Goal: Task Accomplishment & Management: Manage account settings

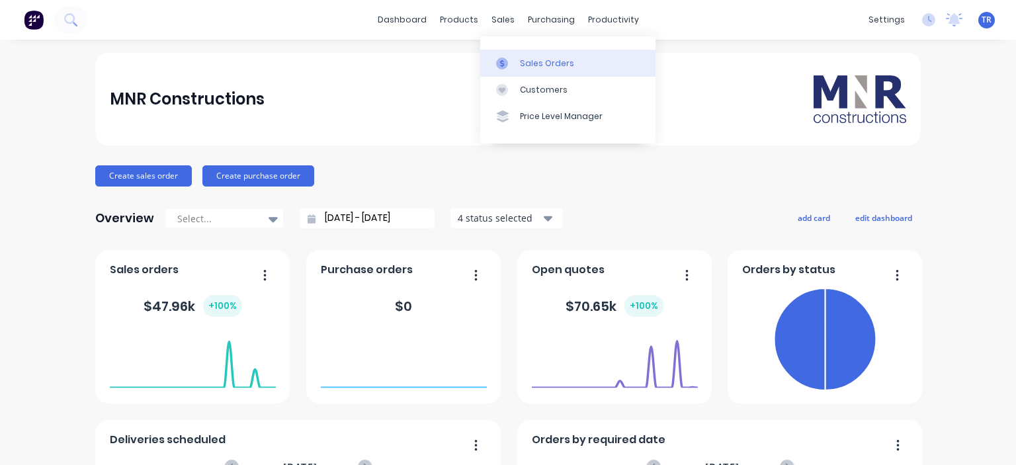
click at [520, 61] on div "Sales Orders" at bounding box center [547, 64] width 54 height 12
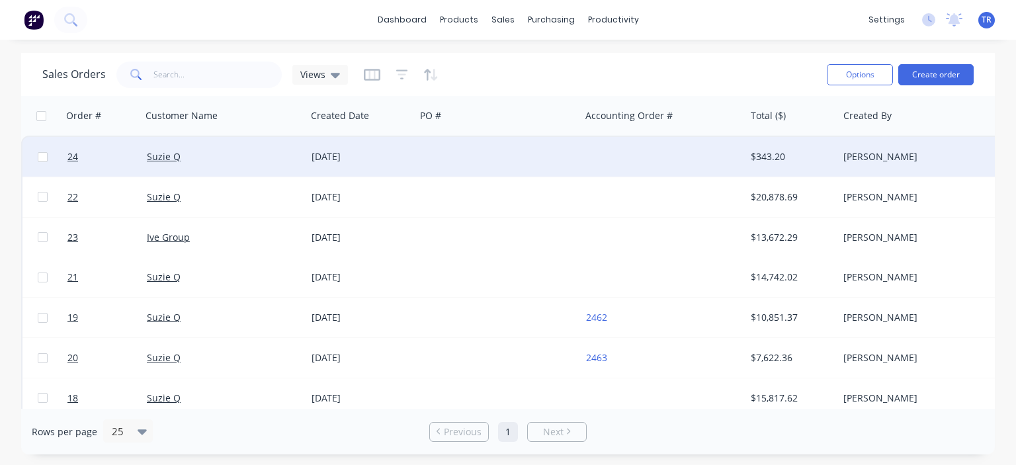
click at [353, 157] on div "[DATE]" at bounding box center [360, 156] width 99 height 13
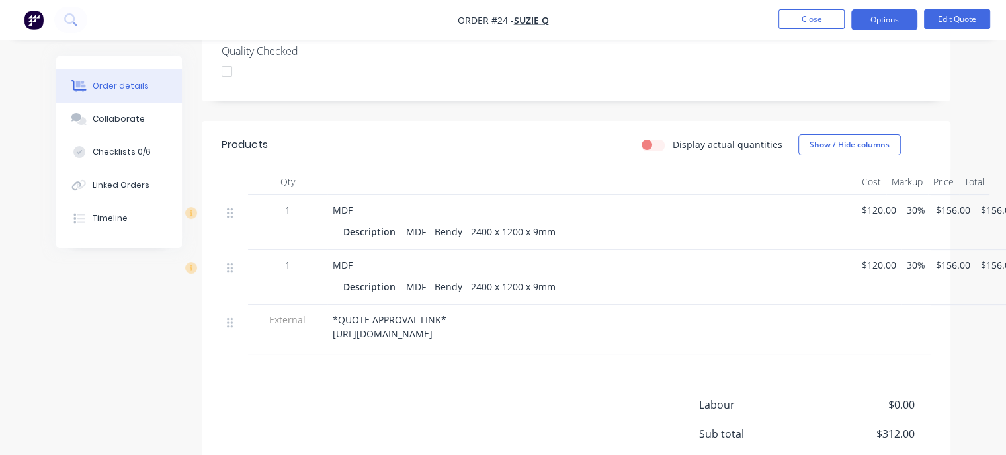
scroll to position [397, 0]
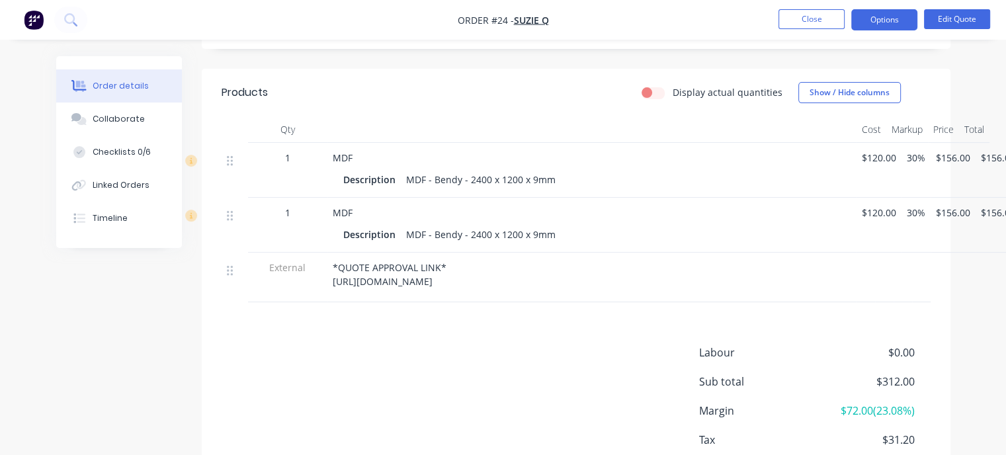
click at [392, 270] on span "*QUOTE APPROVAL LINK* https://c3y8u.share.hsforms.com/2LPry2ciFQyq8gvjBDsrbpQ?q…" at bounding box center [390, 274] width 114 height 26
click at [943, 17] on button "Edit Quote" at bounding box center [957, 19] width 66 height 20
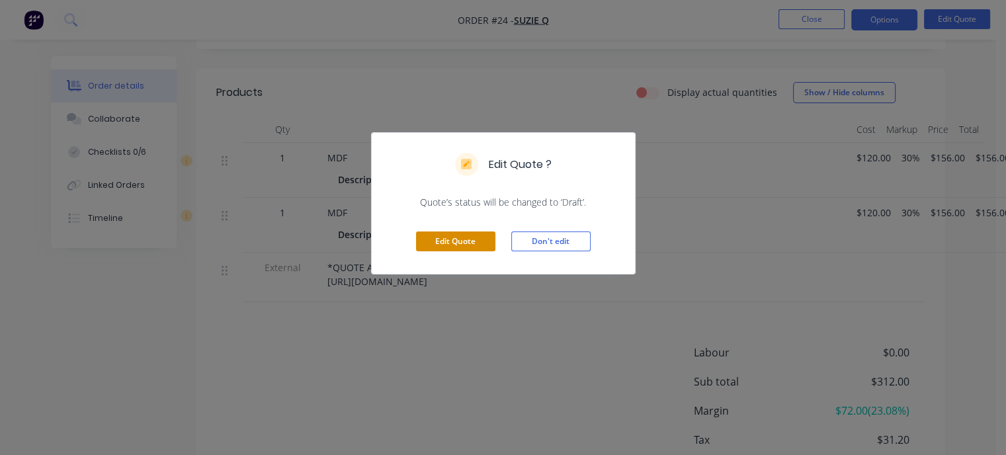
click at [471, 243] on button "Edit Quote" at bounding box center [455, 241] width 79 height 20
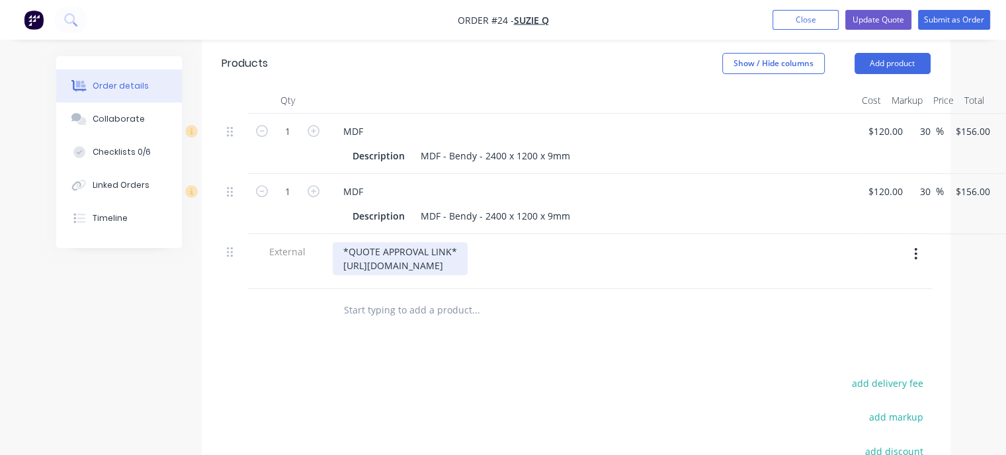
scroll to position [463, 0]
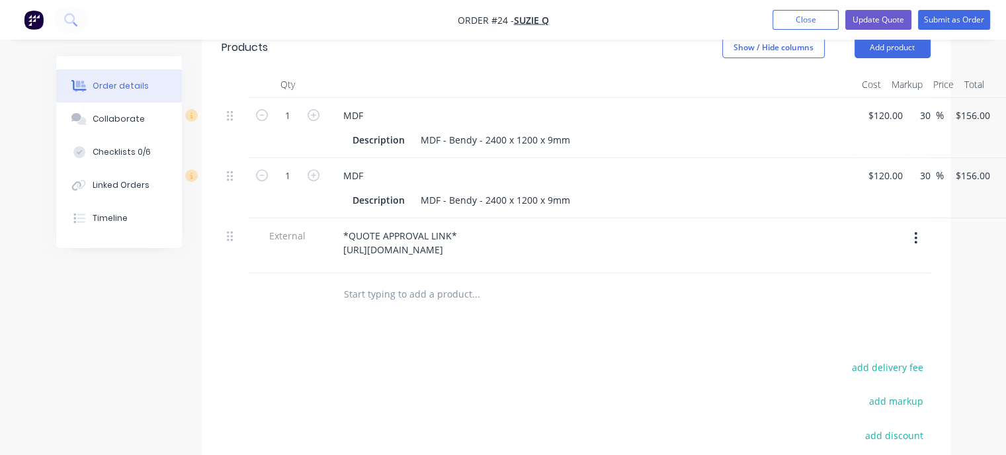
click at [912, 226] on button "button" at bounding box center [915, 238] width 31 height 24
click at [849, 290] on div "Delete" at bounding box center [869, 299] width 102 height 19
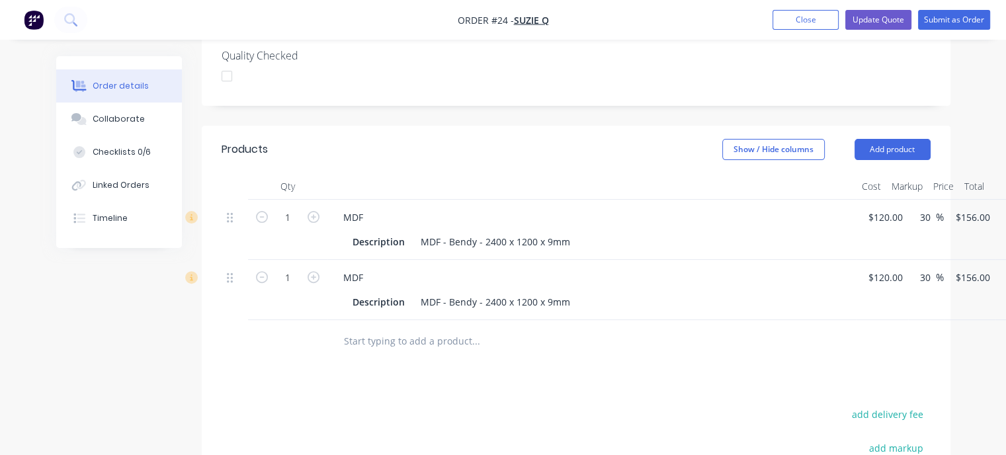
scroll to position [331, 0]
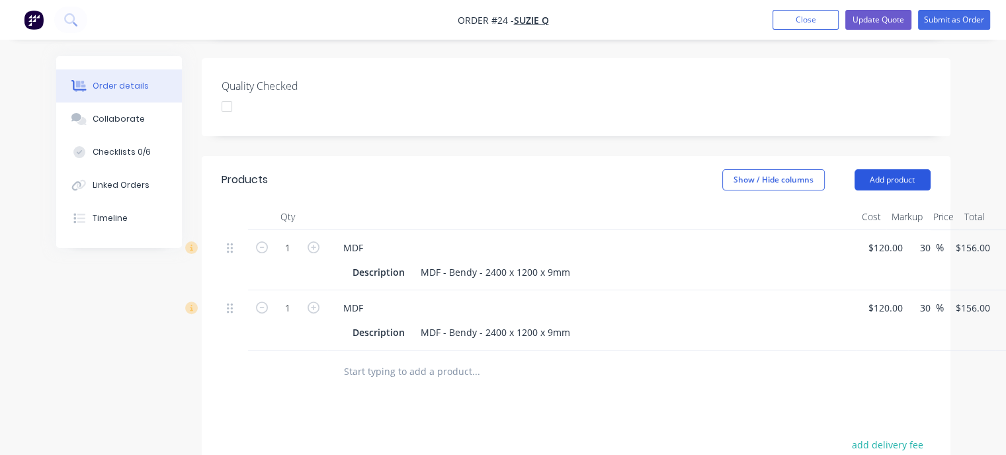
click at [881, 169] on button "Add product" at bounding box center [892, 179] width 76 height 21
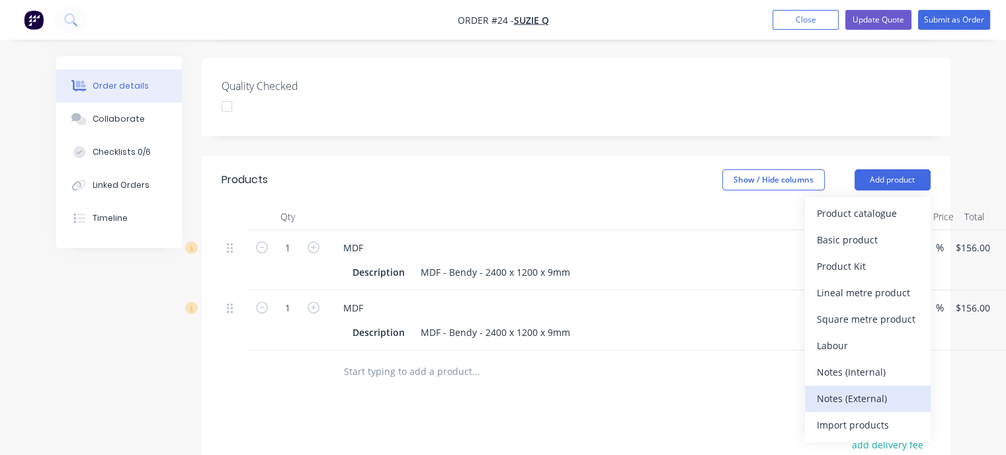
click at [861, 389] on div "Notes (External)" at bounding box center [868, 398] width 102 height 19
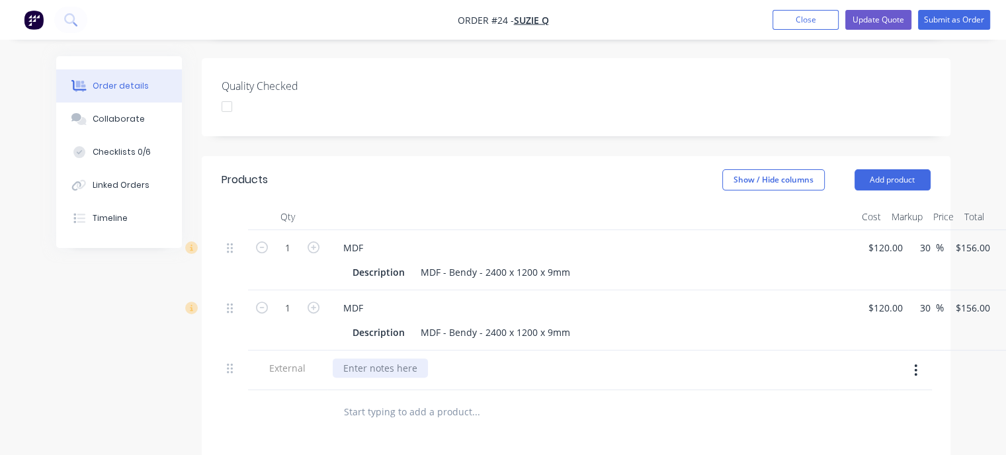
click at [383, 358] on div at bounding box center [380, 367] width 95 height 19
paste div
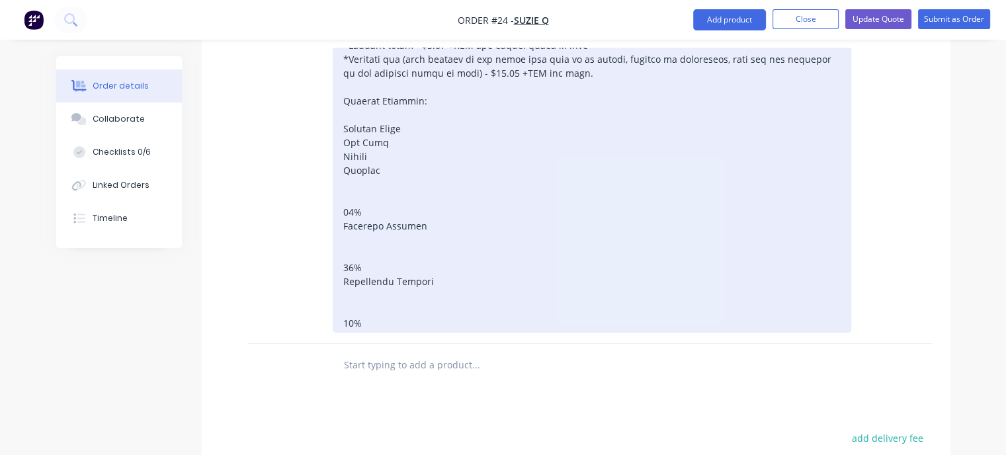
scroll to position [1190, 0]
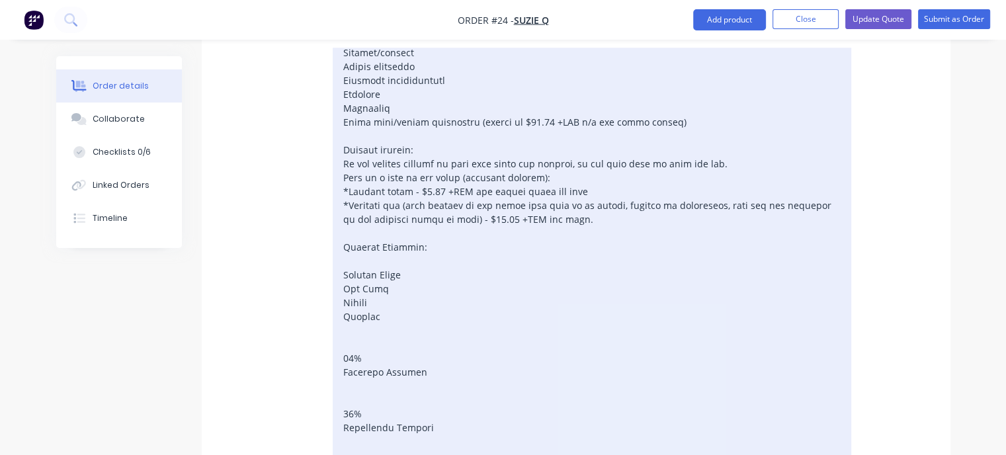
click at [469, 224] on div at bounding box center [592, 59] width 518 height 838
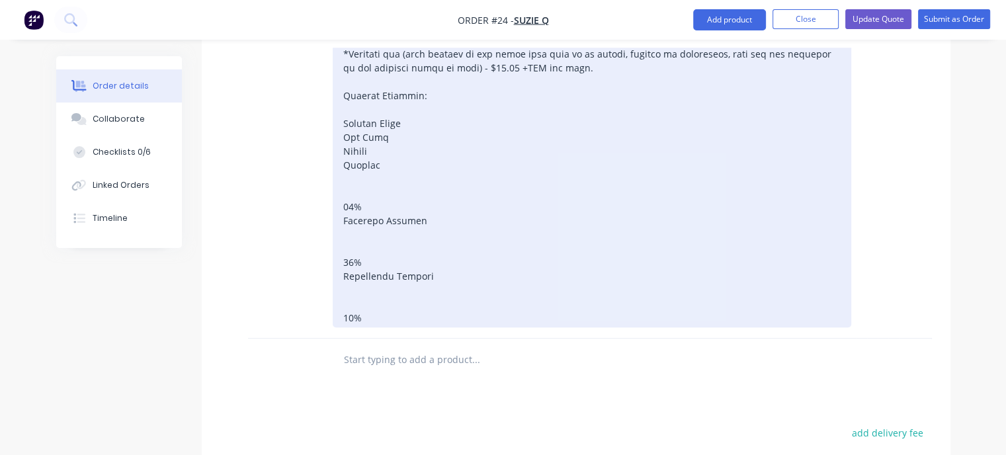
scroll to position [1247, 0]
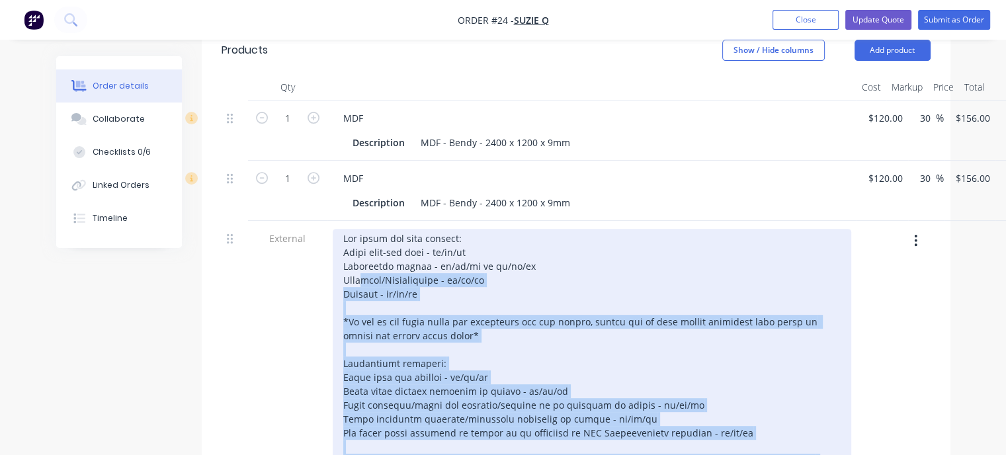
scroll to position [454, 0]
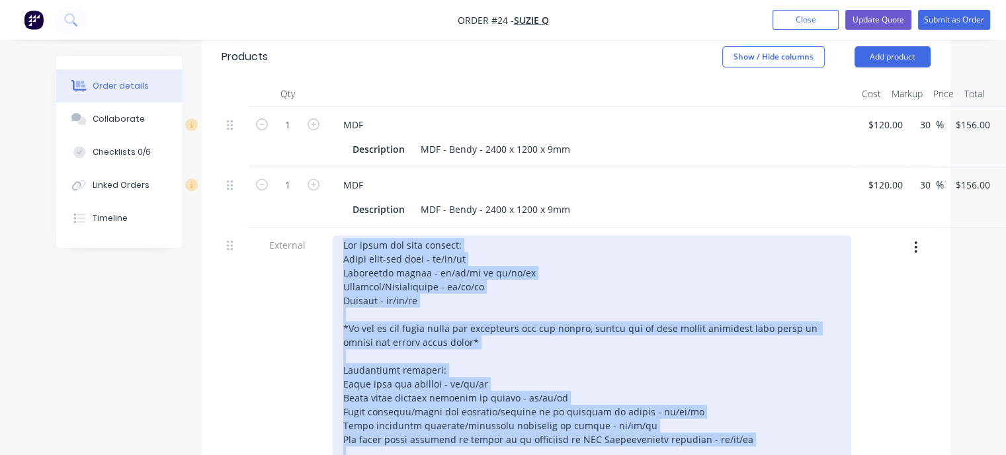
drag, startPoint x: 381, startPoint y: 385, endPoint x: 343, endPoint y: 227, distance: 163.1
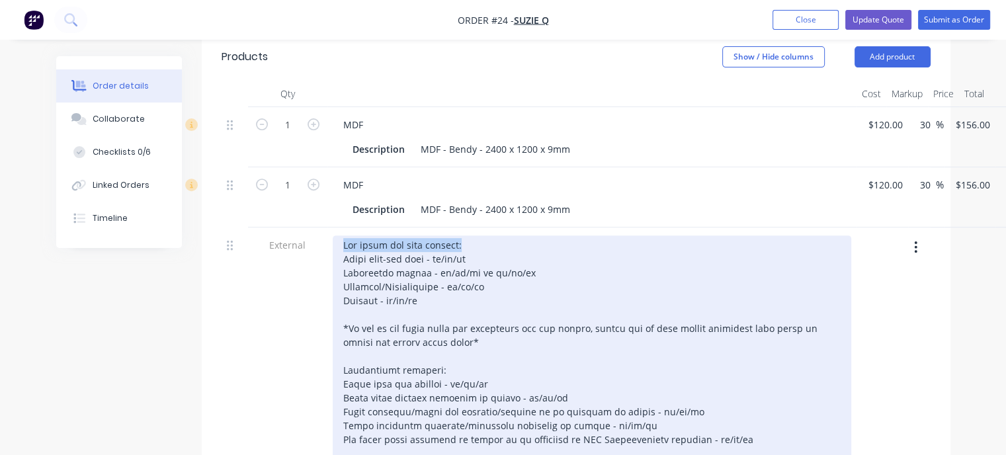
drag, startPoint x: 461, startPoint y: 225, endPoint x: 342, endPoint y: 227, distance: 119.0
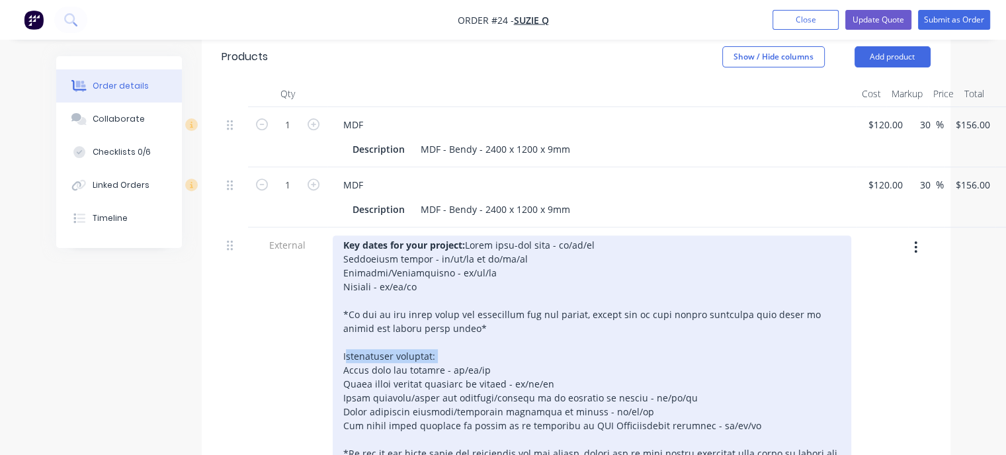
drag, startPoint x: 442, startPoint y: 350, endPoint x: 341, endPoint y: 350, distance: 100.5
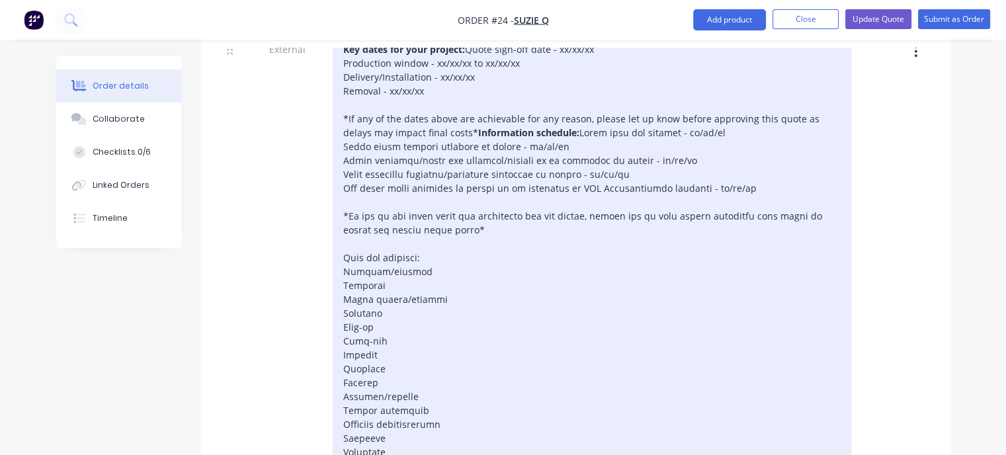
scroll to position [652, 0]
drag, startPoint x: 426, startPoint y: 290, endPoint x: 344, endPoint y: 294, distance: 82.1
click at [344, 294] on div "Key dates for your project: Quote sign-off date - xx/xx/xx Production window - …" at bounding box center [592, 338] width 518 height 602
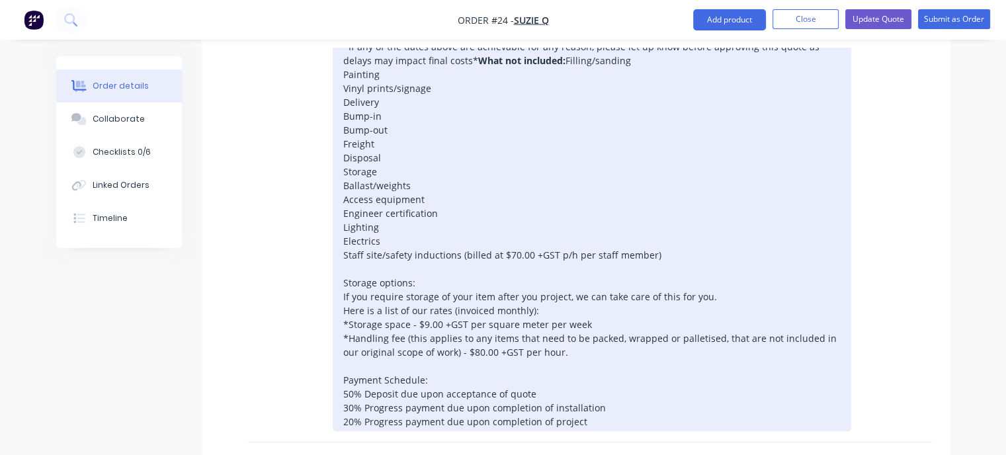
scroll to position [916, 0]
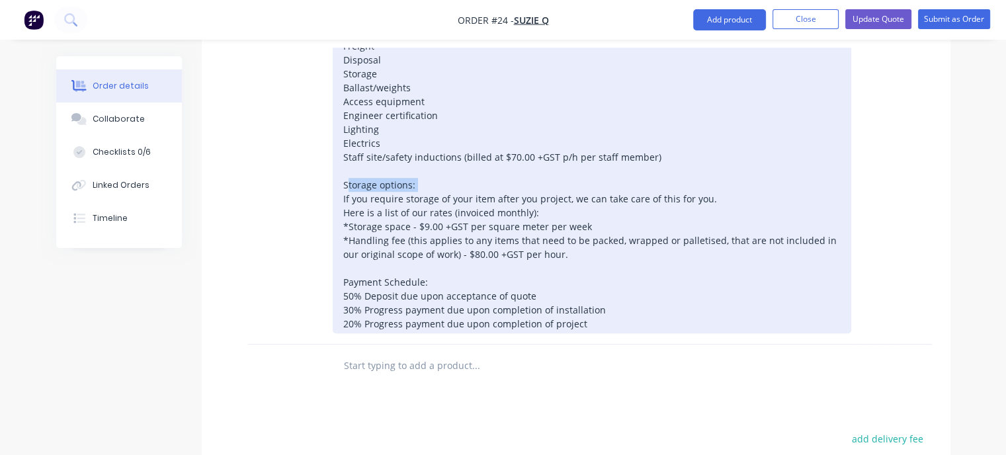
drag, startPoint x: 418, startPoint y: 264, endPoint x: 337, endPoint y: 266, distance: 81.4
click at [337, 266] on div "Key dates for your project: Quote sign-off date - xx/xx/xx Production window - …" at bounding box center [592, 53] width 518 height 561
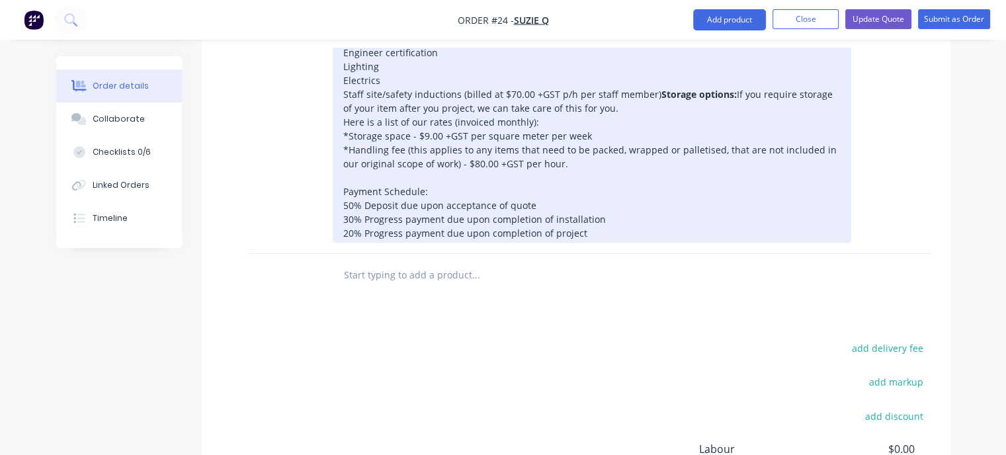
scroll to position [982, 0]
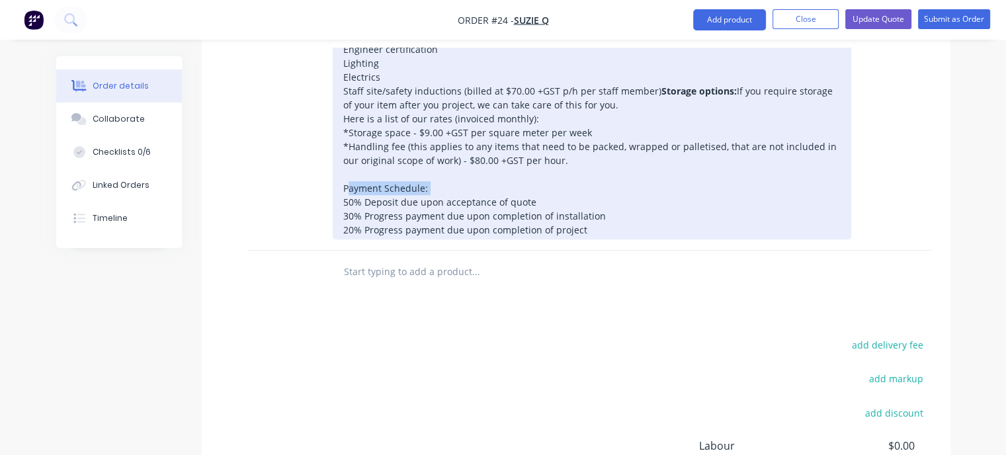
drag, startPoint x: 420, startPoint y: 293, endPoint x: 340, endPoint y: 290, distance: 80.0
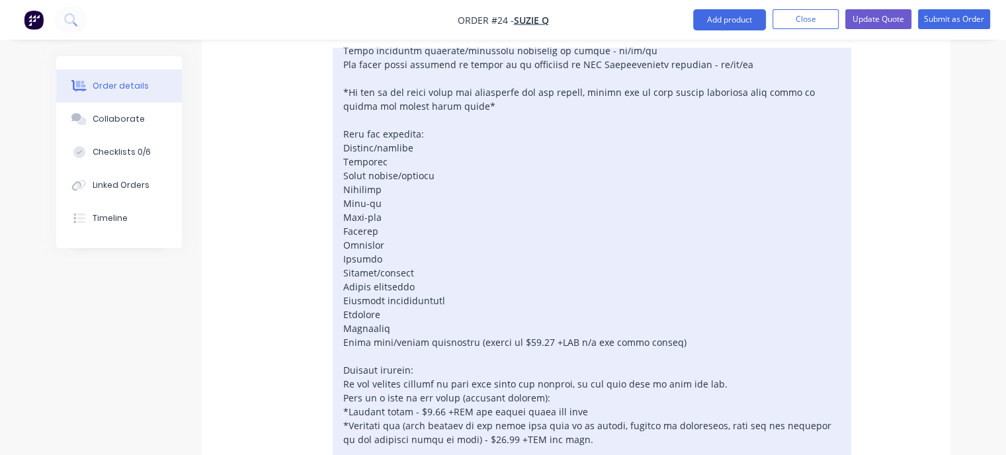
scroll to position [784, 0]
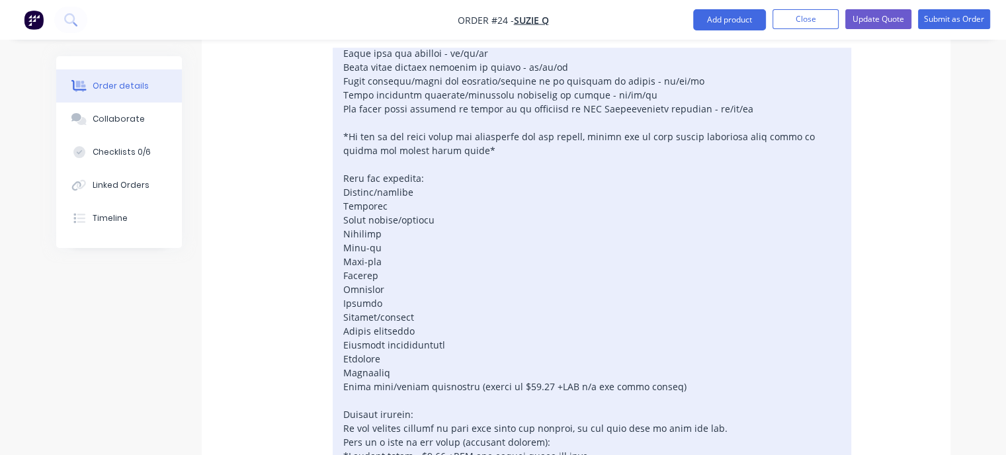
click at [343, 170] on div at bounding box center [592, 234] width 518 height 658
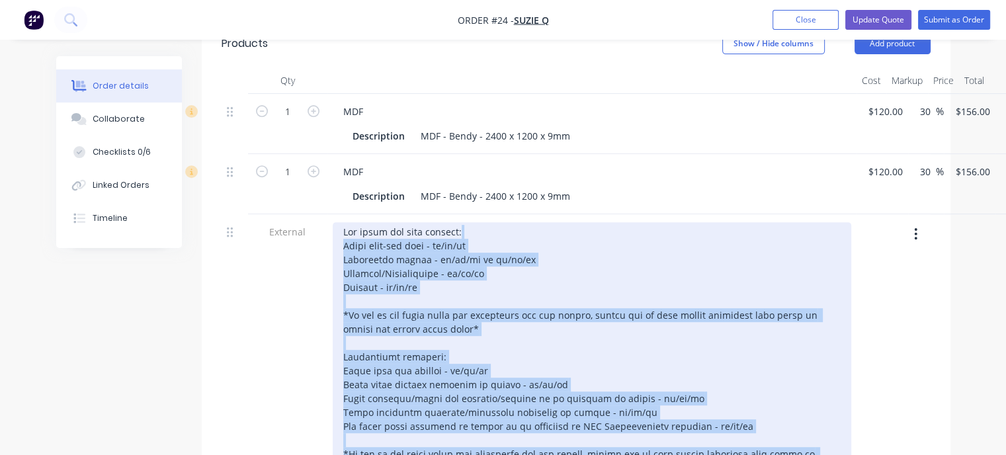
scroll to position [387, 0]
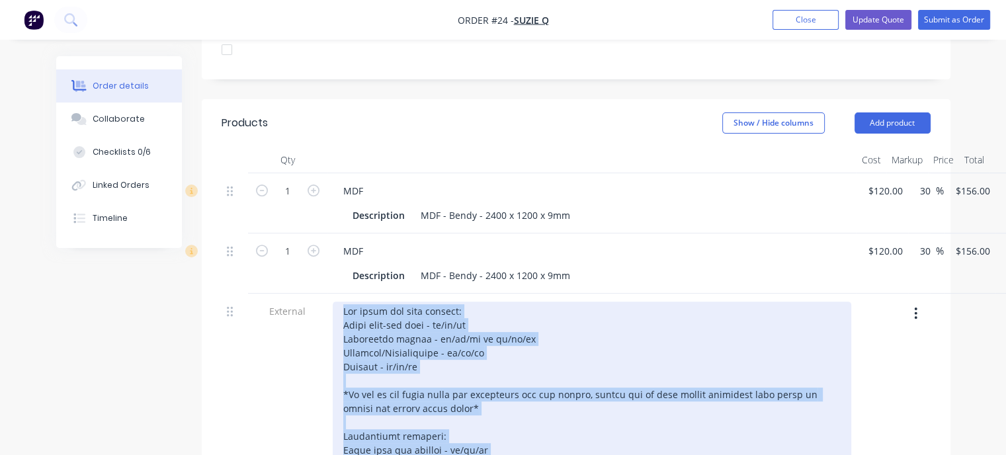
drag, startPoint x: 584, startPoint y: 136, endPoint x: 330, endPoint y: 249, distance: 278.3
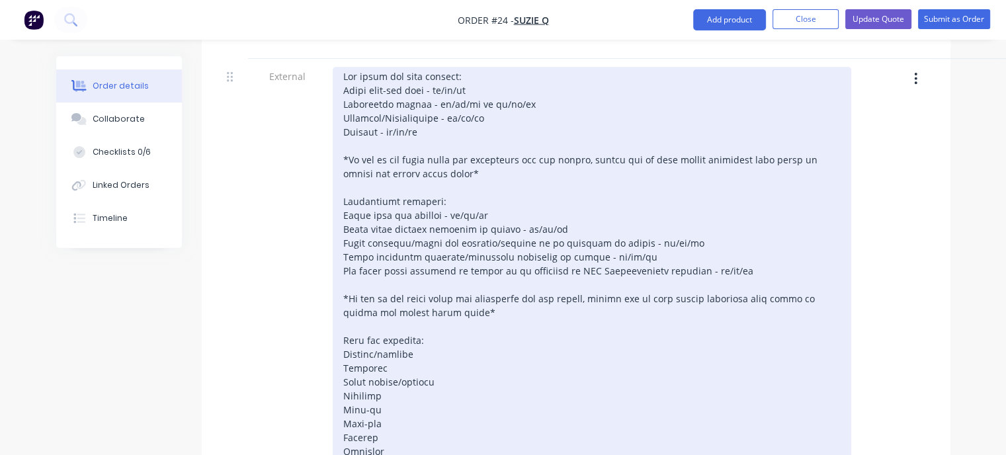
scroll to position [652, 0]
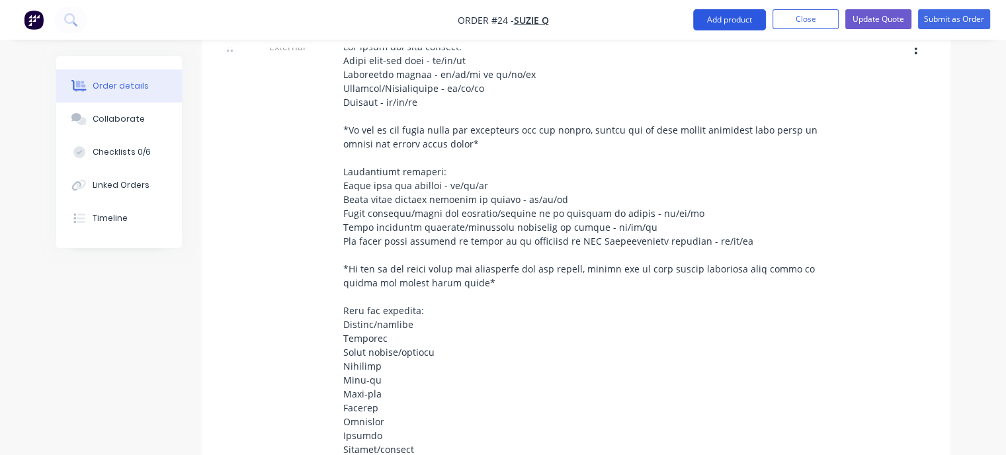
click at [709, 20] on button "Add product" at bounding box center [729, 19] width 73 height 21
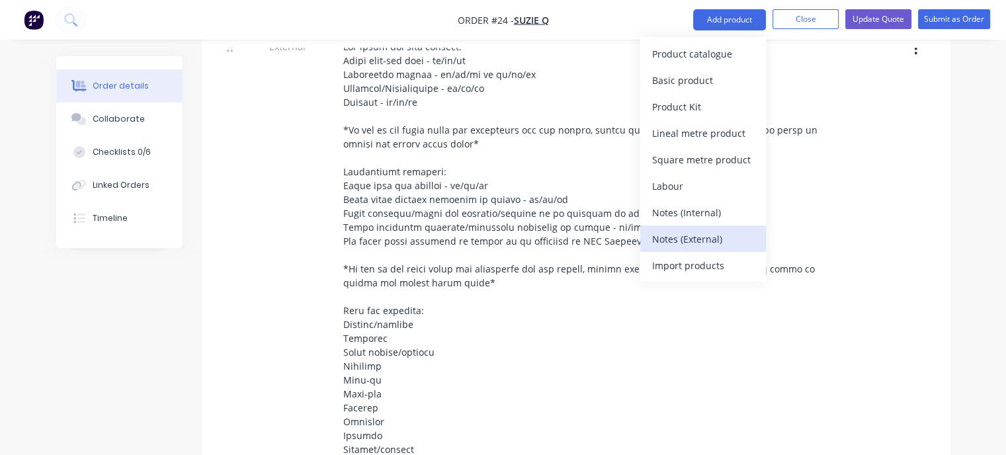
click at [706, 233] on div "Notes (External)" at bounding box center [703, 238] width 102 height 19
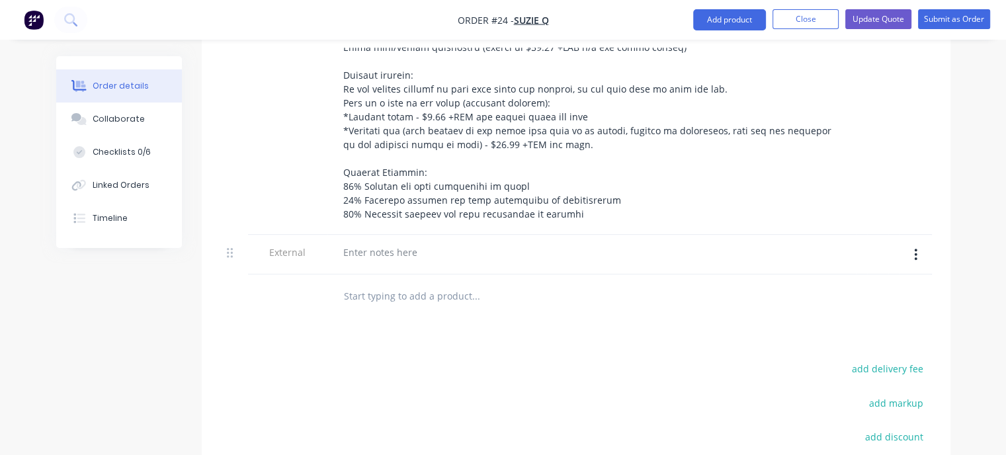
scroll to position [1181, 0]
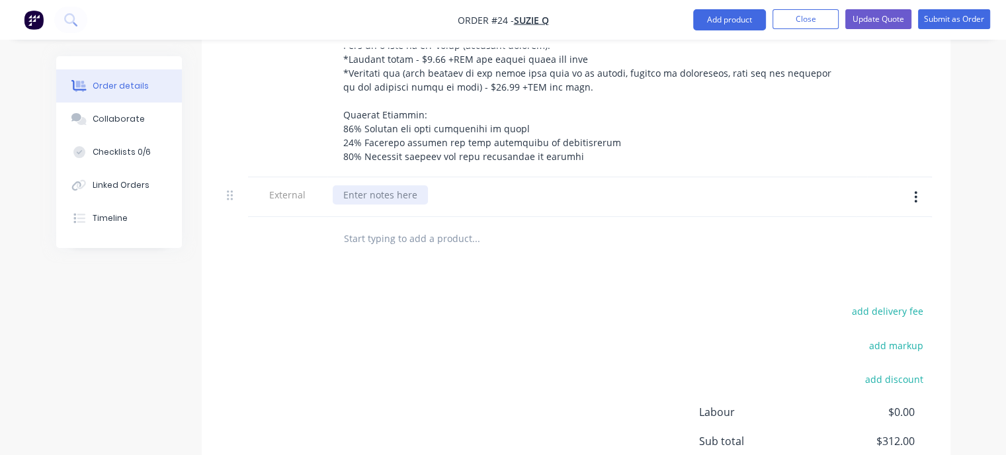
click at [401, 185] on div at bounding box center [380, 194] width 95 height 19
paste div
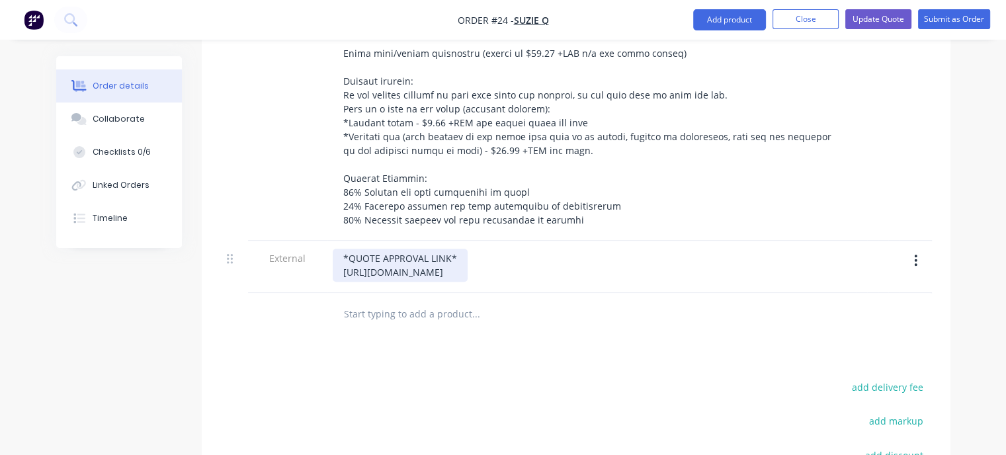
scroll to position [1115, 0]
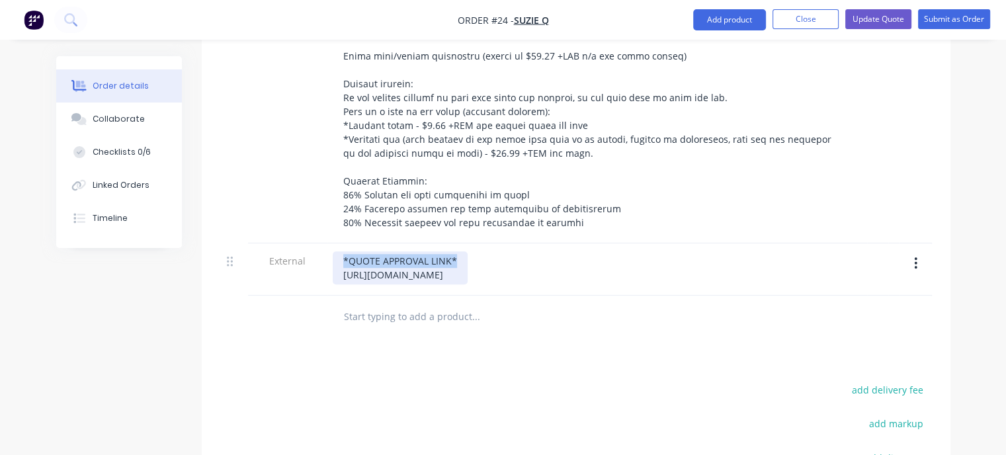
drag, startPoint x: 467, startPoint y: 240, endPoint x: 333, endPoint y: 241, distance: 134.2
click at [333, 251] on div "*QUOTE APPROVAL LINK* https://c3y8u.share.hsforms.com/2LPry2ciFQyq8gvjBDsrbpQ?q…" at bounding box center [400, 267] width 135 height 33
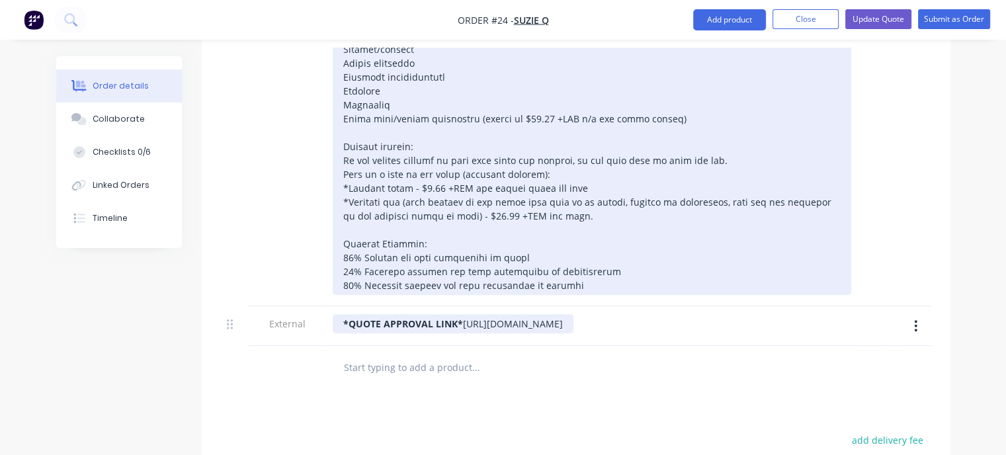
scroll to position [1049, 0]
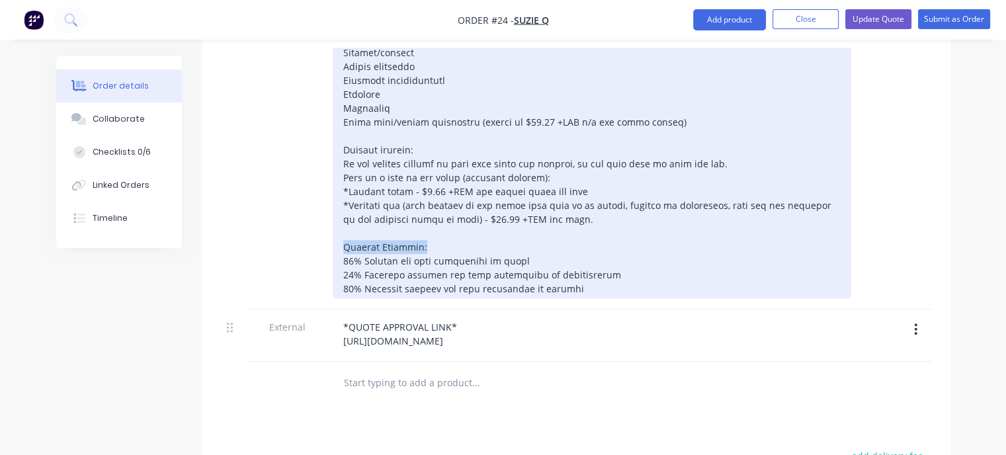
drag, startPoint x: 429, startPoint y: 227, endPoint x: 326, endPoint y: 227, distance: 103.1
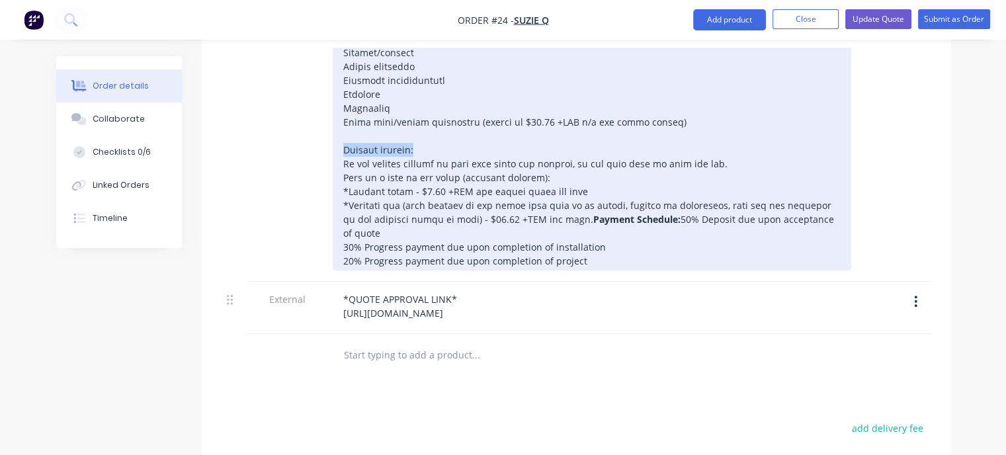
drag, startPoint x: 415, startPoint y: 129, endPoint x: 328, endPoint y: 134, distance: 87.4
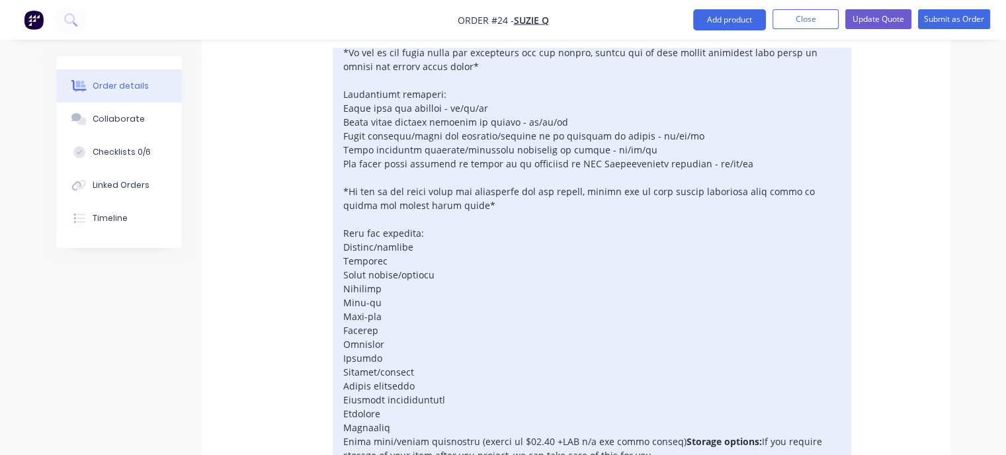
scroll to position [718, 0]
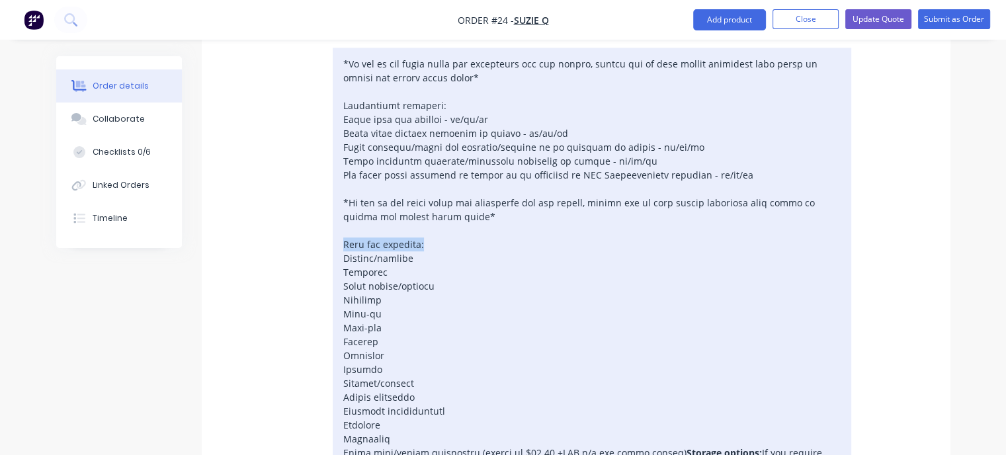
drag, startPoint x: 429, startPoint y: 223, endPoint x: 335, endPoint y: 223, distance: 93.9
click at [335, 223] on div "Storage options: If you require storage of your item after you project, we can …" at bounding box center [592, 272] width 518 height 602
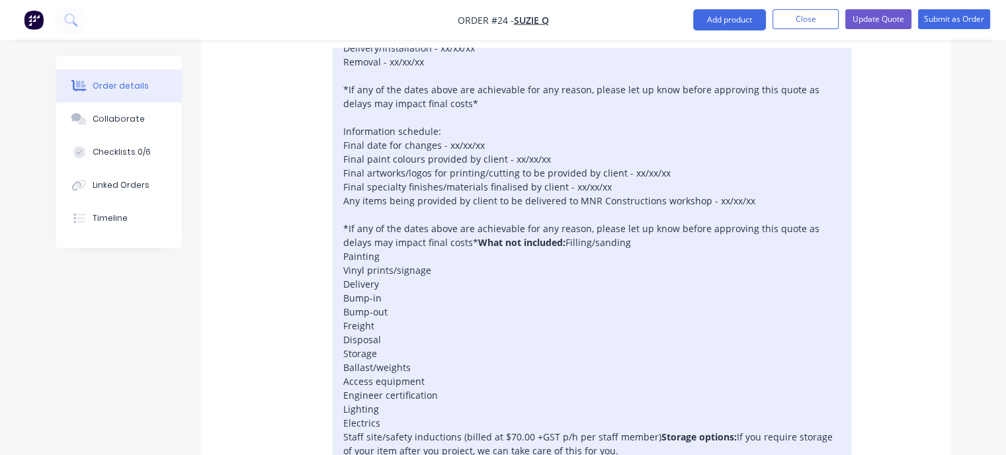
scroll to position [586, 0]
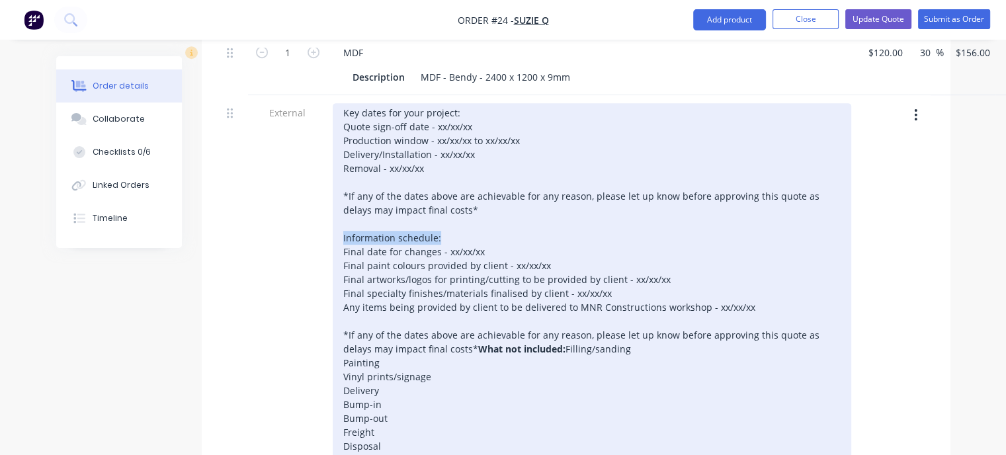
drag, startPoint x: 440, startPoint y: 216, endPoint x: 343, endPoint y: 221, distance: 97.3
click at [343, 221] on div "Key dates for your project: Quote sign-off date - xx/xx/xx Production window - …" at bounding box center [592, 383] width 518 height 561
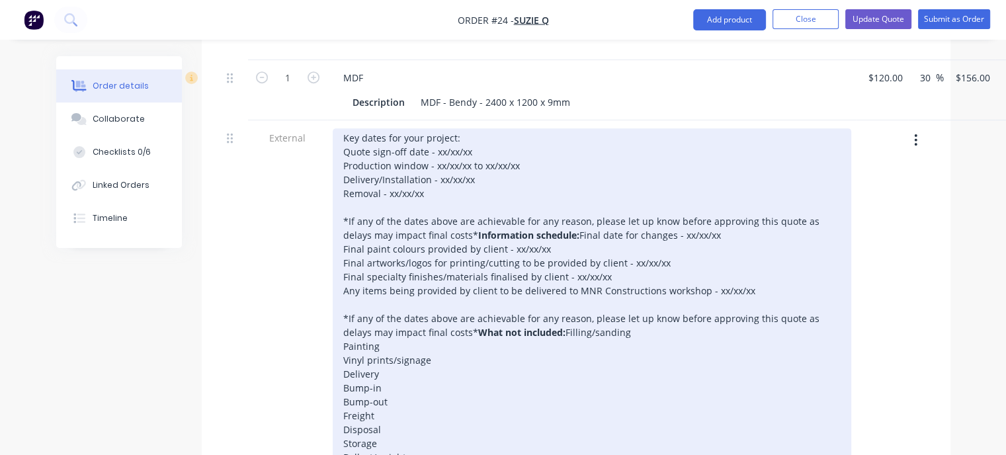
scroll to position [454, 0]
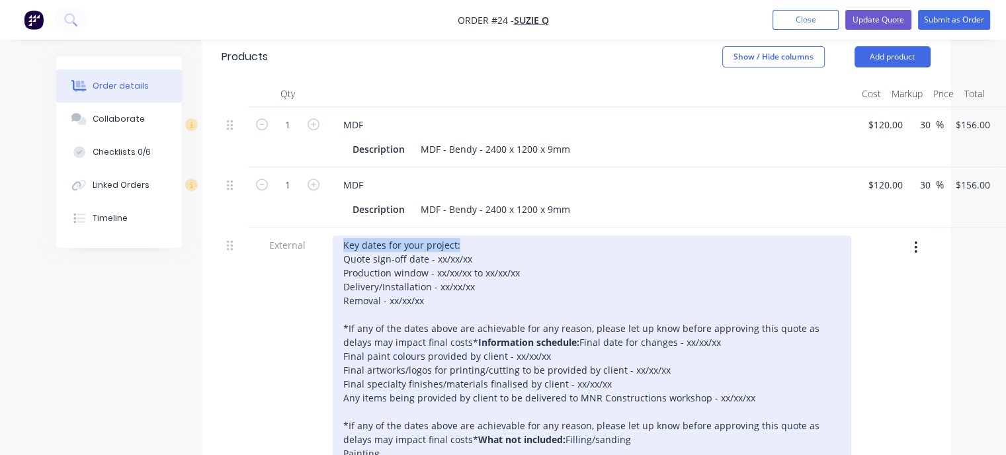
drag, startPoint x: 462, startPoint y: 225, endPoint x: 341, endPoint y: 230, distance: 121.7
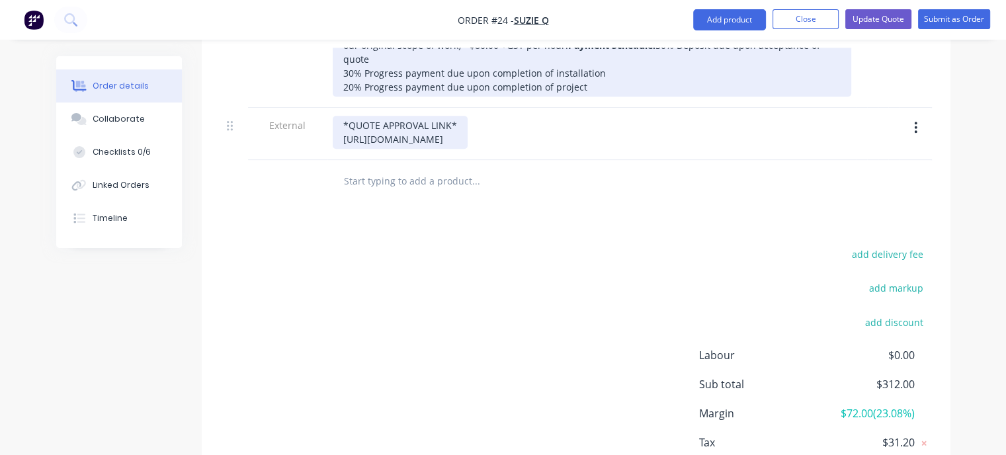
scroll to position [1115, 0]
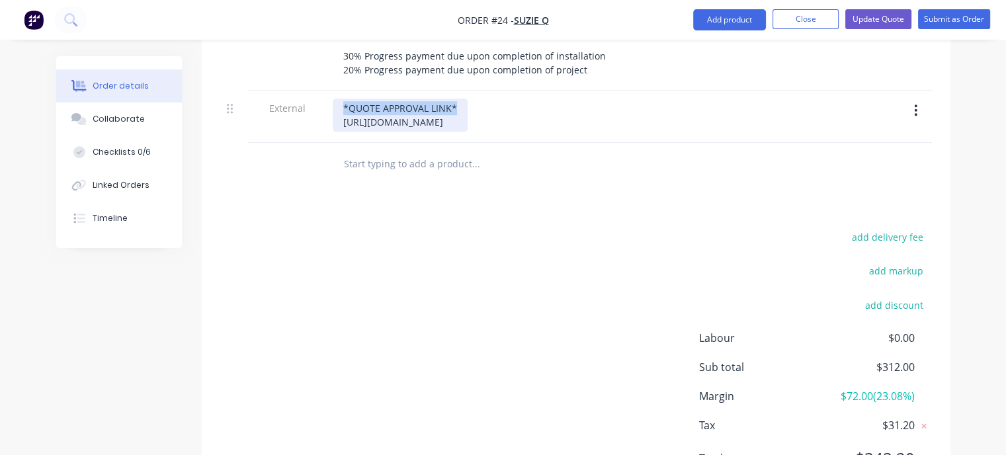
drag, startPoint x: 446, startPoint y: 245, endPoint x: 341, endPoint y: 245, distance: 105.1
click at [341, 132] on div "*QUOTE APPROVAL LINK* https://c3y8u.share.hsforms.com/2LPry2ciFQyq8gvjBDsrbpQ?q…" at bounding box center [400, 115] width 135 height 33
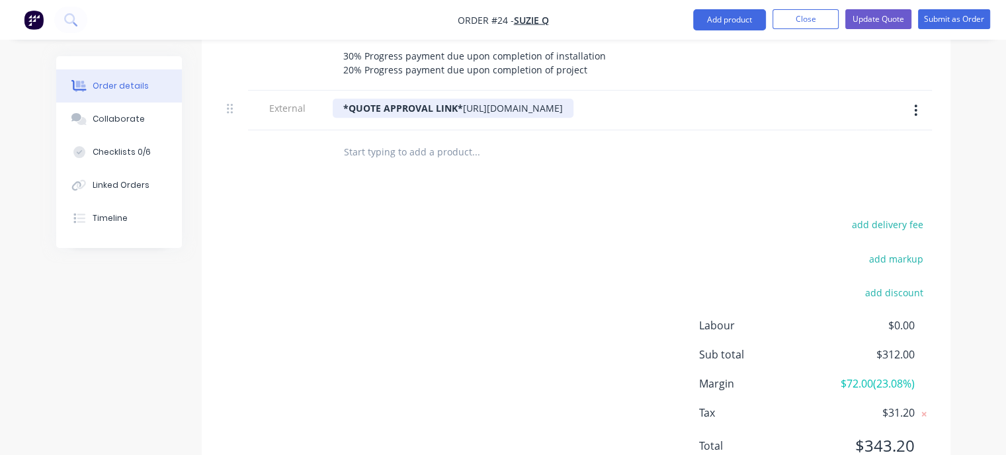
drag, startPoint x: 661, startPoint y: 255, endPoint x: 342, endPoint y: 255, distance: 318.7
click at [342, 118] on div "*QUOTE APPROVAL LINK* https://c3y8u.share.hsforms.com/2LPry2ciFQyq8gvjBDsrbpQ?q…" at bounding box center [453, 108] width 241 height 19
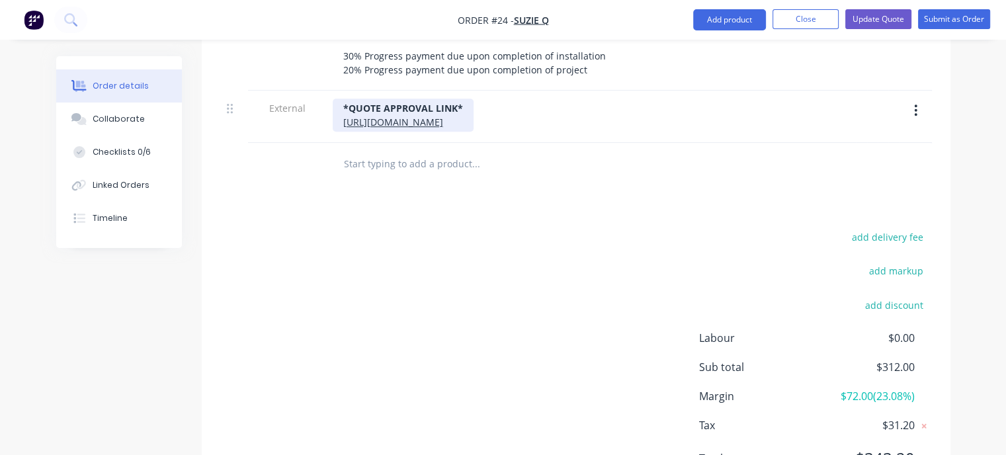
click at [473, 132] on div "*QUOTE APPROVAL LINK* https://c3y8u.share.hsforms.com/2LPry2ciFQyq8gvjBDsrbpQ?q…" at bounding box center [403, 115] width 141 height 33
drag, startPoint x: 666, startPoint y: 259, endPoint x: 305, endPoint y: 241, distance: 361.4
click at [305, 143] on div "External *QUOTE APPROVAL LINK* https://c3y8u.share.hsforms.com/2LPry2ciFQyq8gvj…" at bounding box center [575, 117] width 709 height 52
drag, startPoint x: 459, startPoint y: 240, endPoint x: 335, endPoint y: 238, distance: 123.7
click at [335, 132] on div "*QUOTE APPROVAL LINK* https://c3y8u.share.hsforms.com/2LPry2ciFQyq8gvjBDsrbpQ?q…" at bounding box center [400, 115] width 135 height 33
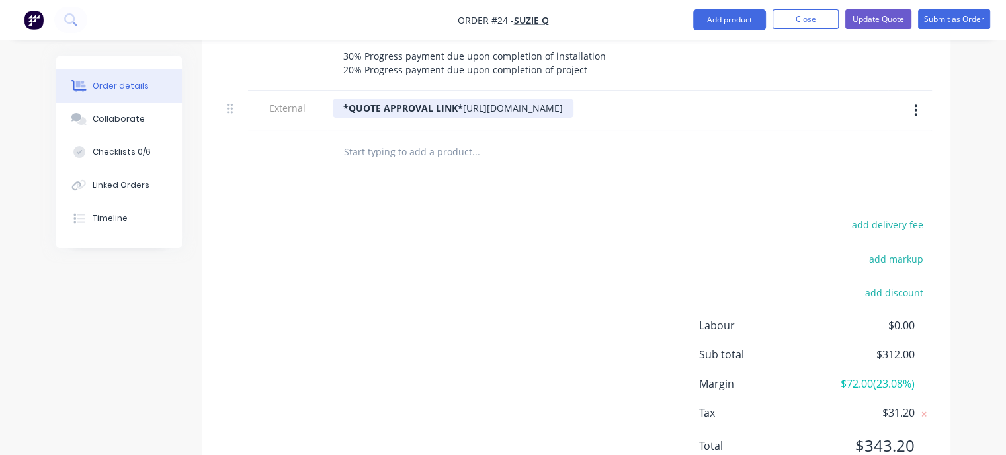
drag, startPoint x: 658, startPoint y: 258, endPoint x: 341, endPoint y: 255, distance: 316.7
click at [341, 118] on div "*QUOTE APPROVAL LINK* https://c3y8u.share.hsforms.com/2LPry2ciFQyq8gvjBDsrbpQ?q…" at bounding box center [453, 108] width 241 height 19
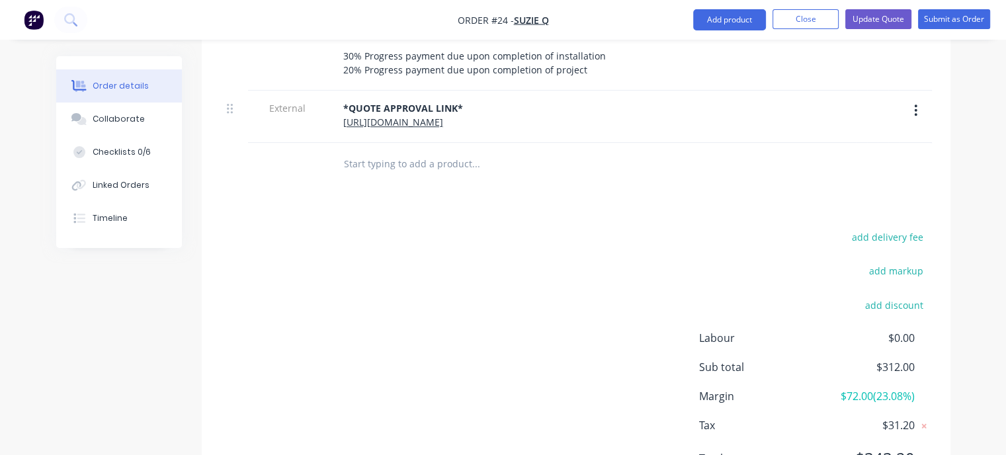
click at [588, 186] on div at bounding box center [565, 164] width 476 height 43
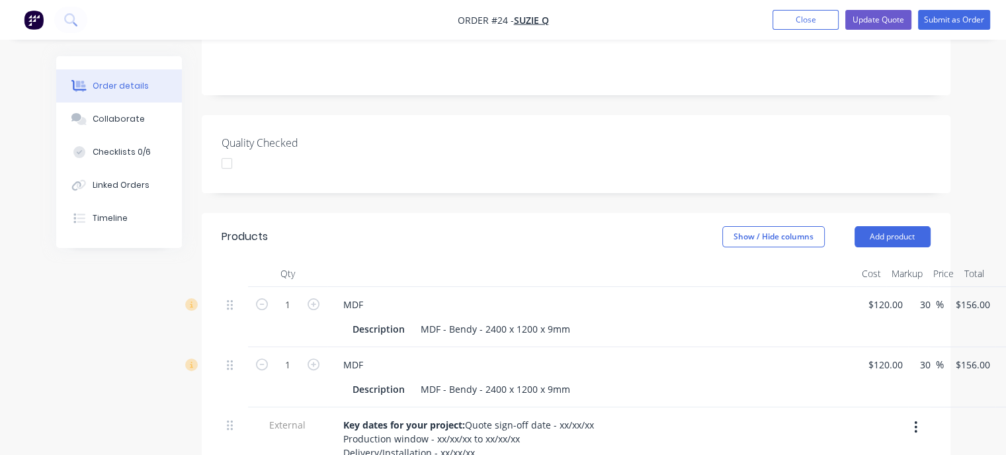
scroll to position [324, 0]
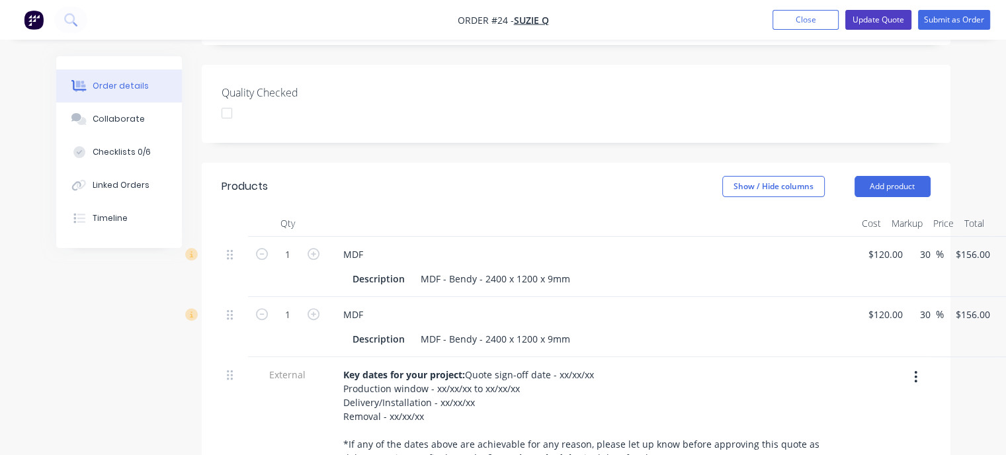
drag, startPoint x: 867, startPoint y: 18, endPoint x: 855, endPoint y: 35, distance: 21.3
click at [867, 17] on button "Update Quote" at bounding box center [878, 20] width 66 height 20
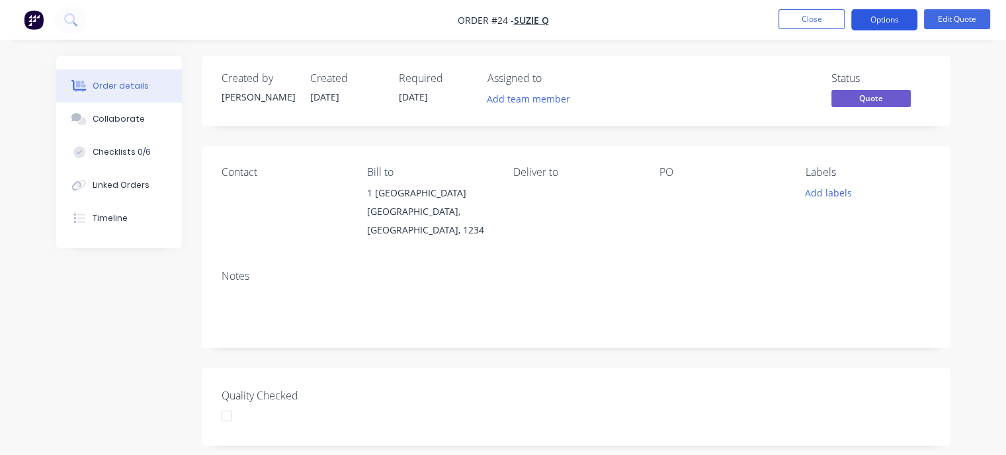
click at [869, 18] on button "Options" at bounding box center [884, 19] width 66 height 21
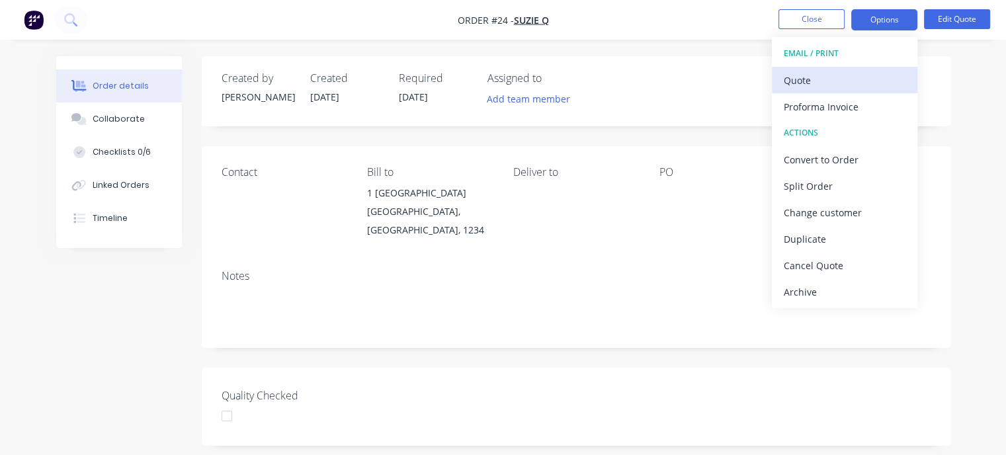
click at [798, 81] on div "Quote" at bounding box center [844, 80] width 122 height 19
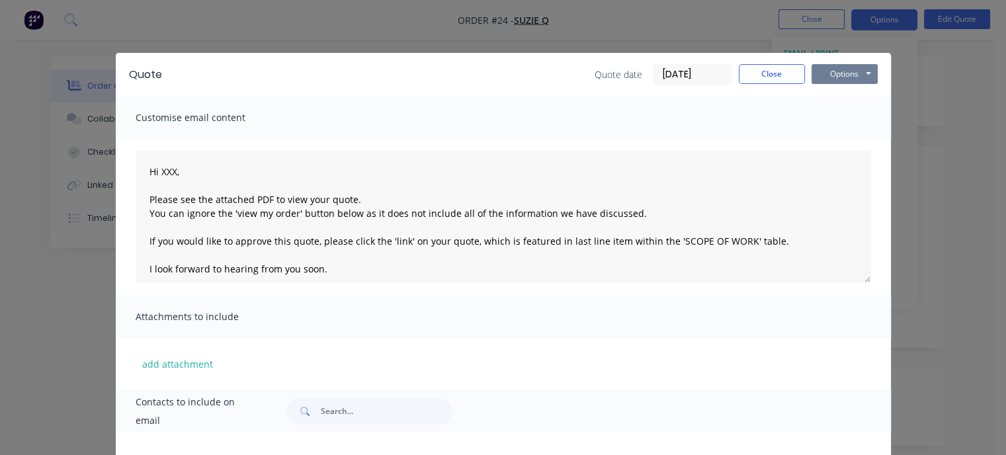
click at [819, 75] on button "Options" at bounding box center [844, 74] width 66 height 20
click at [826, 99] on button "Preview" at bounding box center [853, 98] width 85 height 22
click at [767, 72] on button "Close" at bounding box center [772, 74] width 66 height 20
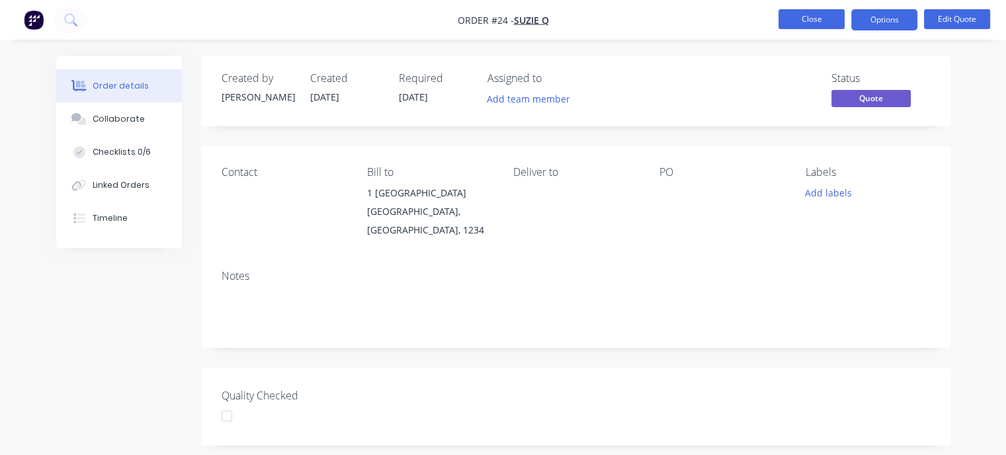
click at [819, 17] on button "Close" at bounding box center [811, 19] width 66 height 20
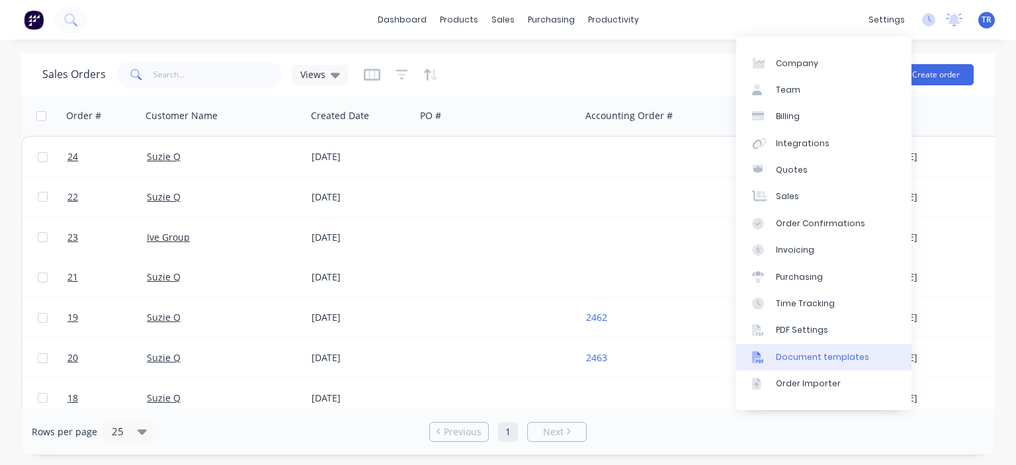
click at [815, 353] on div "Document templates" at bounding box center [822, 357] width 93 height 12
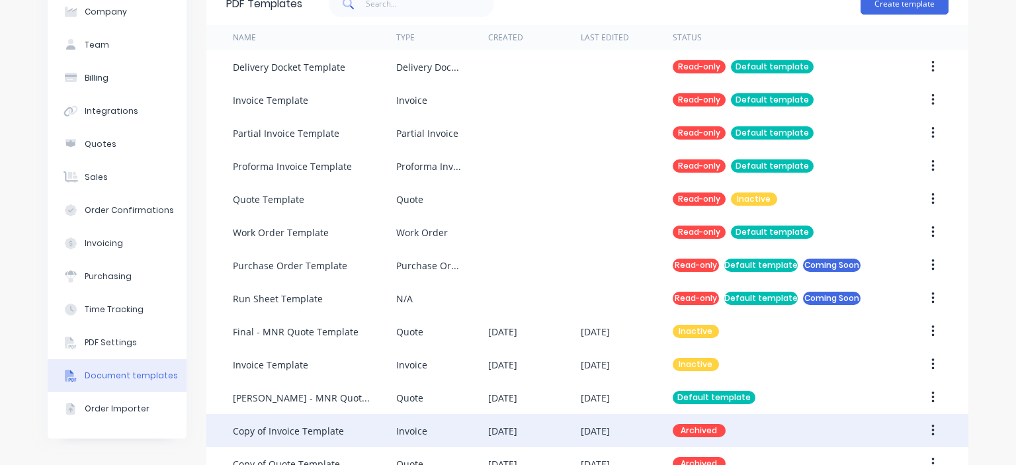
scroll to position [170, 0]
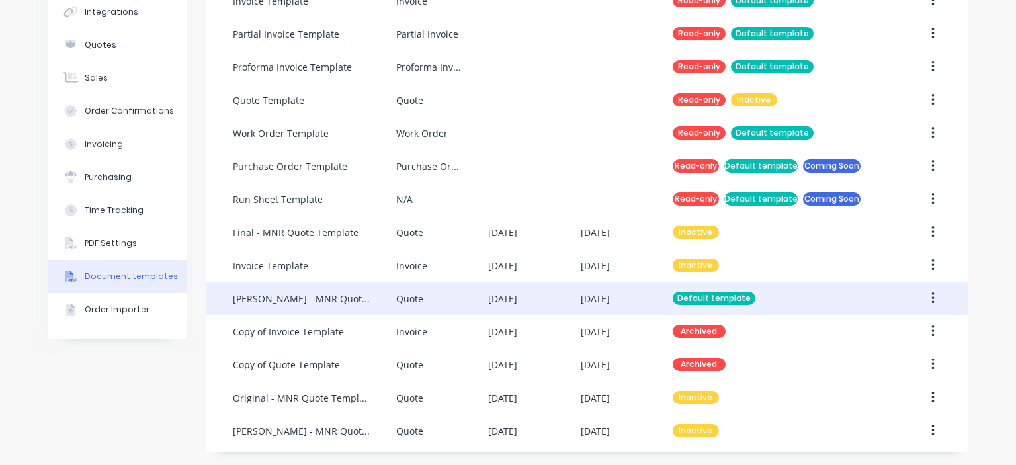
click at [421, 301] on div "Quote" at bounding box center [442, 298] width 92 height 33
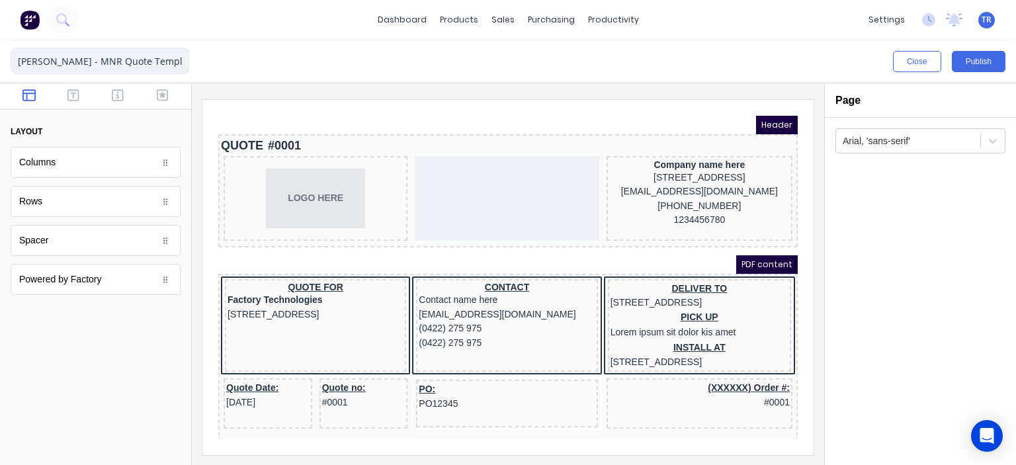
click at [184, 62] on input "[PERSON_NAME] - MNR Quote Template - No links" at bounding box center [100, 61] width 179 height 26
click at [177, 60] on input "[PERSON_NAME] - MNR Quote Template - No links" at bounding box center [100, 61] width 179 height 26
type input "[PERSON_NAME] - MNR Quote Template - Hubspot Link"
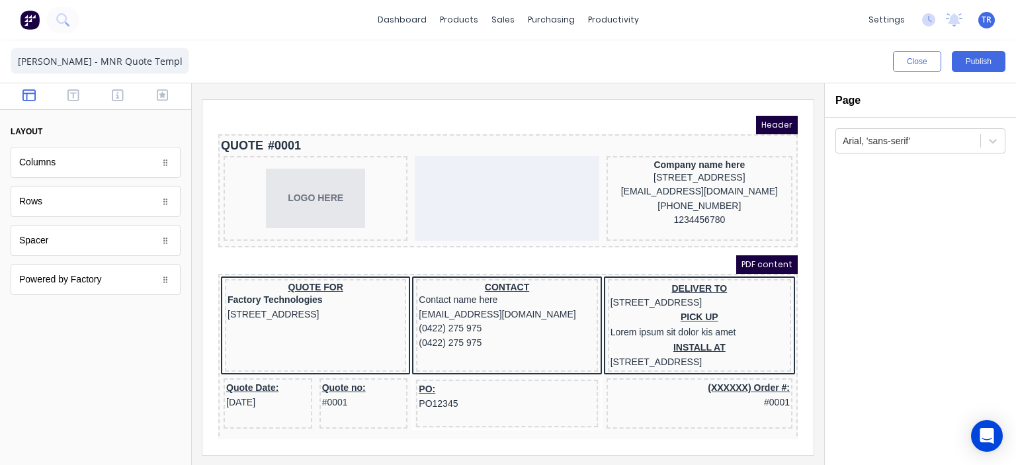
click at [299, 62] on div "Close Publish" at bounding box center [508, 61] width 1016 height 42
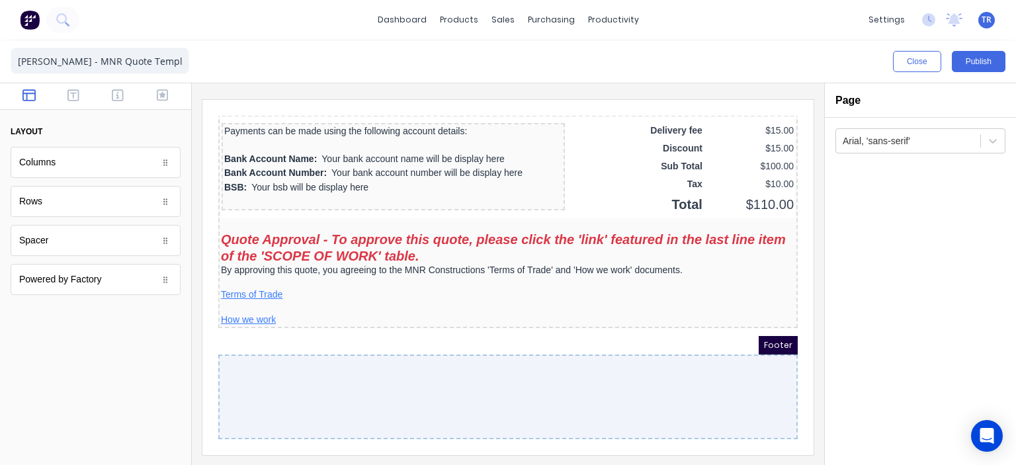
scroll to position [1189, 0]
click at [331, 251] on div "By approving this quote, you agreeing to the MNR Constructions 'Terms of Trade'…" at bounding box center [492, 255] width 574 height 12
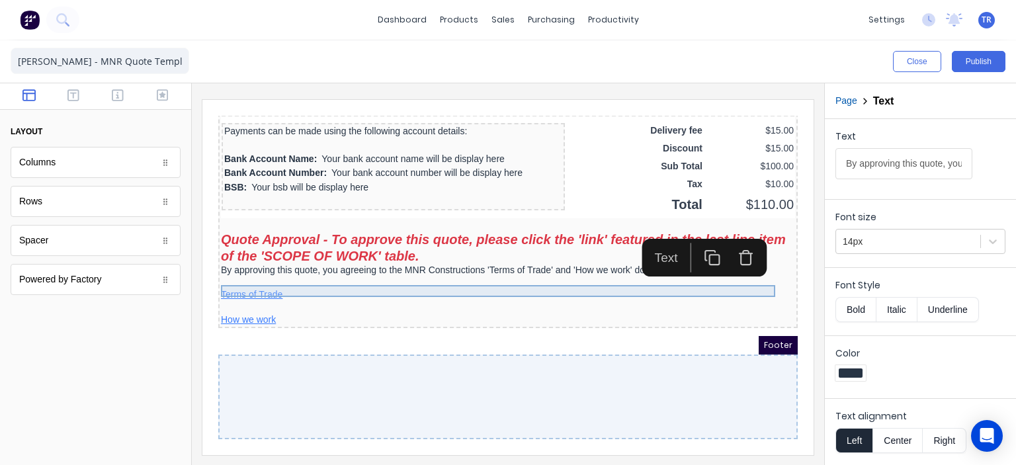
click at [336, 251] on div "By approving this quote, you agreeing to the MNR Constructions 'Terms of Trade'…" at bounding box center [492, 255] width 574 height 12
click at [916, 163] on input "By approving this quote, you agreeing to the MNR Constructions 'Terms of Trade'…" at bounding box center [903, 163] width 137 height 31
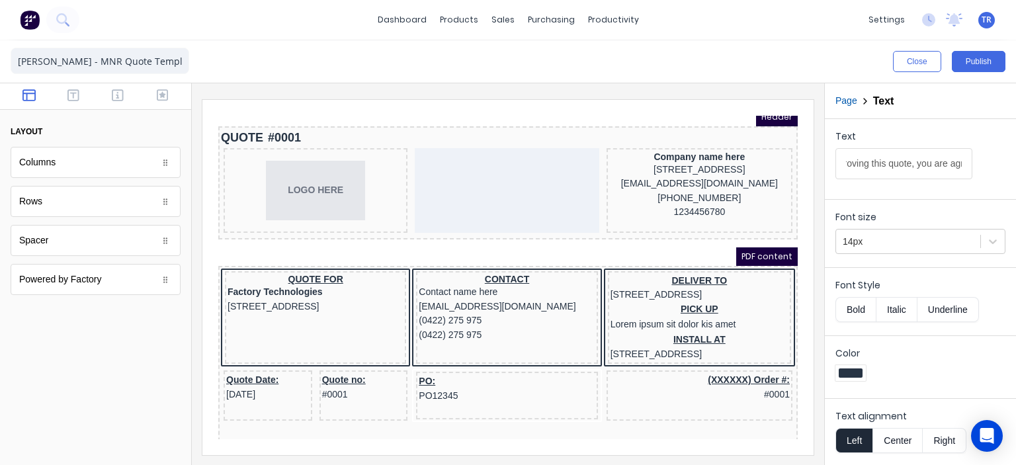
scroll to position [0, 0]
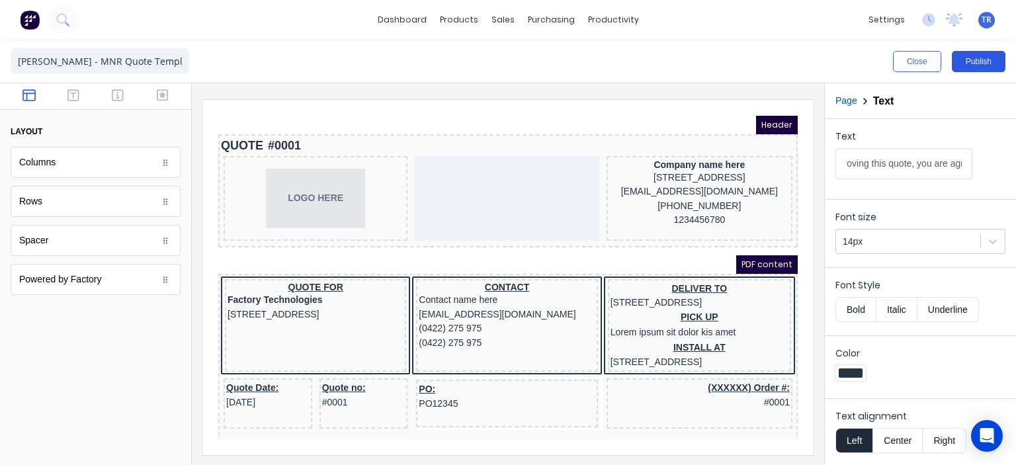
type input "By approving this quote, you are agreeing to the MNR Constructions 'Terms of Tr…"
click at [976, 61] on button "Publish" at bounding box center [978, 61] width 54 height 21
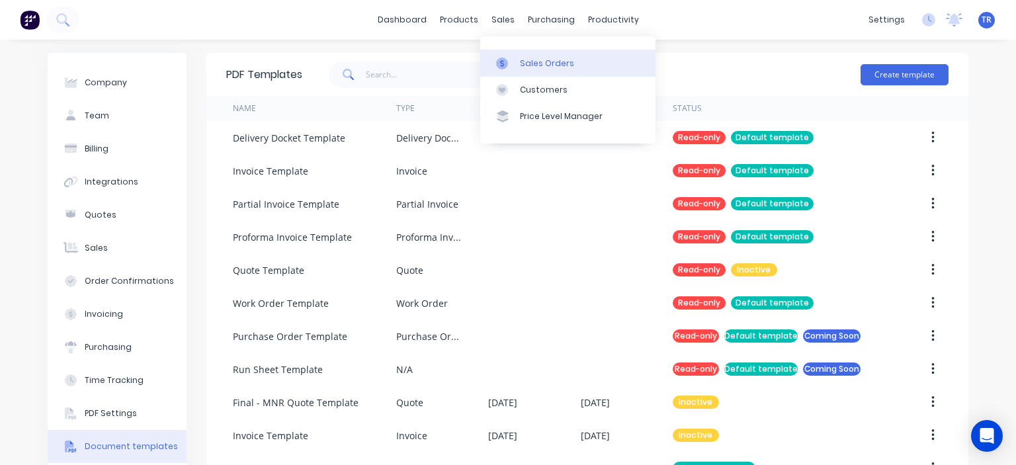
click at [538, 56] on link "Sales Orders" at bounding box center [567, 63] width 175 height 26
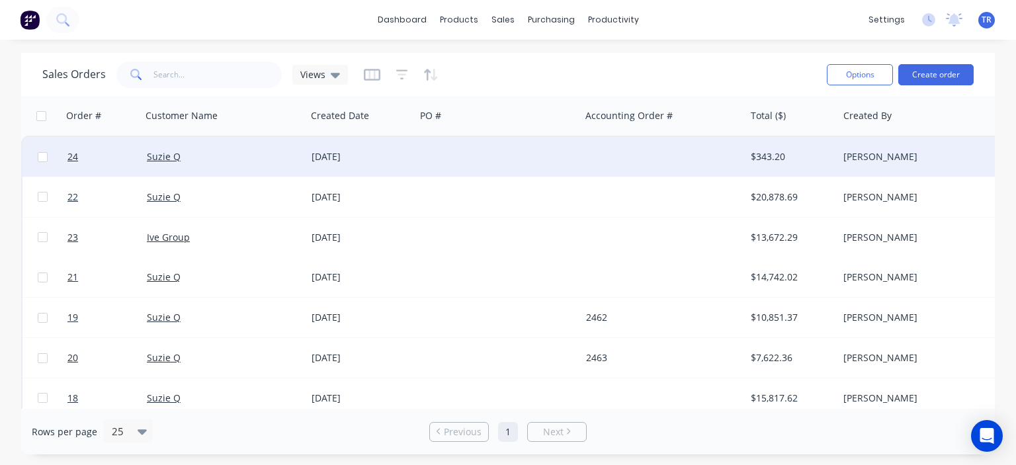
click at [397, 158] on div "[DATE]" at bounding box center [360, 156] width 99 height 13
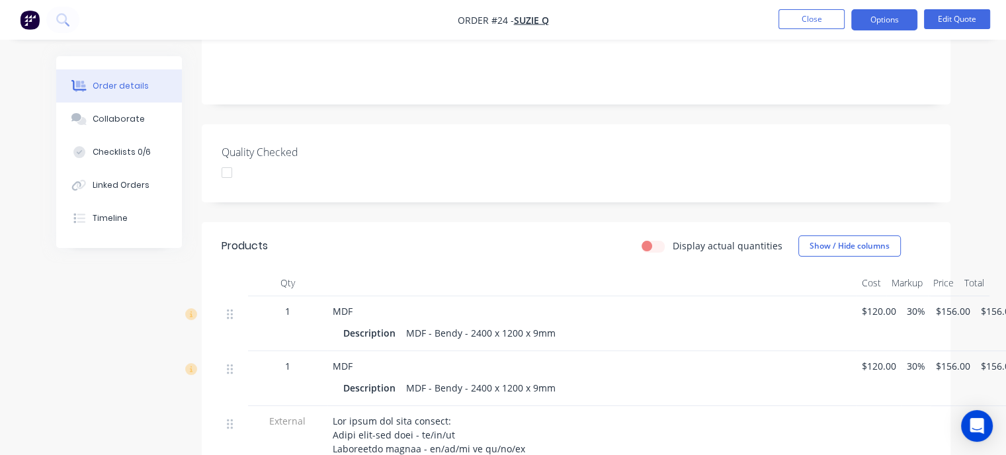
scroll to position [66, 0]
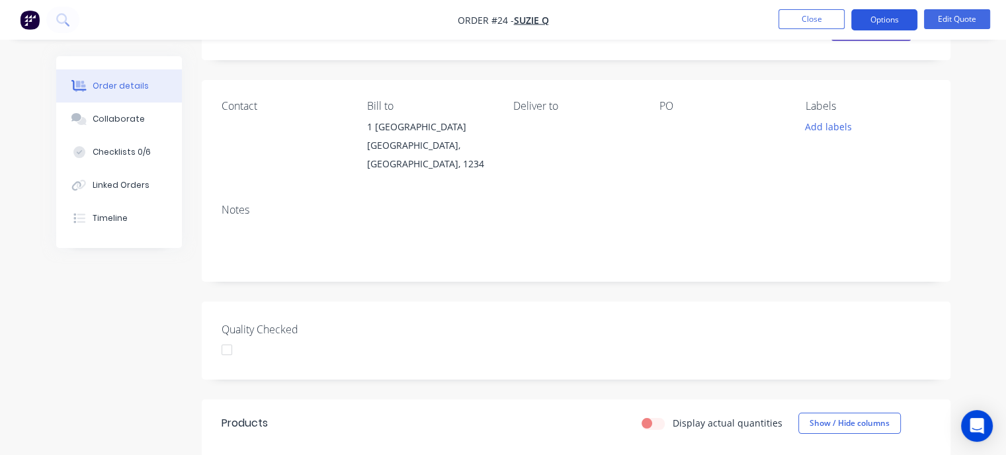
click at [876, 18] on button "Options" at bounding box center [884, 19] width 66 height 21
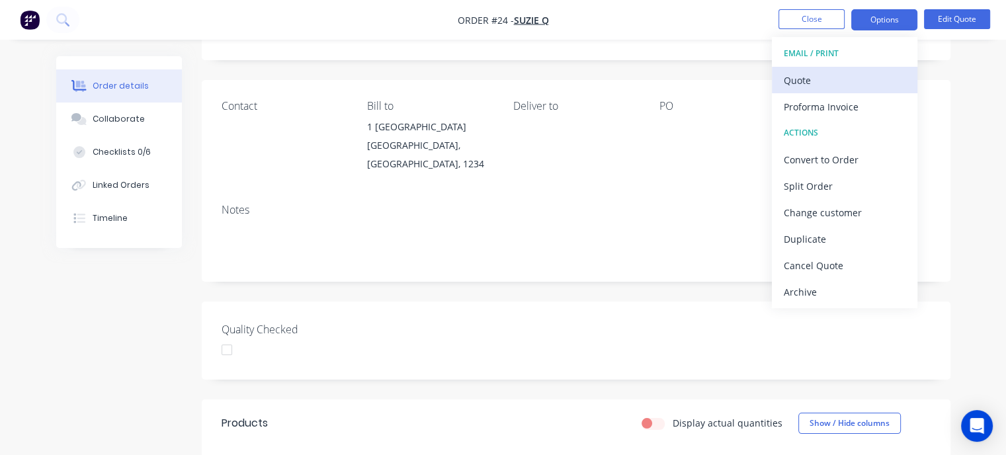
click at [825, 76] on div "Quote" at bounding box center [844, 80] width 122 height 19
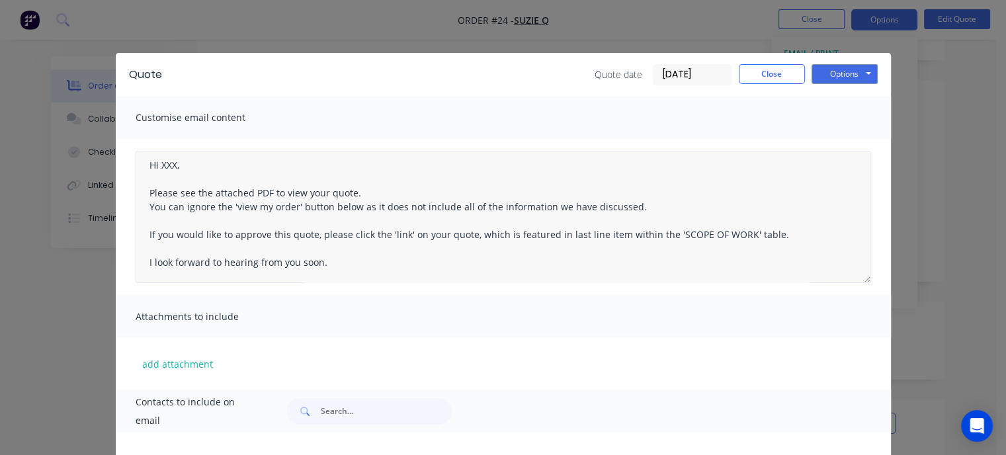
scroll to position [0, 0]
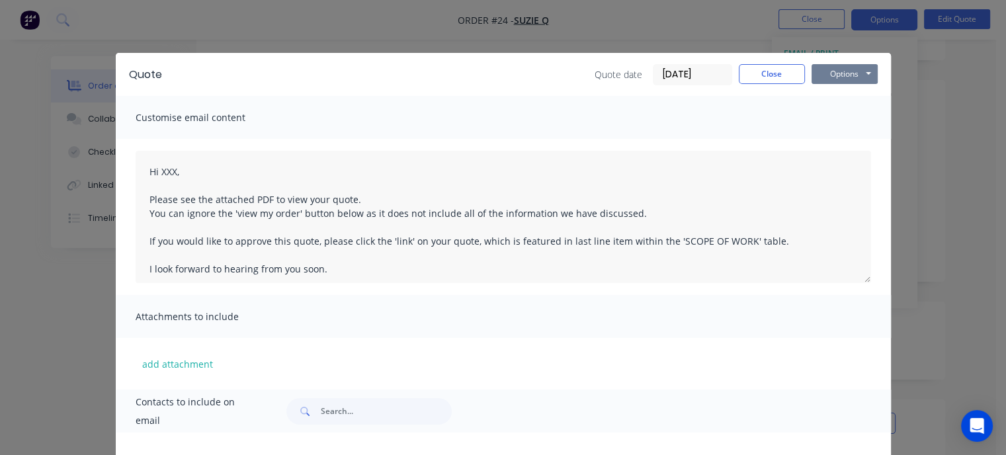
click at [811, 77] on button "Options" at bounding box center [844, 74] width 66 height 20
click at [833, 100] on button "Preview" at bounding box center [853, 98] width 85 height 22
click at [748, 73] on button "Close" at bounding box center [772, 74] width 66 height 20
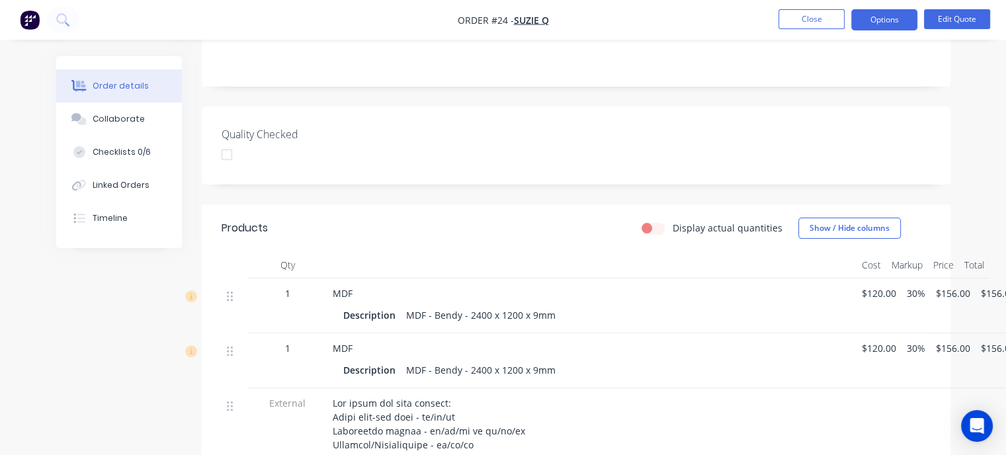
scroll to position [264, 0]
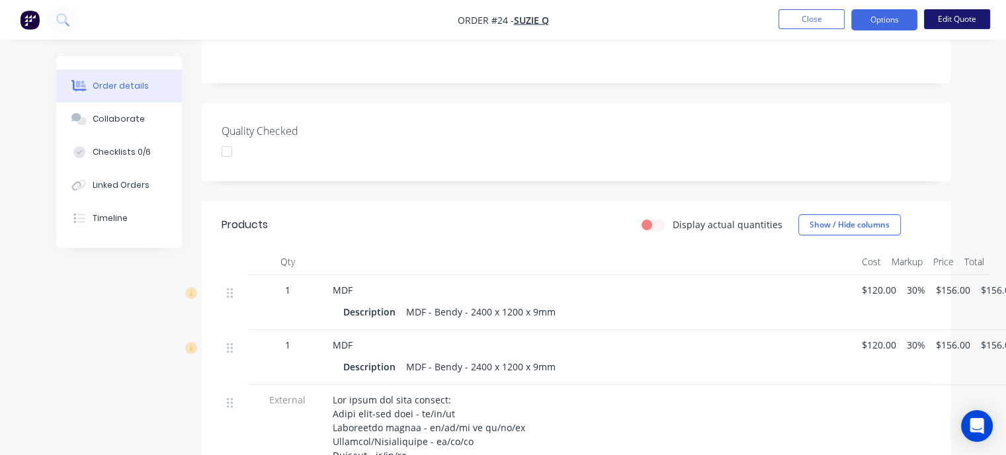
click at [941, 22] on button "Edit Quote" at bounding box center [957, 19] width 66 height 20
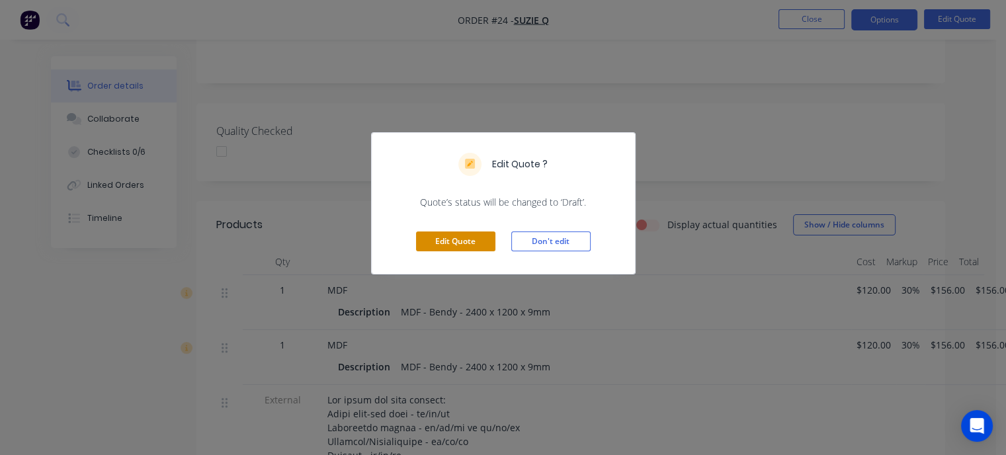
click at [481, 241] on button "Edit Quote" at bounding box center [455, 241] width 79 height 20
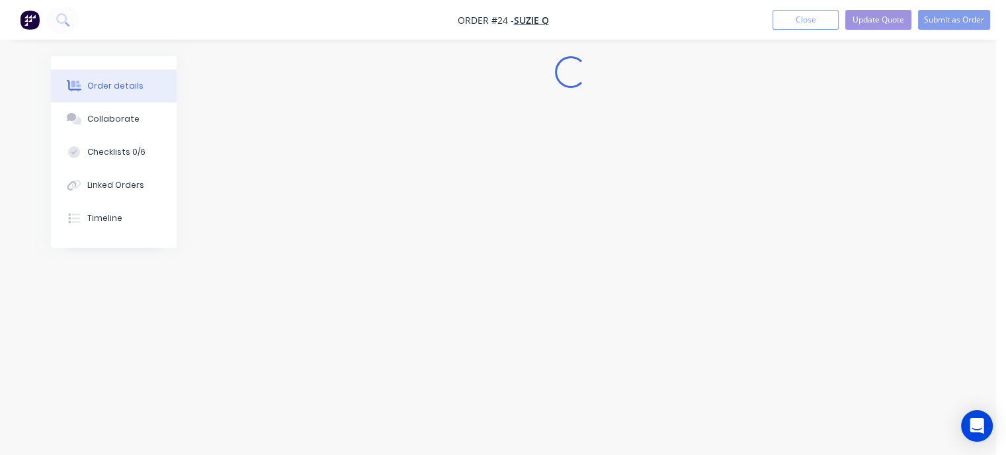
scroll to position [0, 0]
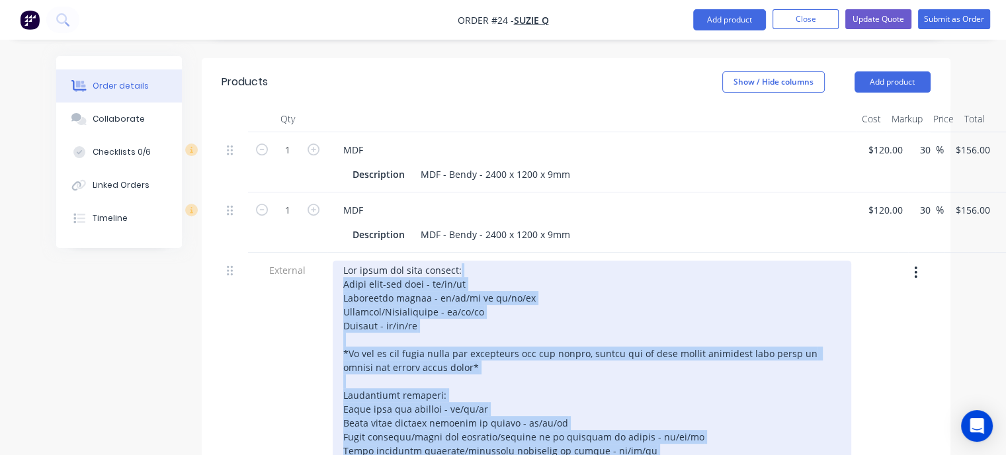
scroll to position [397, 0]
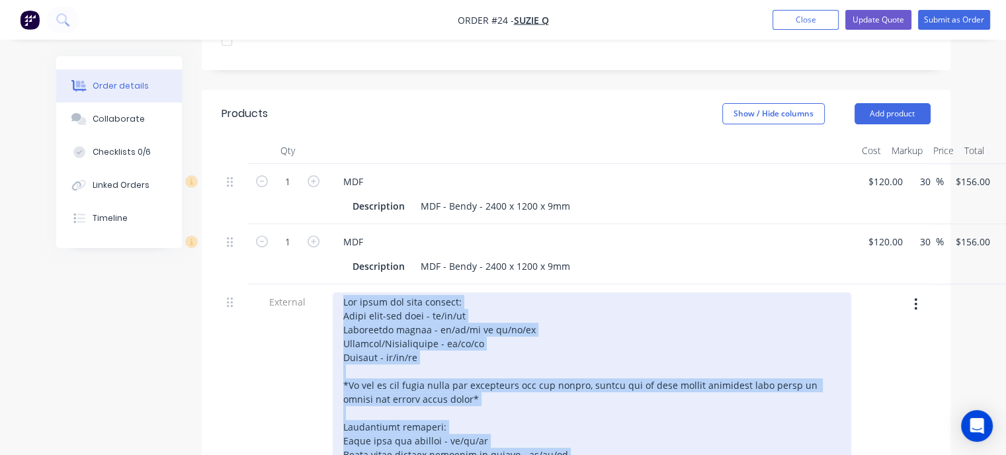
drag, startPoint x: 583, startPoint y: 325, endPoint x: 342, endPoint y: 272, distance: 246.3
paste div
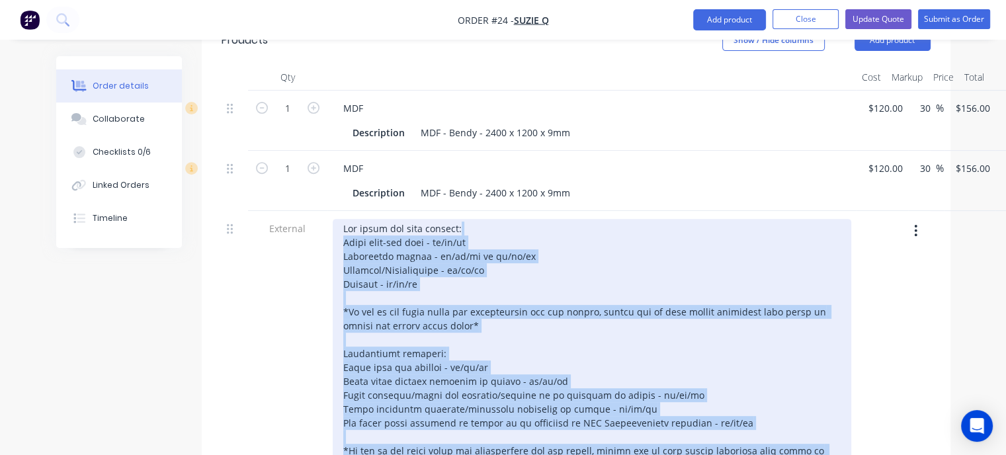
scroll to position [331, 0]
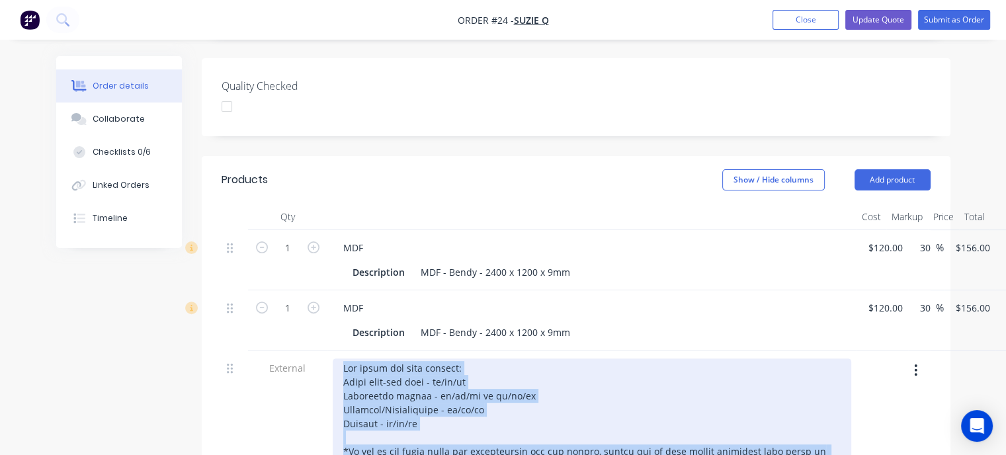
drag, startPoint x: 618, startPoint y: 340, endPoint x: 341, endPoint y: 333, distance: 277.8
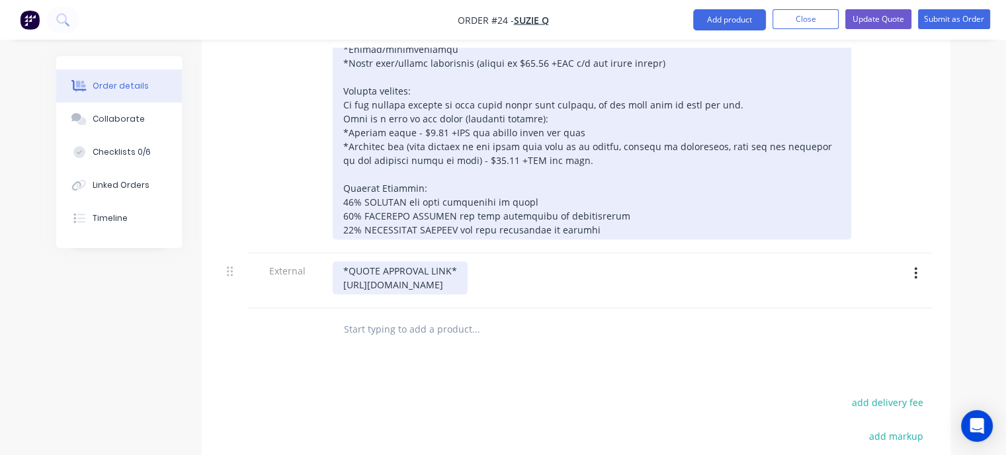
scroll to position [1124, 0]
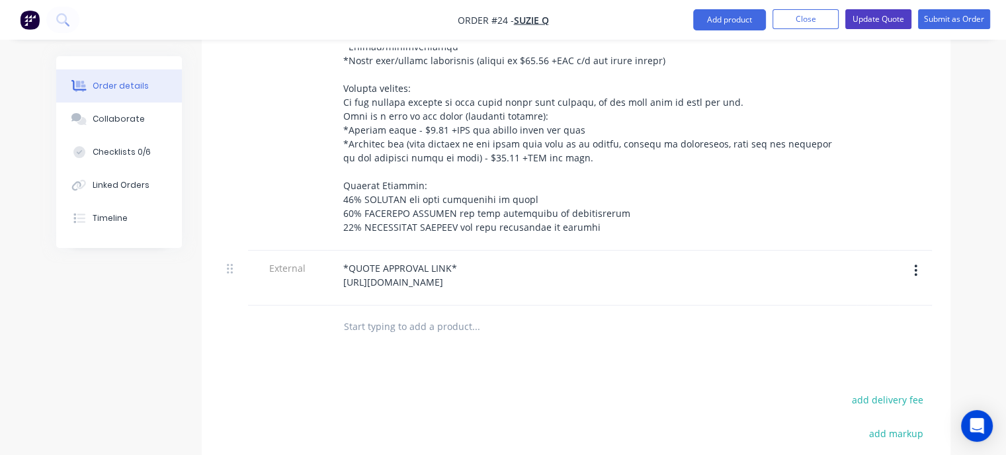
click at [890, 23] on button "Update Quote" at bounding box center [878, 19] width 66 height 20
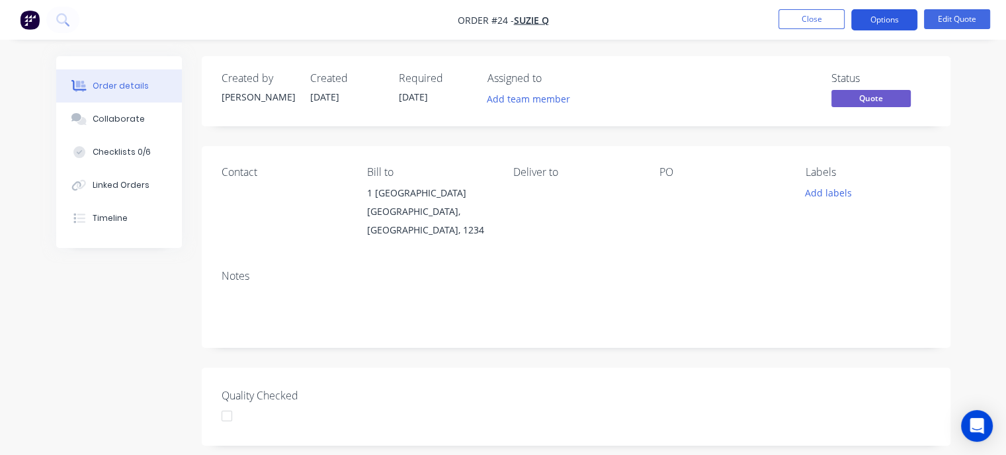
click at [875, 26] on button "Options" at bounding box center [884, 19] width 66 height 21
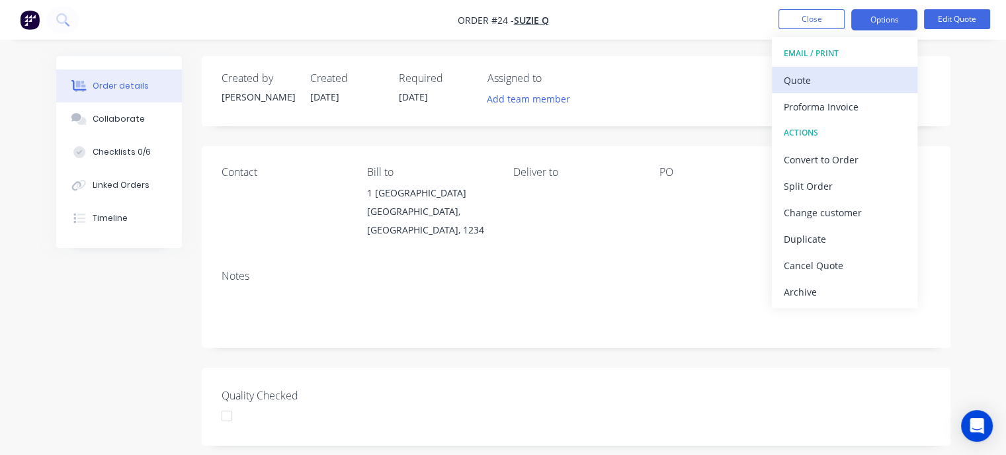
click at [809, 82] on div "Quote" at bounding box center [844, 80] width 122 height 19
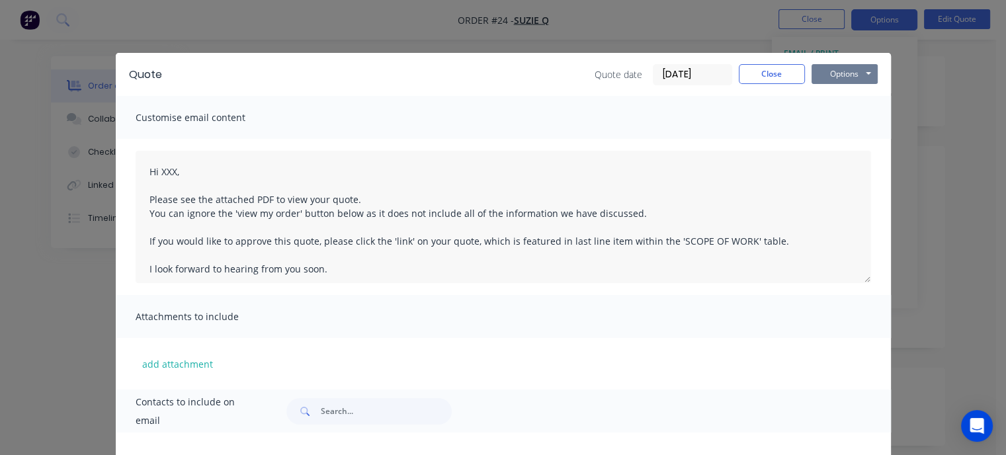
click at [824, 75] on button "Options" at bounding box center [844, 74] width 66 height 20
click at [828, 95] on button "Preview" at bounding box center [853, 98] width 85 height 22
click at [760, 68] on button "Close" at bounding box center [772, 74] width 66 height 20
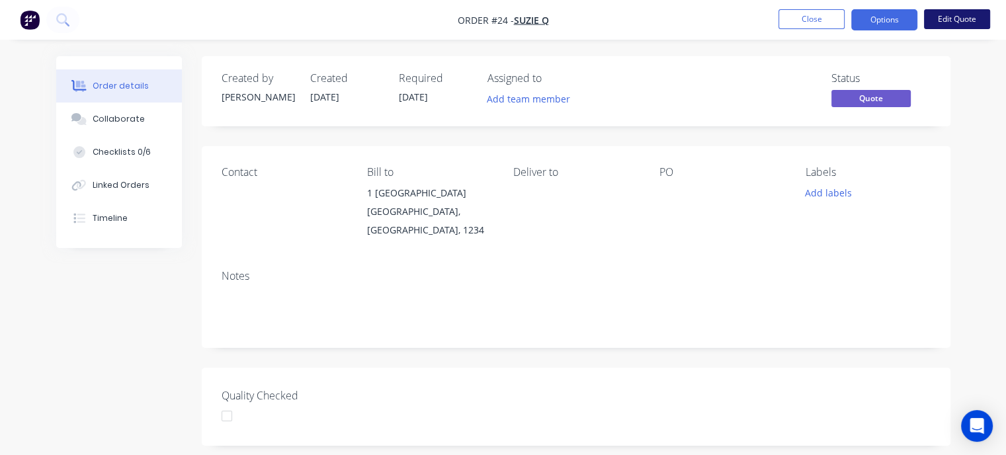
click at [929, 27] on button "Edit Quote" at bounding box center [957, 19] width 66 height 20
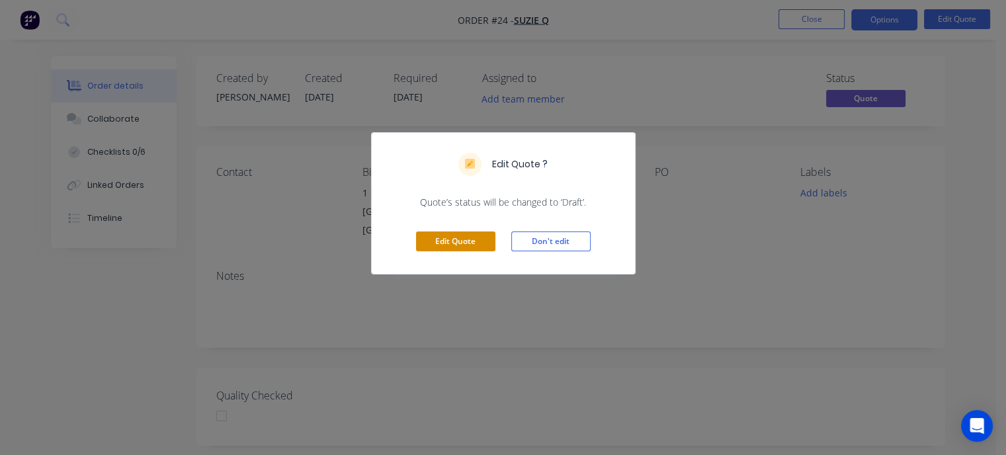
click at [468, 235] on button "Edit Quote" at bounding box center [455, 241] width 79 height 20
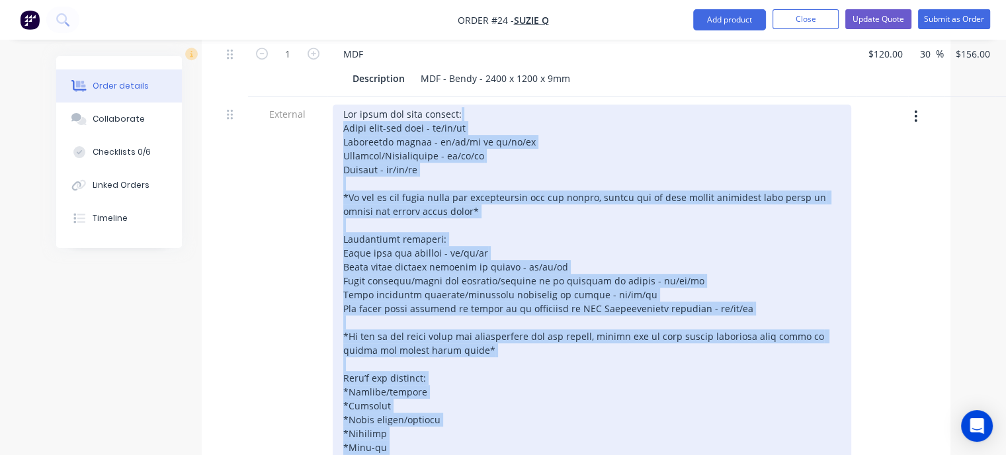
scroll to position [463, 0]
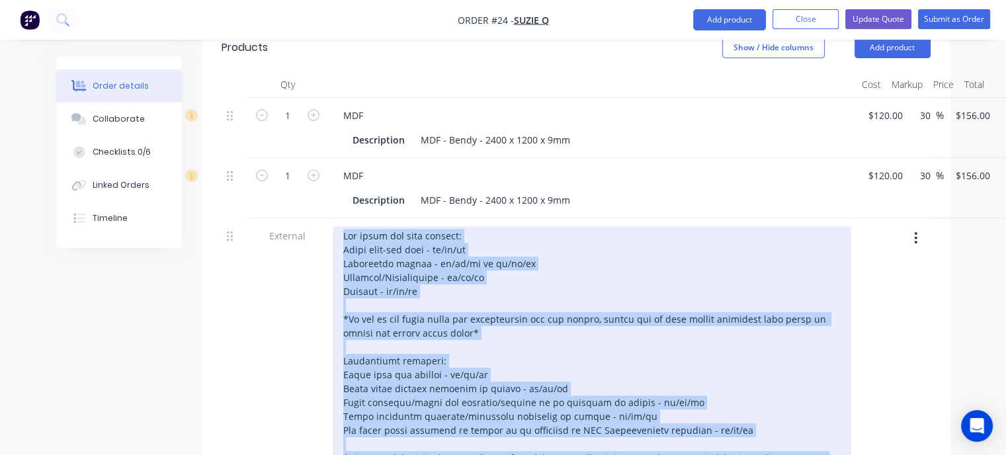
drag, startPoint x: 613, startPoint y: 208, endPoint x: 344, endPoint y: 211, distance: 269.1
paste div
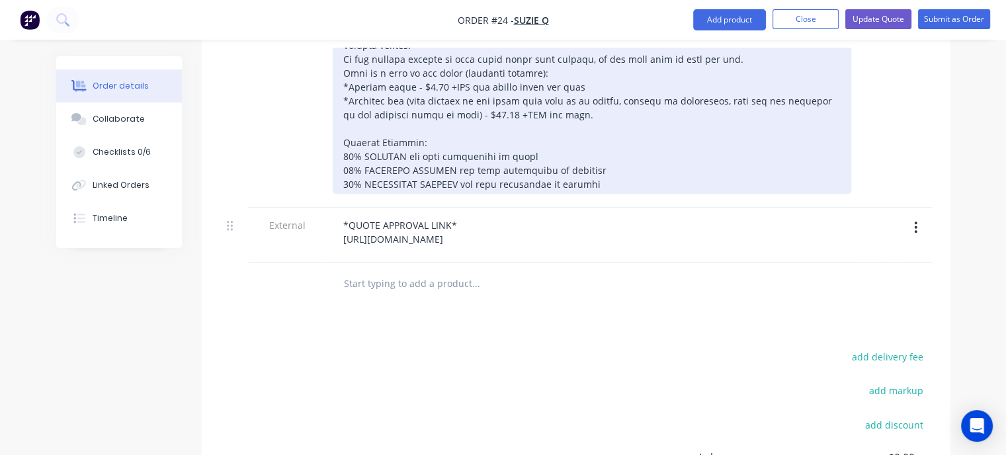
scroll to position [1190, 0]
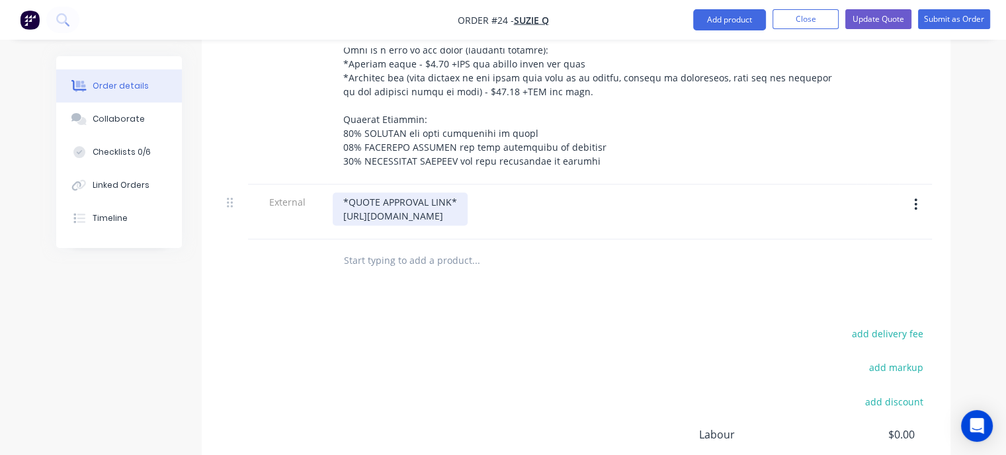
click at [344, 192] on div "*QUOTE APPROVAL LINK* https://c3y8u.share.hsforms.com/2LPry2ciFQyq8gvjBDsrbpQ?q…" at bounding box center [400, 208] width 135 height 33
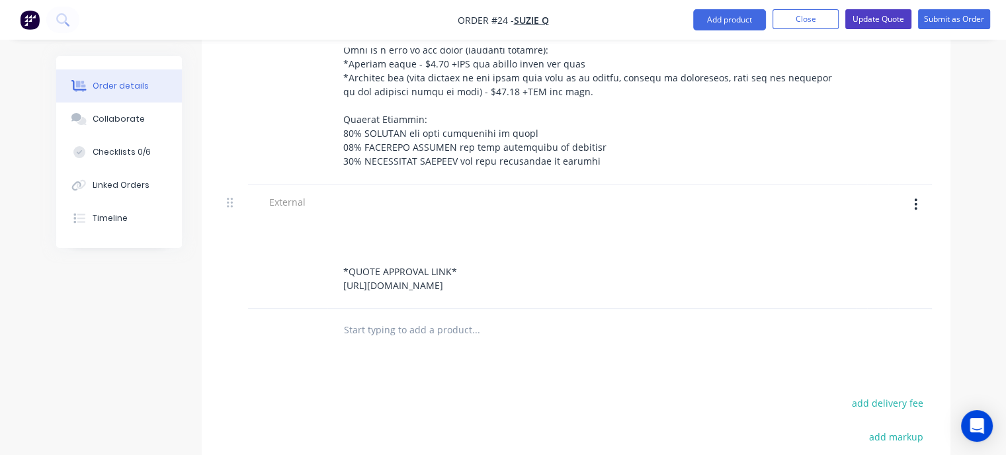
click at [867, 20] on button "Update Quote" at bounding box center [878, 19] width 66 height 20
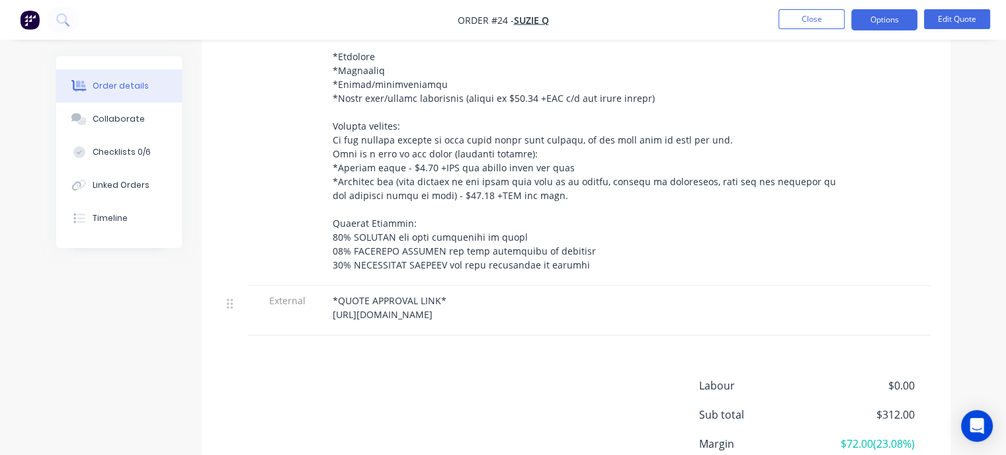
scroll to position [1124, 0]
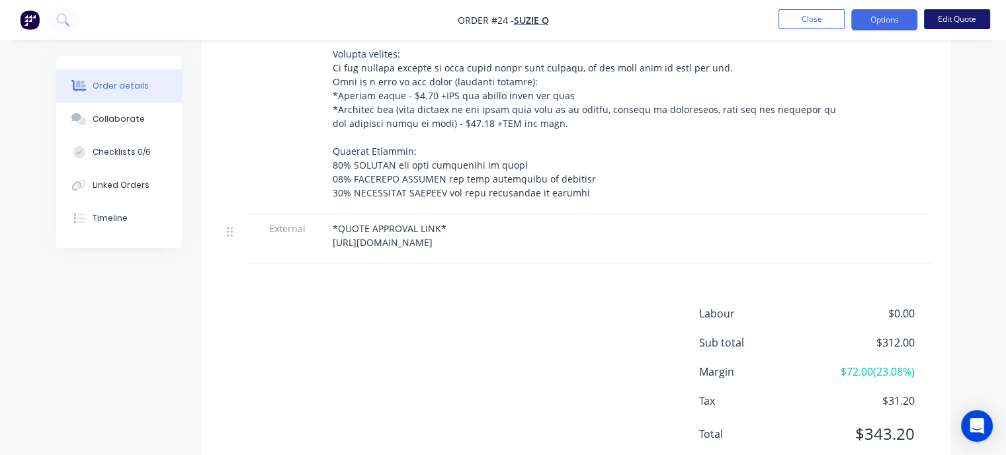
click at [944, 22] on button "Edit Quote" at bounding box center [957, 19] width 66 height 20
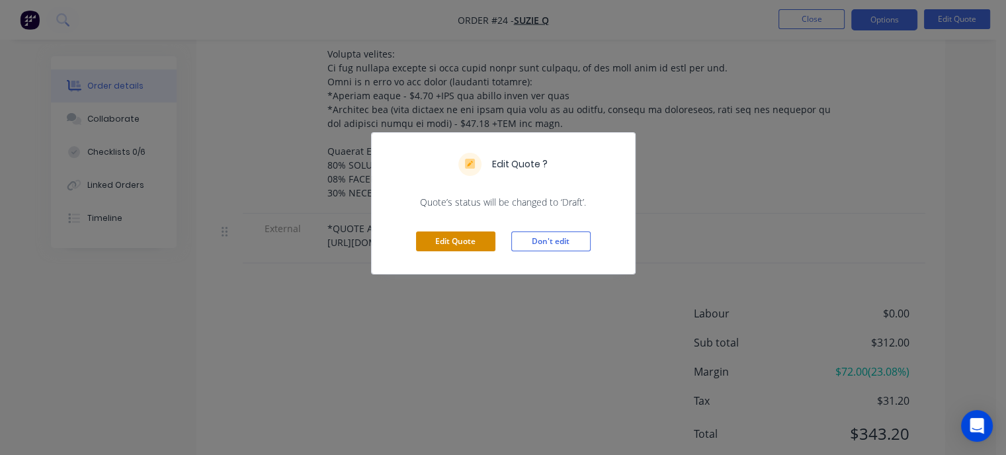
click at [458, 238] on button "Edit Quote" at bounding box center [455, 241] width 79 height 20
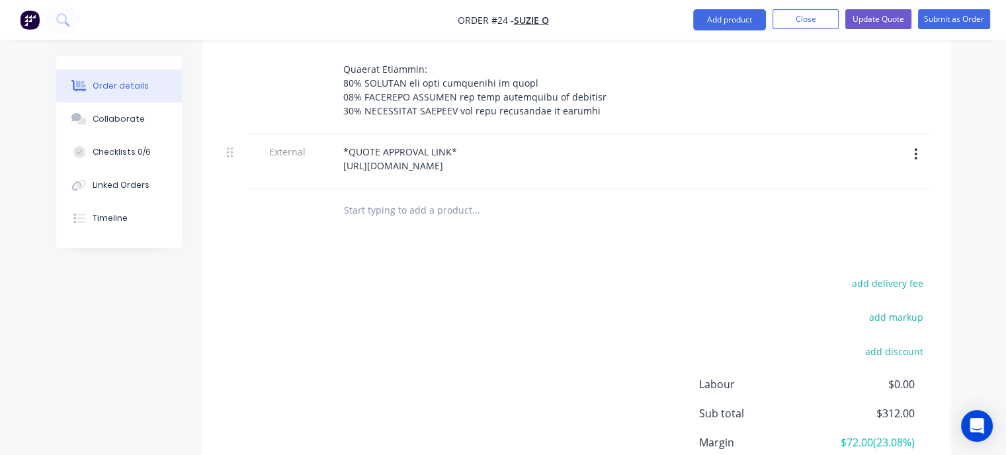
scroll to position [1256, 0]
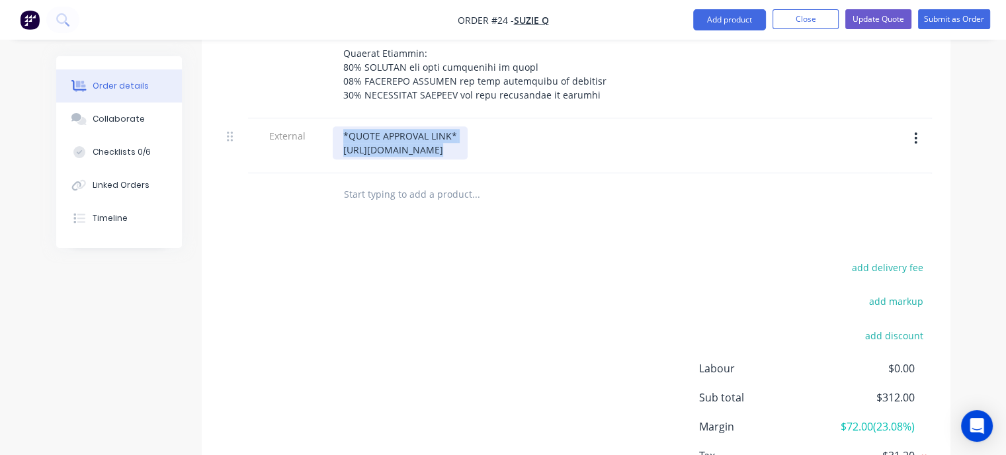
drag, startPoint x: 674, startPoint y: 134, endPoint x: 372, endPoint y: 126, distance: 302.2
click at [372, 126] on div "*QUOTE APPROVAL LINK* https://c3y8u.share.hsforms.com/2LPry2ciFQyq8gvjBDsrbpQ?q…" at bounding box center [592, 142] width 518 height 33
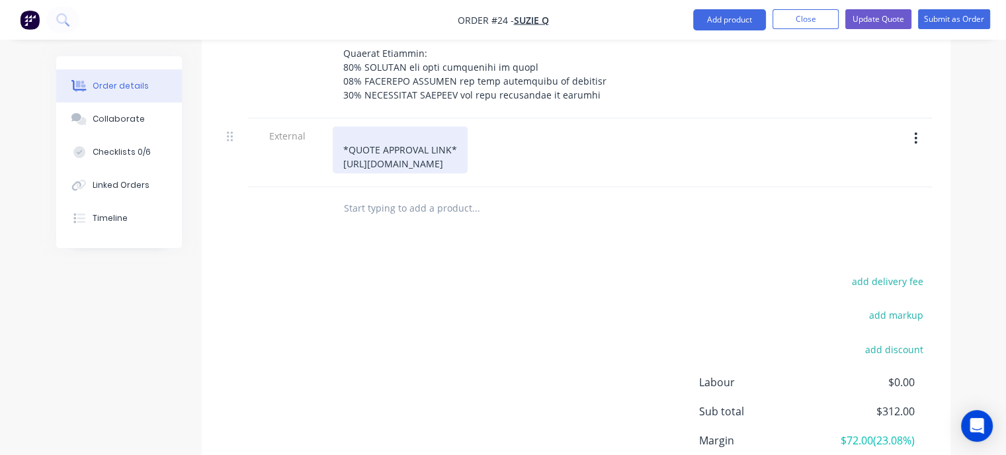
click at [344, 129] on div at bounding box center [400, 136] width 114 height 14
drag, startPoint x: 608, startPoint y: 140, endPoint x: 327, endPoint y: 116, distance: 282.1
click at [327, 118] on div "*QUOTE APPROVAL LINK* https://c3y8u.share.hsforms.com/2LPry2ciFQyq8gvjBDsrbpQ?q…" at bounding box center [591, 152] width 529 height 69
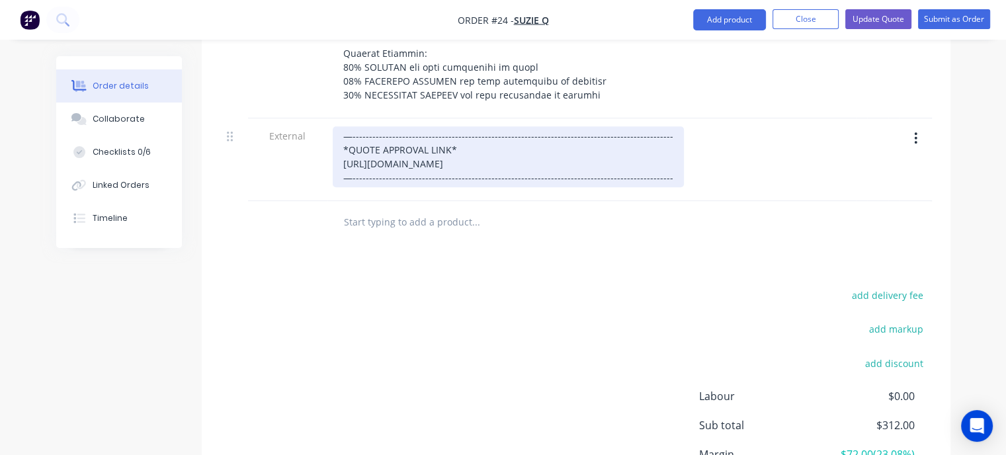
click at [642, 126] on div "—------------------------------------------------------------------------------…" at bounding box center [508, 156] width 351 height 61
click at [644, 157] on div "—------------------------------------------------------------------------------…" at bounding box center [520, 156] width 374 height 61
drag, startPoint x: 664, startPoint y: 158, endPoint x: 332, endPoint y: 118, distance: 334.9
click at [333, 126] on div "—------------------------------------------------------------------------------…" at bounding box center [520, 156] width 374 height 61
copy div "—------------------------------------------------------------------------------…"
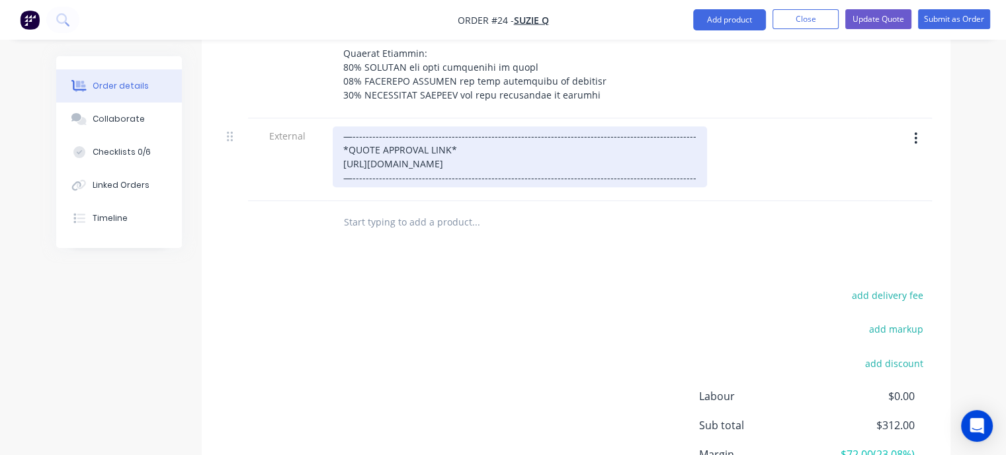
click at [620, 165] on div "—------------------------------------------------------------------------------…" at bounding box center [520, 156] width 374 height 61
drag, startPoint x: 662, startPoint y: 159, endPoint x: 335, endPoint y: 117, distance: 329.9
click at [335, 126] on div "—------------------------------------------------------------------------------…" at bounding box center [520, 156] width 374 height 61
copy div "—------------------------------------------------------------------------------…"
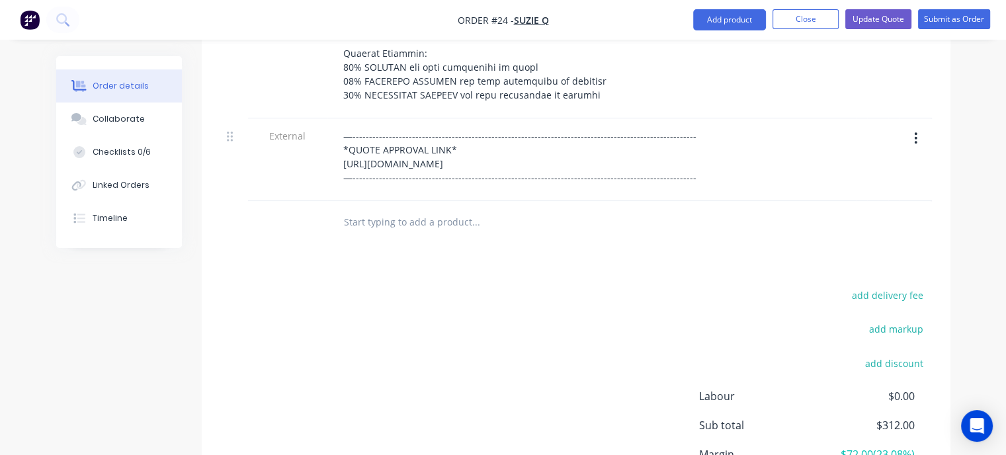
click at [572, 221] on div at bounding box center [565, 222] width 476 height 43
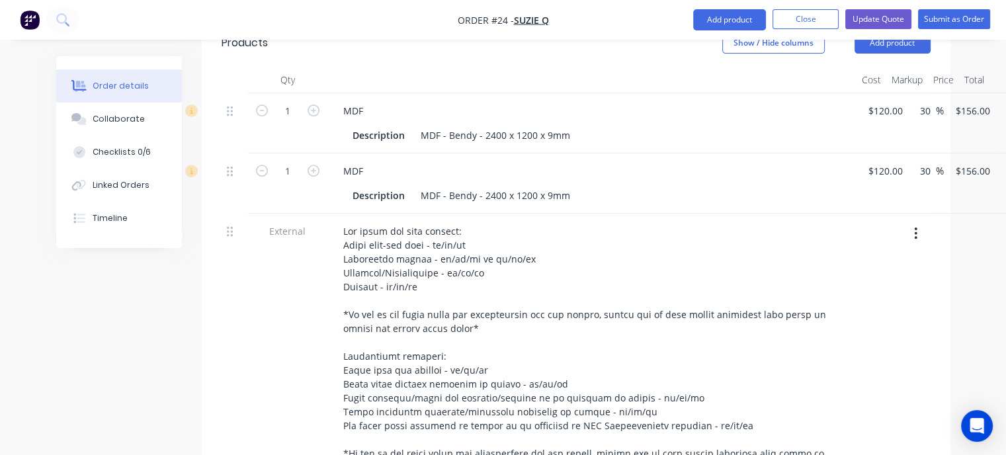
scroll to position [463, 0]
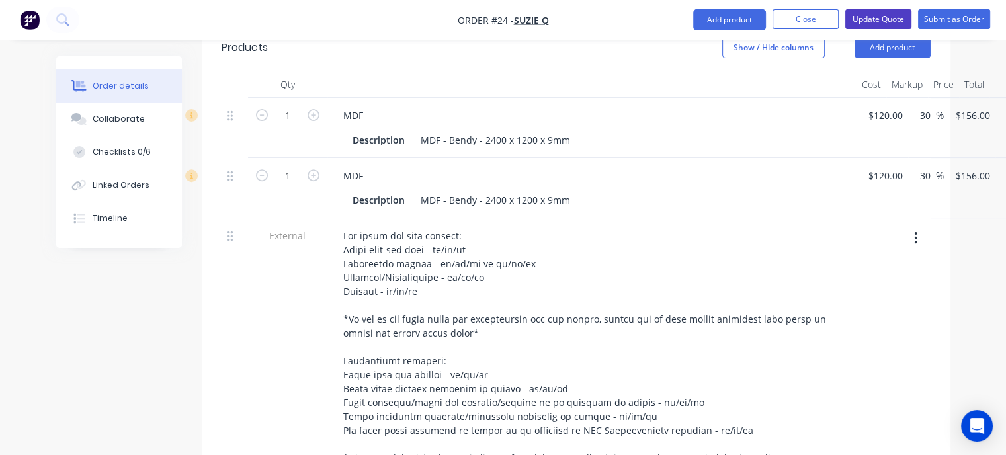
click at [882, 24] on button "Update Quote" at bounding box center [878, 19] width 66 height 20
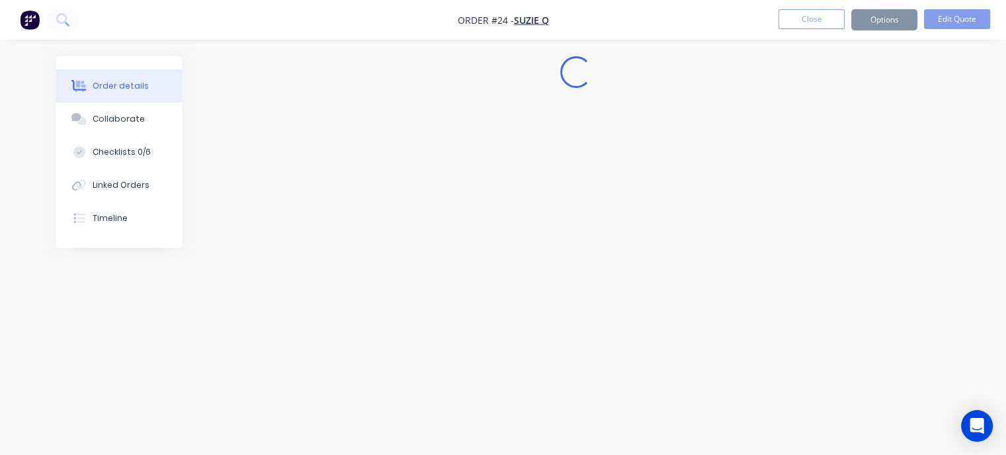
scroll to position [0, 0]
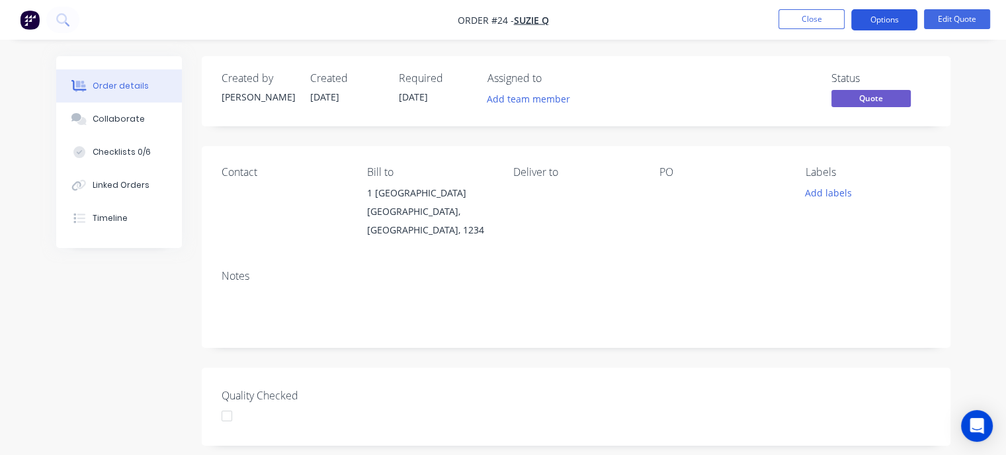
click at [878, 20] on button "Options" at bounding box center [884, 19] width 66 height 21
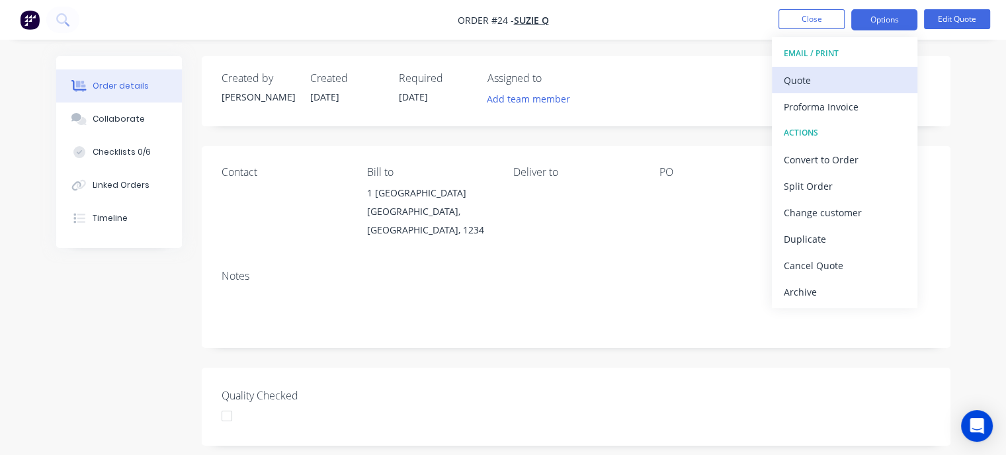
click at [822, 75] on div "Quote" at bounding box center [844, 80] width 122 height 19
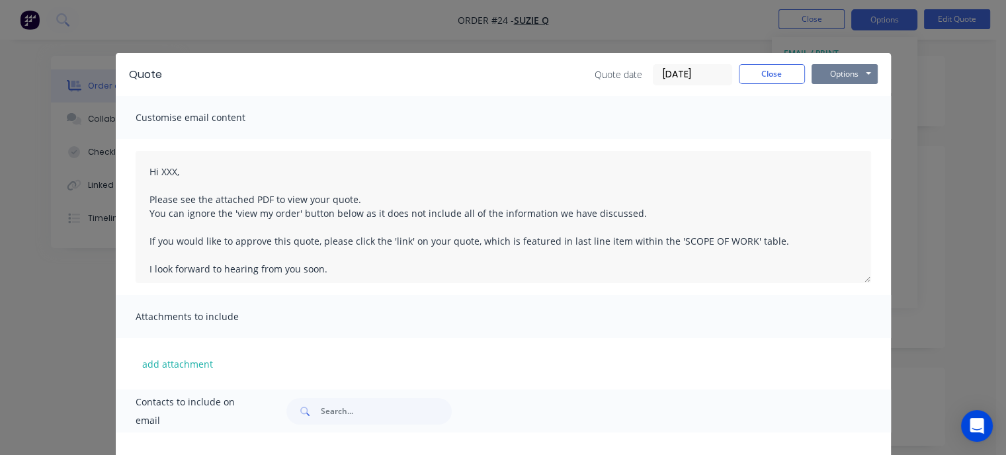
click at [835, 76] on button "Options" at bounding box center [844, 74] width 66 height 20
click at [839, 103] on button "Preview" at bounding box center [853, 98] width 85 height 22
click at [767, 79] on button "Close" at bounding box center [772, 74] width 66 height 20
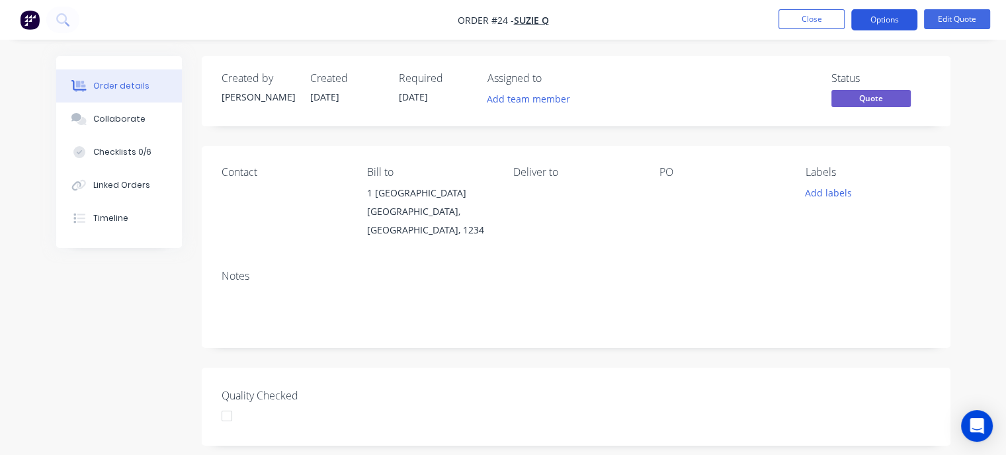
click at [886, 22] on button "Options" at bounding box center [884, 19] width 66 height 21
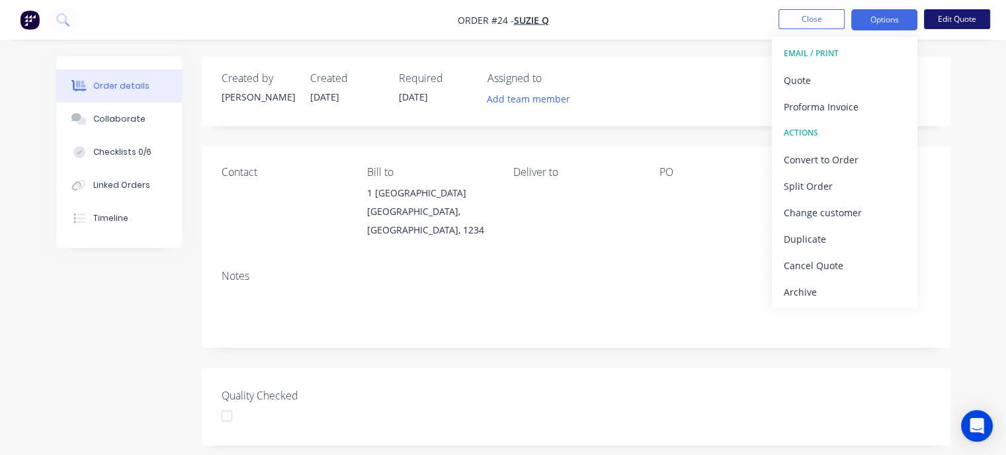
click at [949, 20] on button "Edit Quote" at bounding box center [957, 19] width 66 height 20
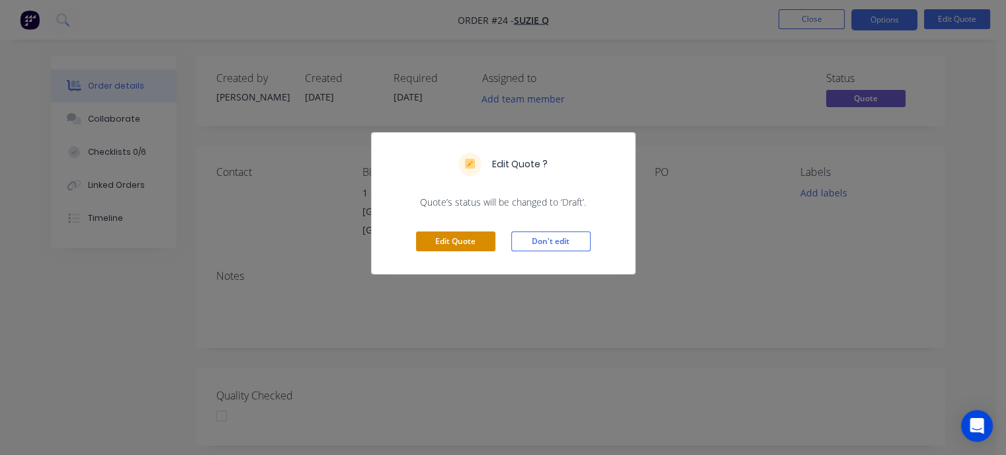
click at [455, 240] on button "Edit Quote" at bounding box center [455, 241] width 79 height 20
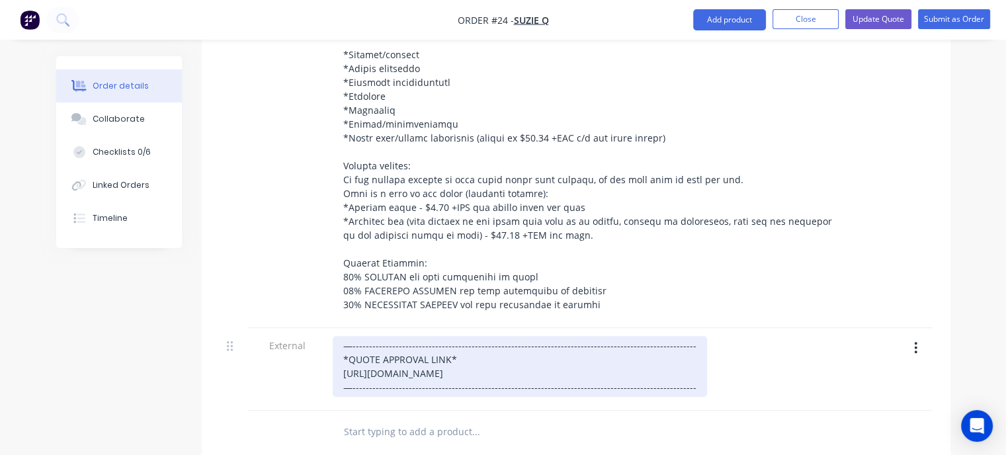
scroll to position [1190, 0]
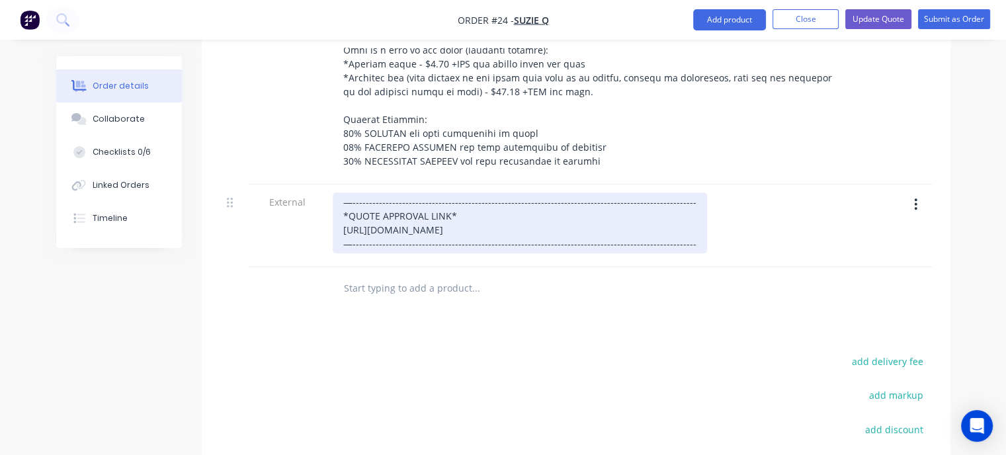
drag, startPoint x: 651, startPoint y: 221, endPoint x: 323, endPoint y: 181, distance: 331.0
click at [323, 184] on div "External —---------------------------------------------------------------------…" at bounding box center [575, 225] width 709 height 83
paste div
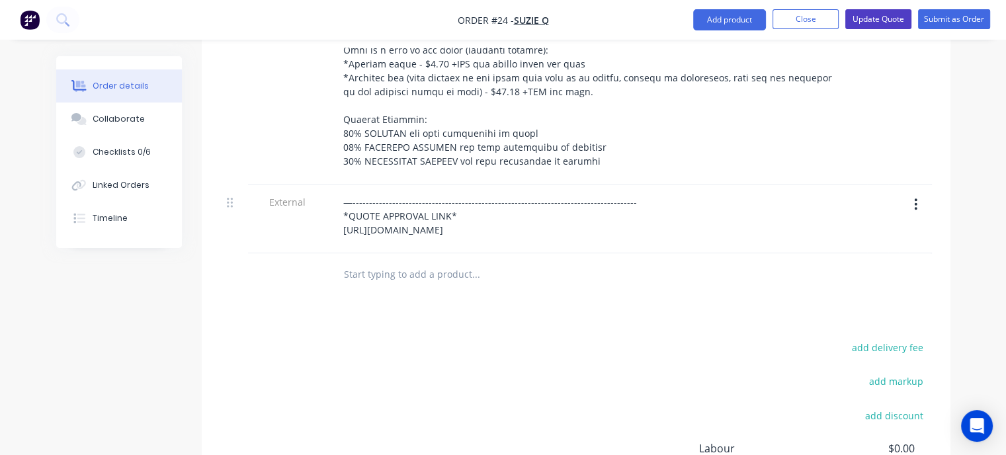
click at [875, 23] on button "Update Quote" at bounding box center [878, 19] width 66 height 20
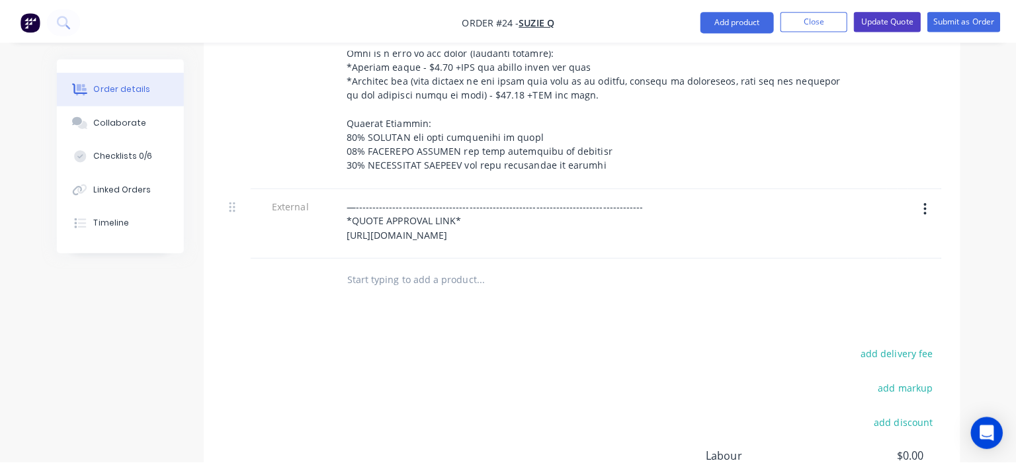
scroll to position [0, 0]
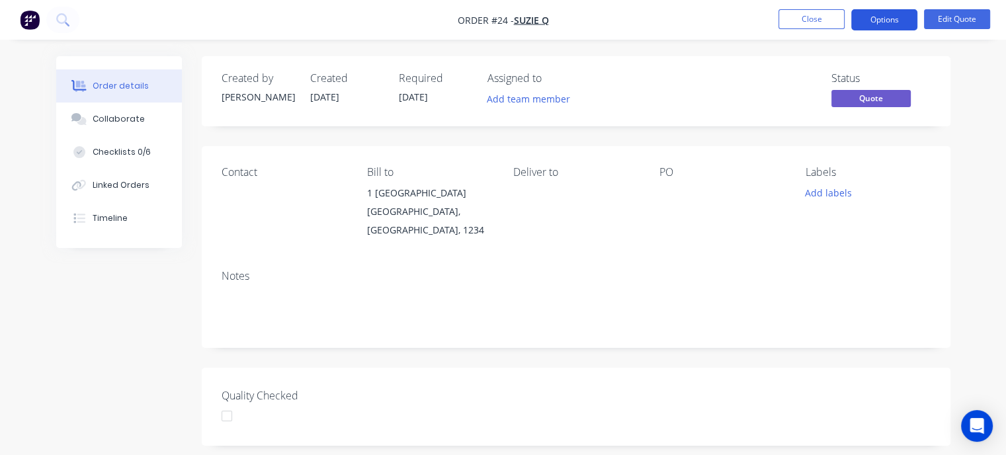
click at [869, 23] on button "Options" at bounding box center [884, 19] width 66 height 21
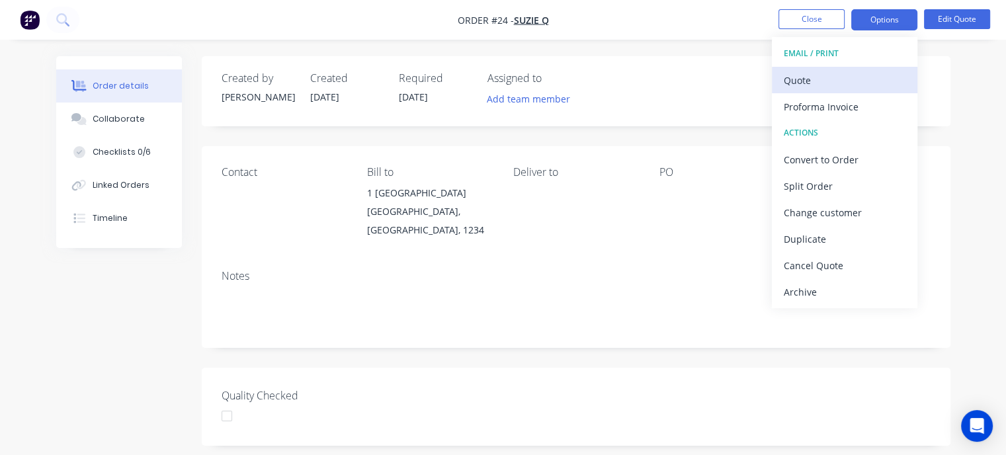
click at [804, 79] on div "Quote" at bounding box center [844, 80] width 122 height 19
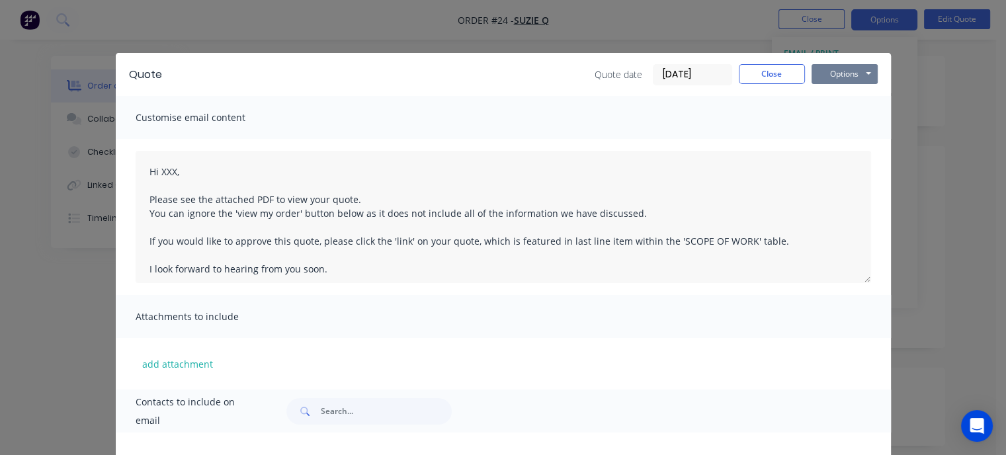
click at [828, 70] on button "Options" at bounding box center [844, 74] width 66 height 20
click at [828, 95] on button "Preview" at bounding box center [853, 98] width 85 height 22
click at [772, 73] on button "Close" at bounding box center [772, 74] width 66 height 20
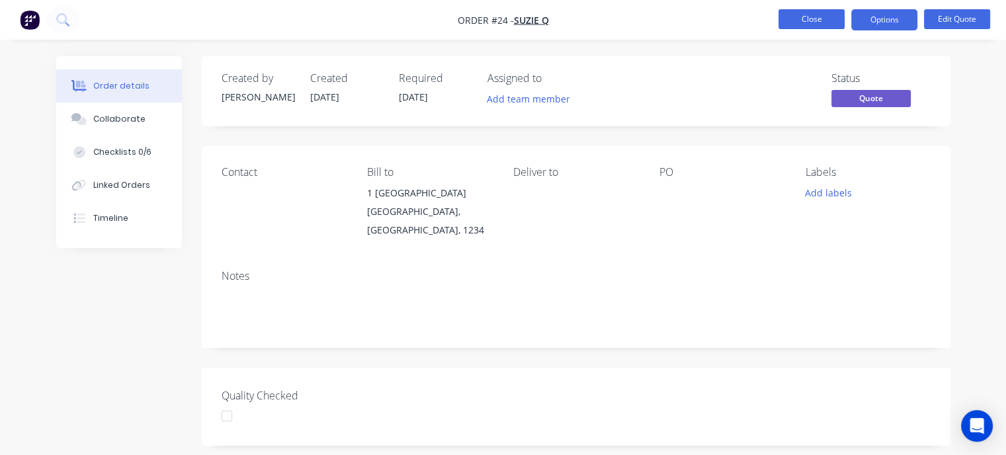
click at [812, 27] on button "Close" at bounding box center [811, 19] width 66 height 20
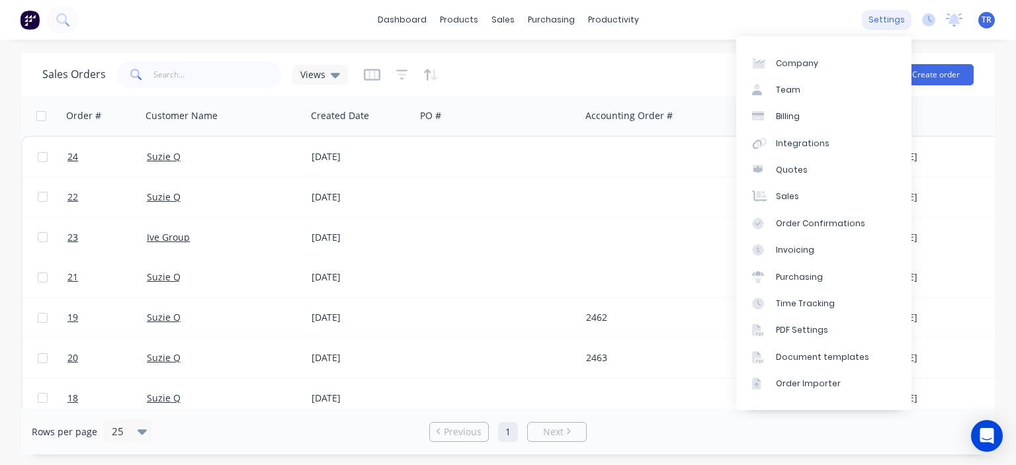
click at [886, 22] on div "settings" at bounding box center [886, 20] width 50 height 20
click at [827, 65] on link "Company" at bounding box center [823, 63] width 175 height 26
select select "AU"
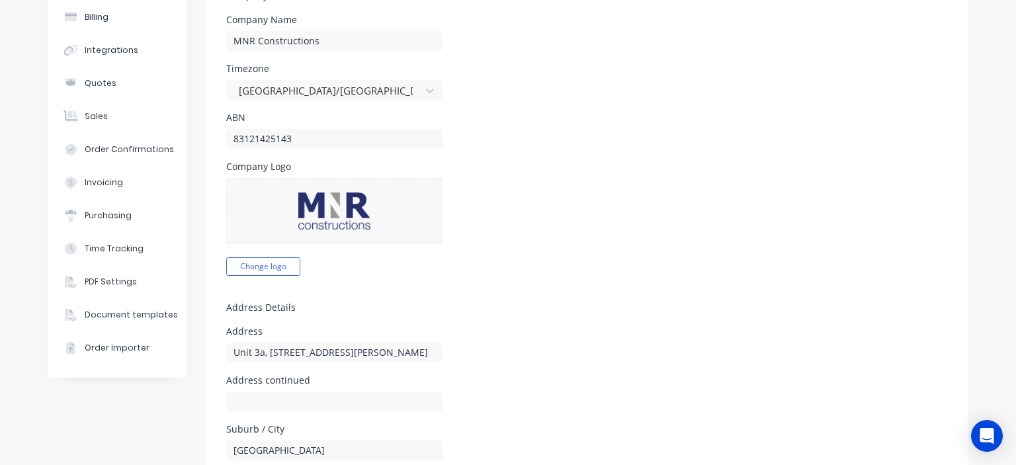
scroll to position [198, 0]
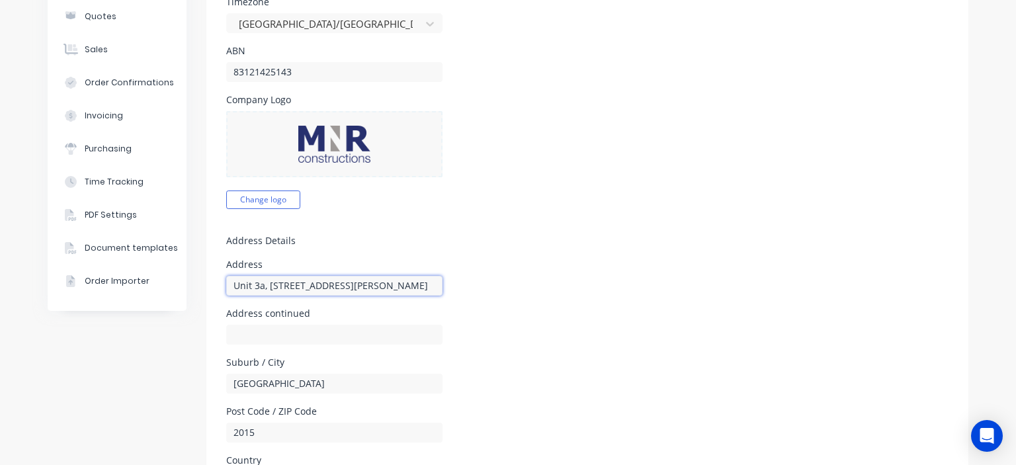
click at [286, 286] on input "Unit 3a, 62-64 O'Riordan st" at bounding box center [334, 286] width 216 height 20
type input "Unit E1, 11-15 Moxon rd"
drag, startPoint x: 278, startPoint y: 383, endPoint x: 186, endPoint y: 380, distance: 92.6
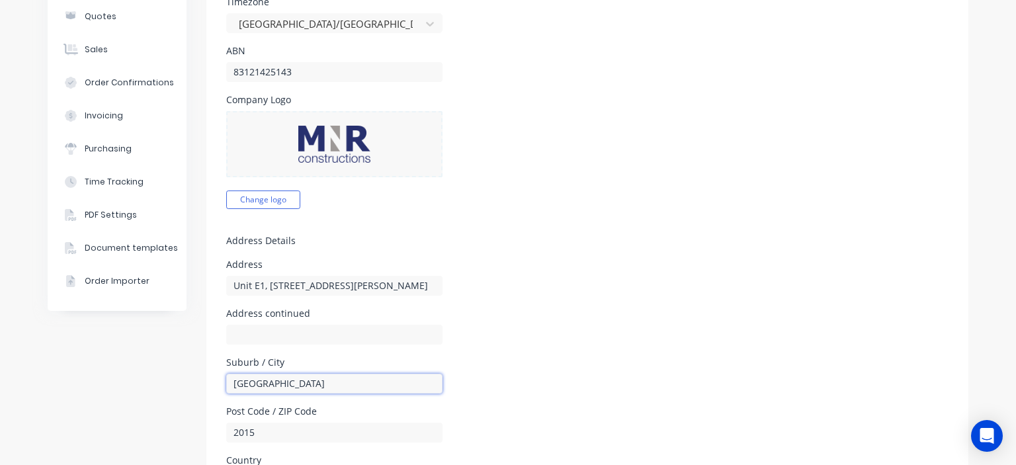
click at [188, 378] on div "Company Team Billing Integrations Quotes Sales Order Confirmations Invoicing Pu…" at bounding box center [508, 380] width 920 height 1051
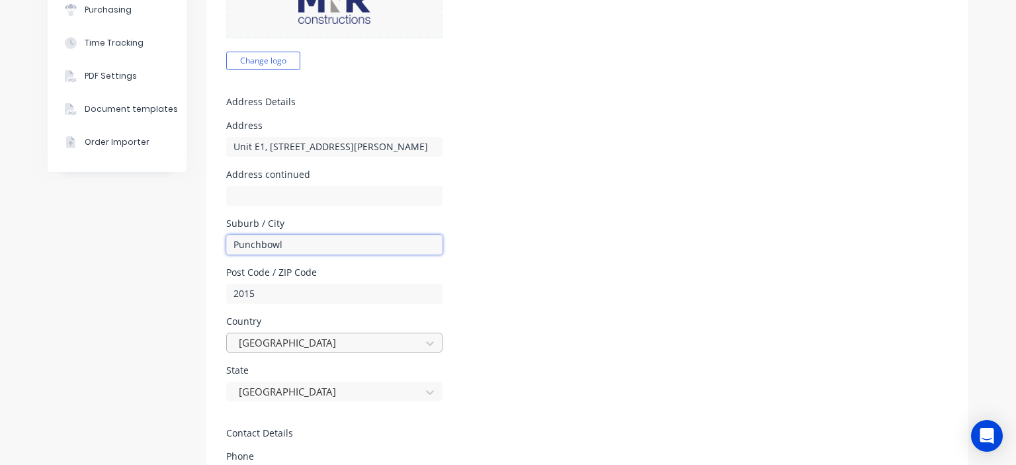
scroll to position [397, 0]
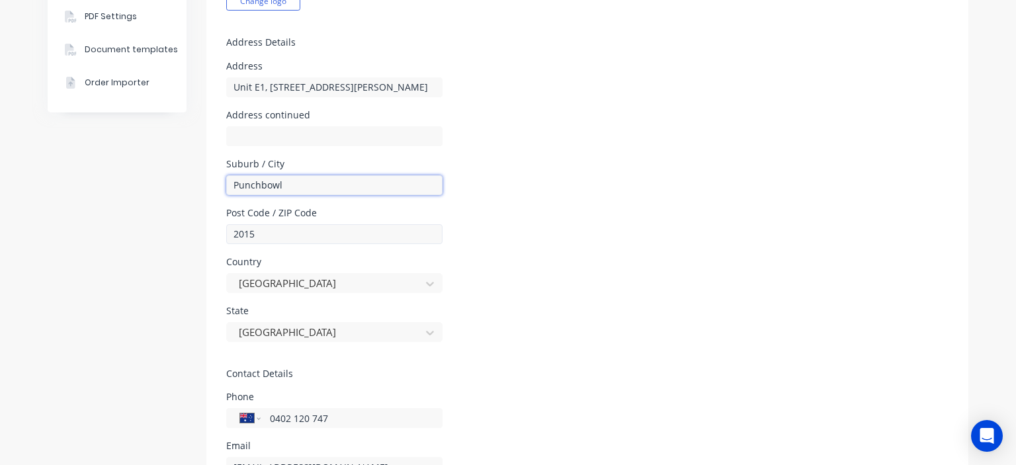
type input "Punchbowl"
drag, startPoint x: 257, startPoint y: 238, endPoint x: 181, endPoint y: 243, distance: 75.6
click at [181, 243] on div "Company Team Billing Integrations Quotes Sales Order Confirmations Invoicing Pu…" at bounding box center [508, 181] width 920 height 1051
type input "2196"
click at [495, 232] on div "Post Code / ZIP Code 2196" at bounding box center [587, 226] width 722 height 36
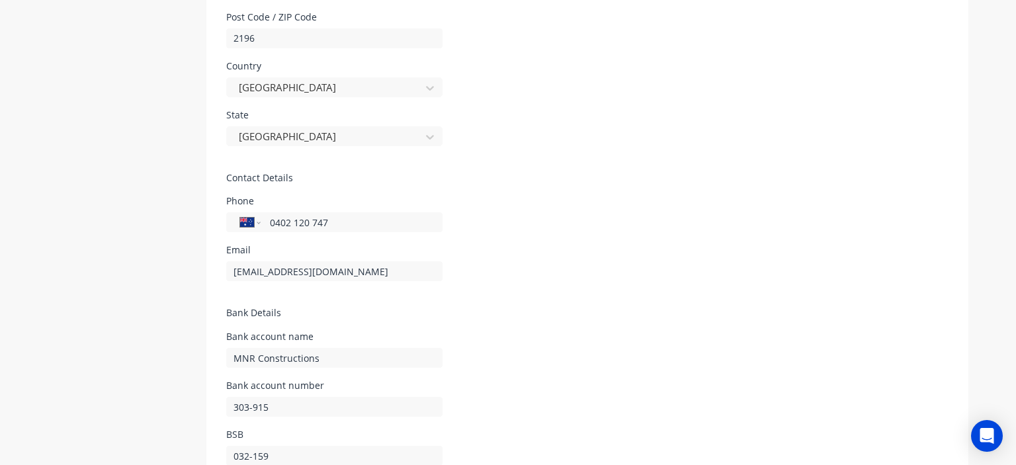
scroll to position [595, 0]
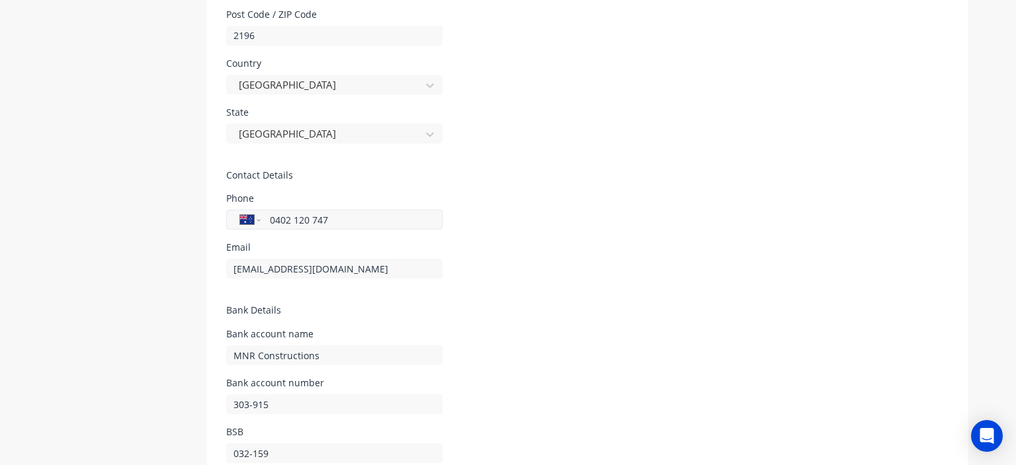
click at [288, 218] on input "0402 120 747" at bounding box center [349, 220] width 159 height 14
paste input "(02) 9681 4585"
type input "(02) 9681 4585"
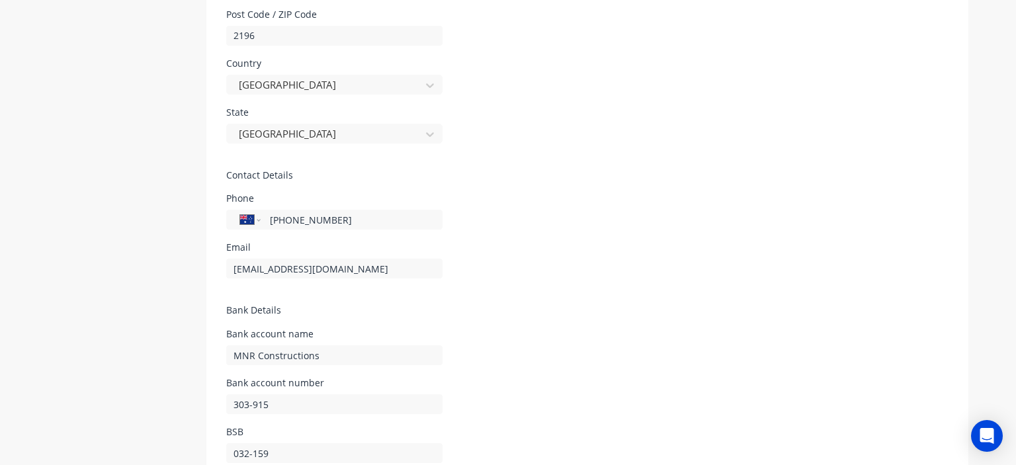
click at [481, 203] on div "Phone International Afghanistan Åland Islands Albania Algeria American Samoa An…" at bounding box center [587, 212] width 722 height 36
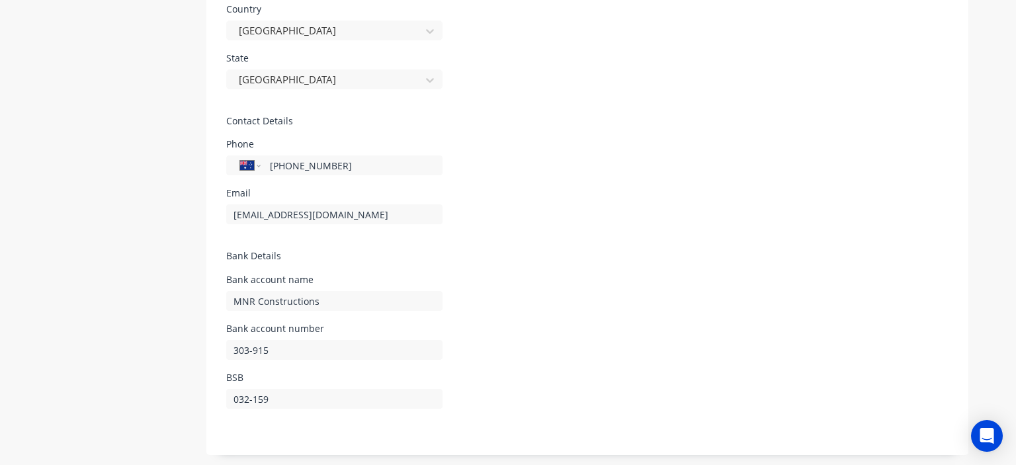
scroll to position [652, 0]
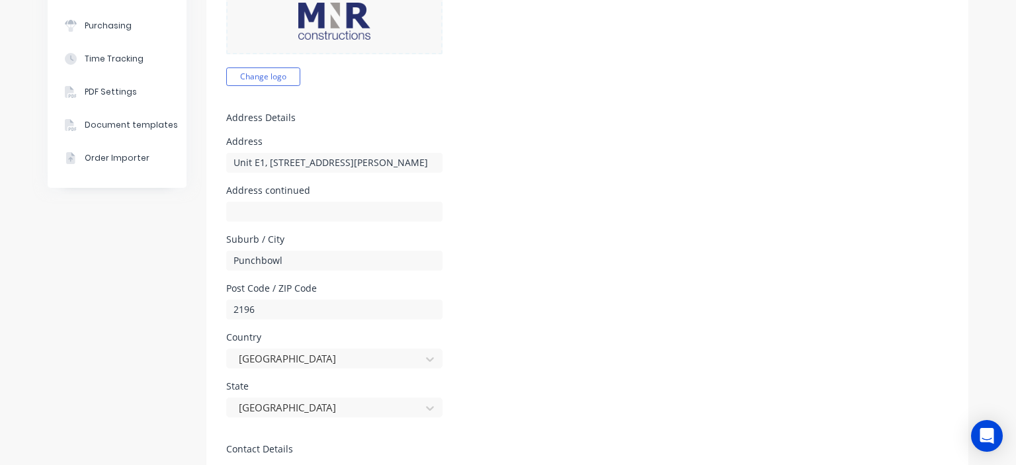
scroll to position [0, 0]
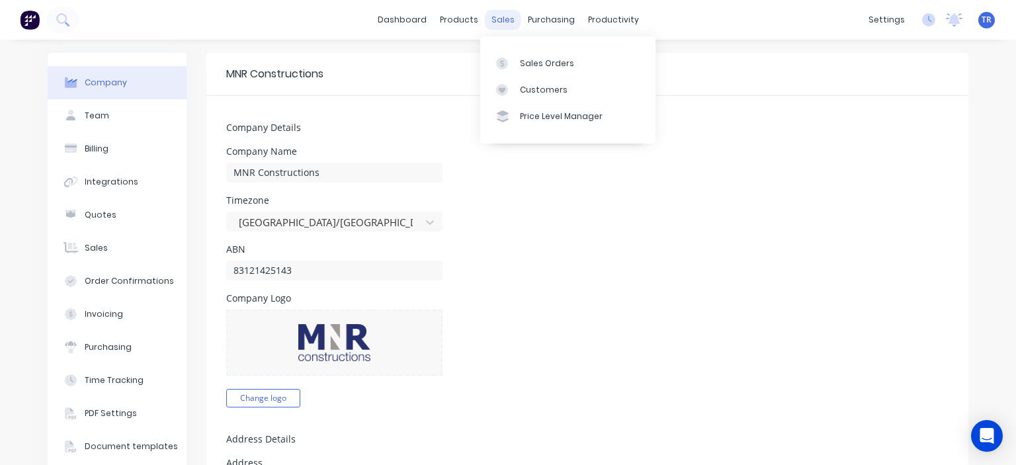
click at [492, 26] on div "sales" at bounding box center [503, 20] width 36 height 20
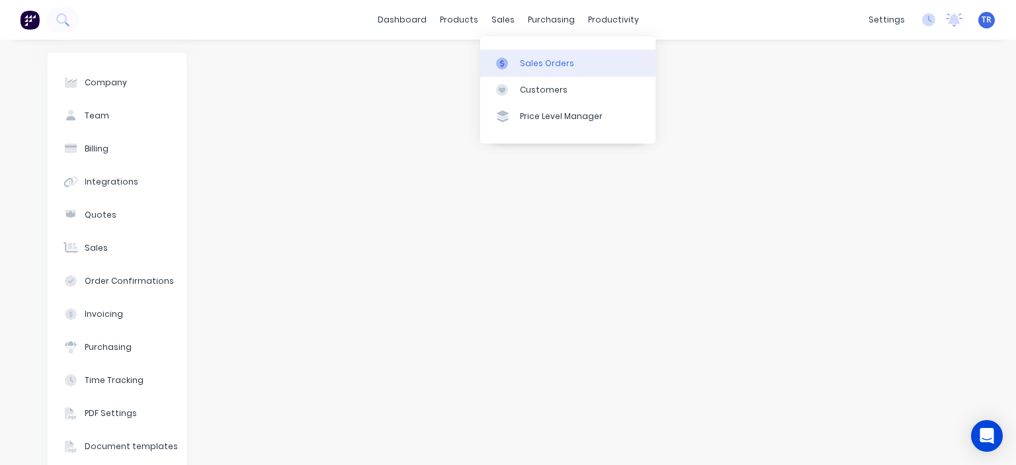
click at [545, 63] on div "Sales Orders" at bounding box center [547, 64] width 54 height 12
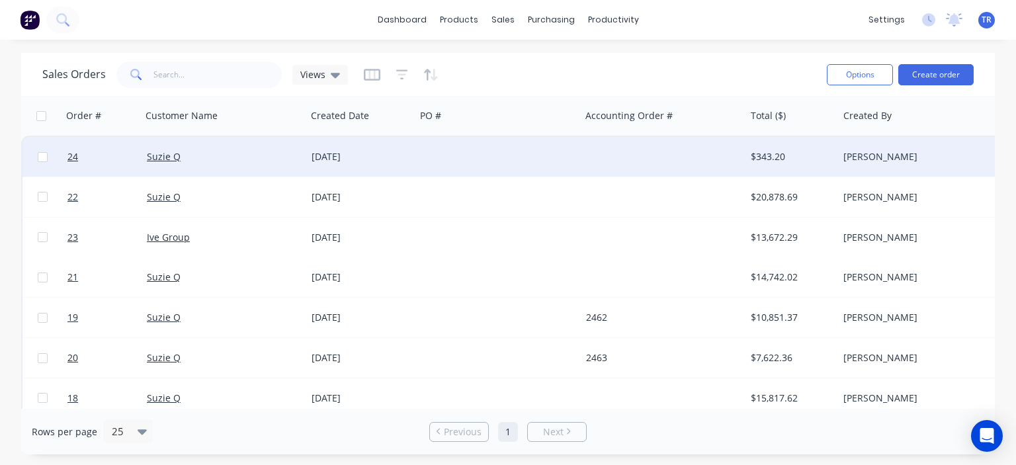
click at [421, 154] on div at bounding box center [497, 157] width 165 height 40
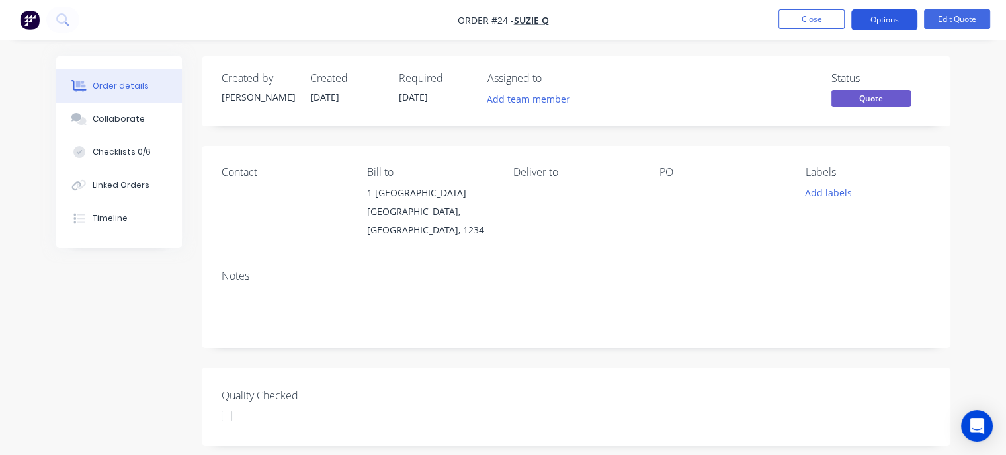
click at [879, 22] on button "Options" at bounding box center [884, 19] width 66 height 21
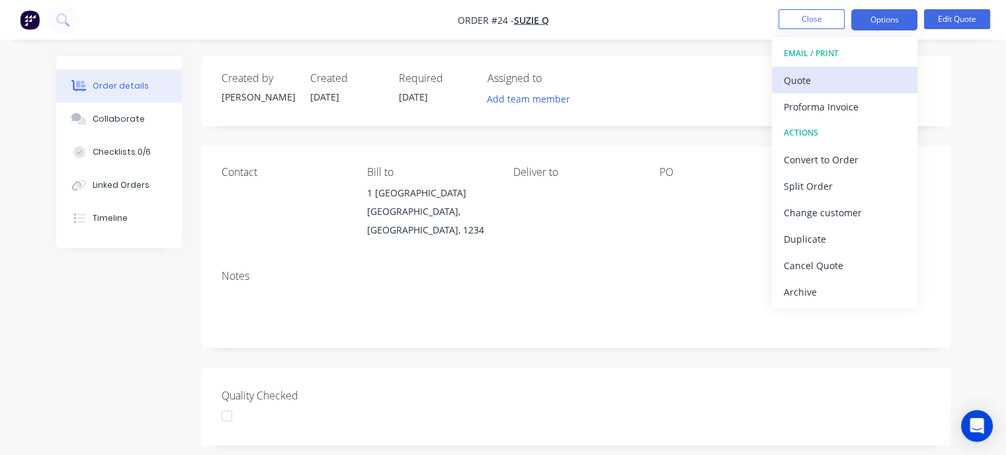
click at [803, 77] on div "Quote" at bounding box center [844, 80] width 122 height 19
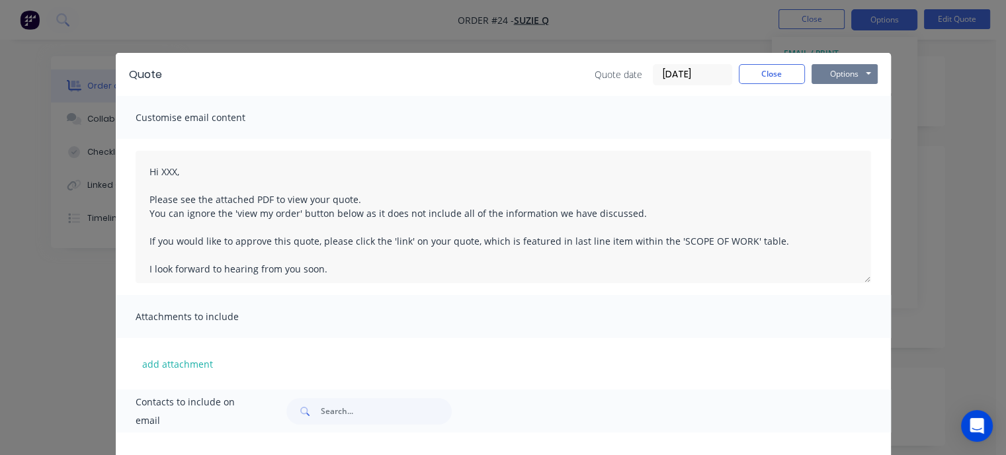
click at [823, 74] on button "Options" at bounding box center [844, 74] width 66 height 20
click at [842, 93] on button "Preview" at bounding box center [853, 98] width 85 height 22
click at [770, 76] on button "Close" at bounding box center [772, 74] width 66 height 20
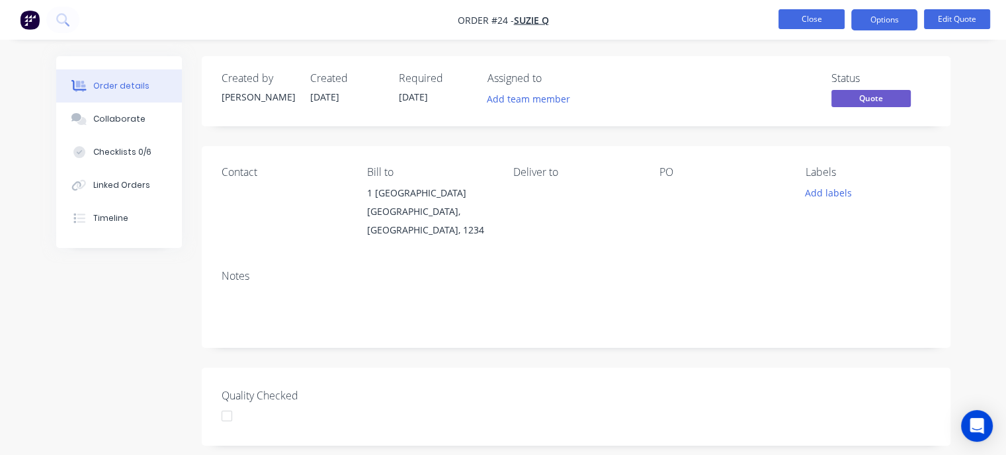
click at [783, 19] on button "Close" at bounding box center [811, 19] width 66 height 20
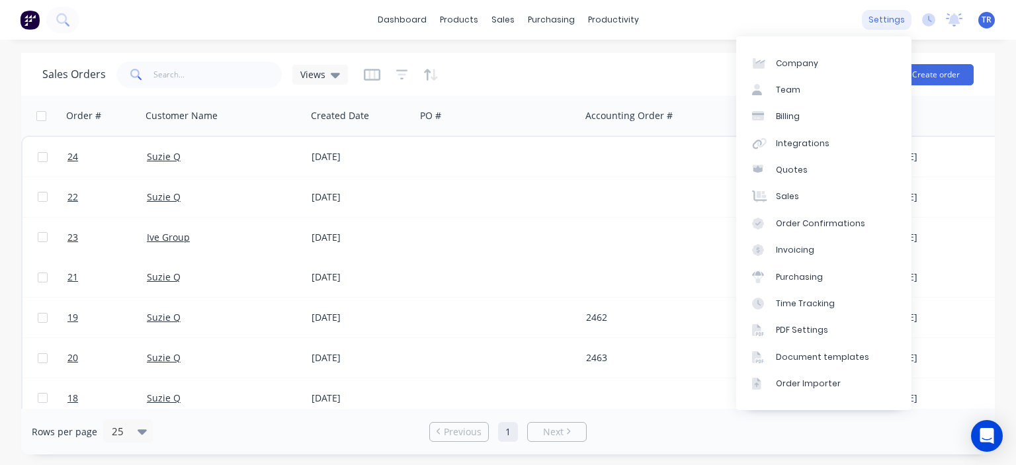
click at [889, 20] on div "settings" at bounding box center [886, 20] width 50 height 20
click at [833, 355] on div "Document templates" at bounding box center [822, 357] width 93 height 12
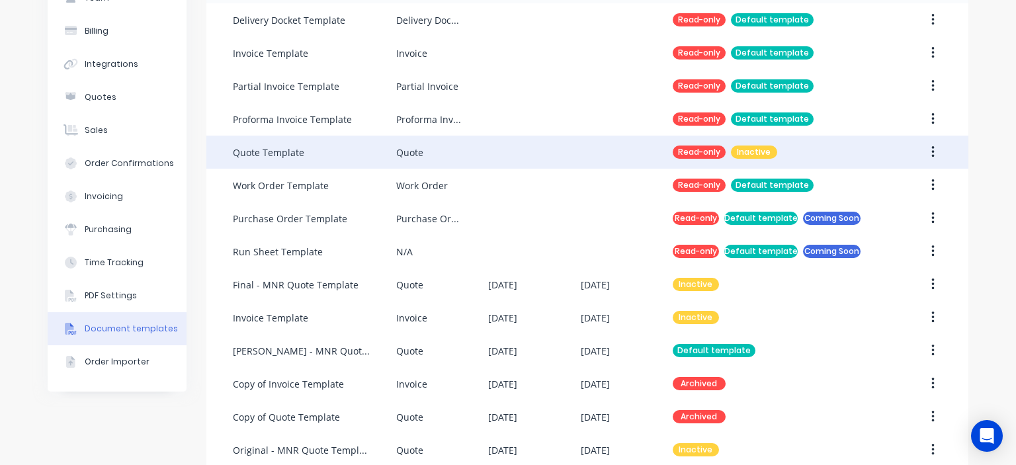
scroll to position [170, 0]
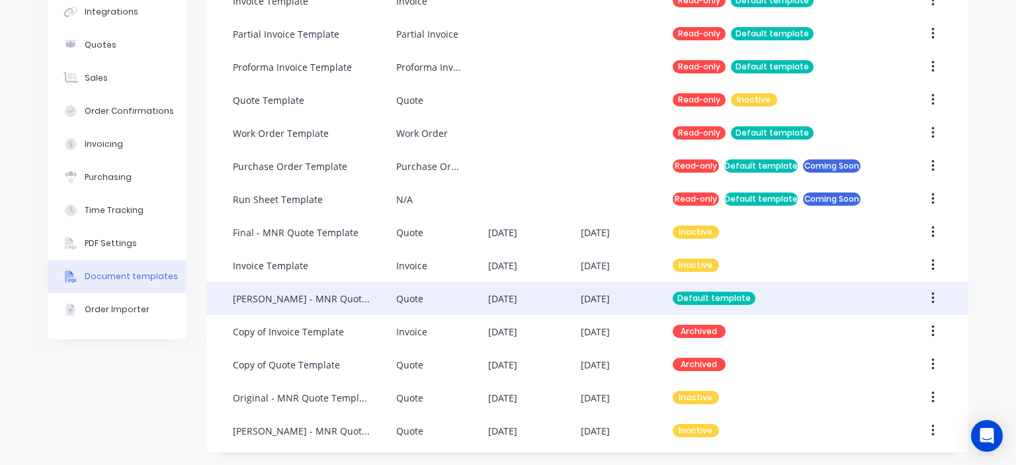
click at [370, 300] on div "[PERSON_NAME] - MNR Quote Template - Hubspot Link" at bounding box center [314, 298] width 163 height 33
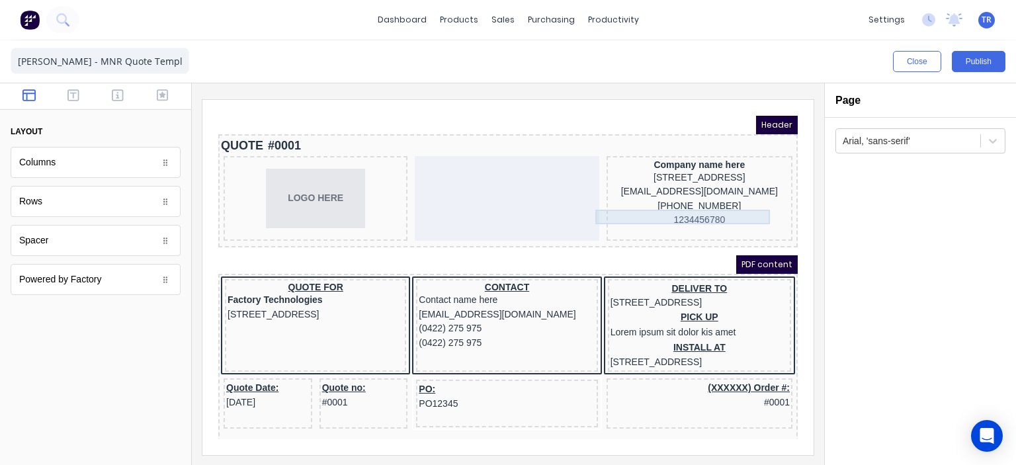
click at [676, 197] on div "[PHONE_NUMBER]" at bounding box center [683, 190] width 180 height 15
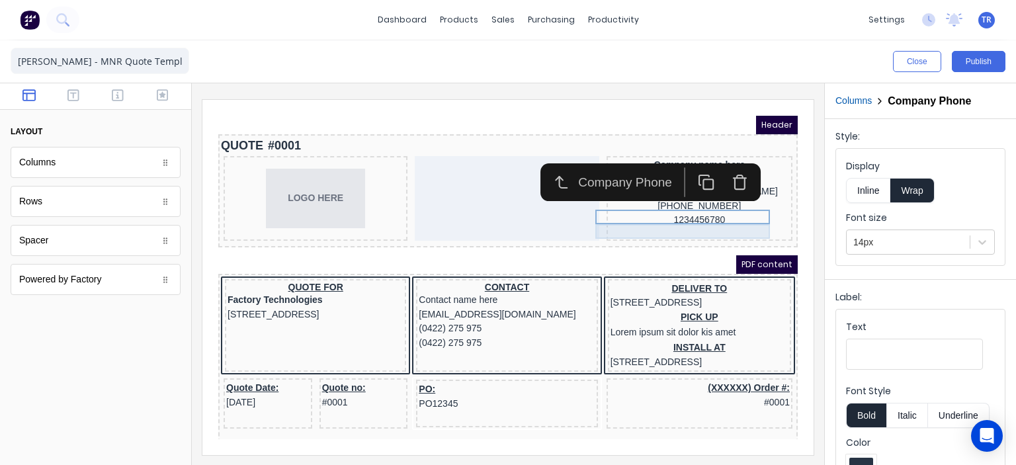
click at [653, 212] on div "1234456780" at bounding box center [683, 204] width 180 height 15
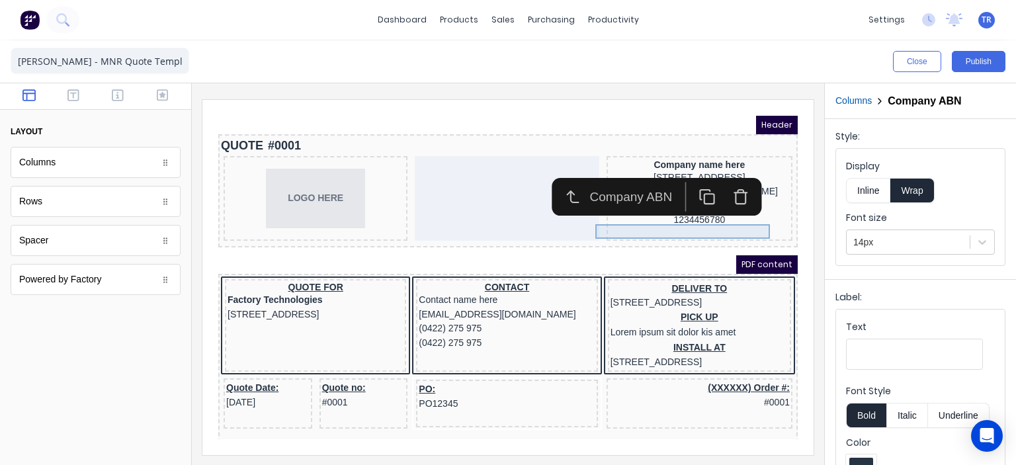
click at [641, 212] on div "1234456780" at bounding box center [683, 204] width 180 height 15
click at [613, 110] on iframe at bounding box center [507, 277] width 611 height 355
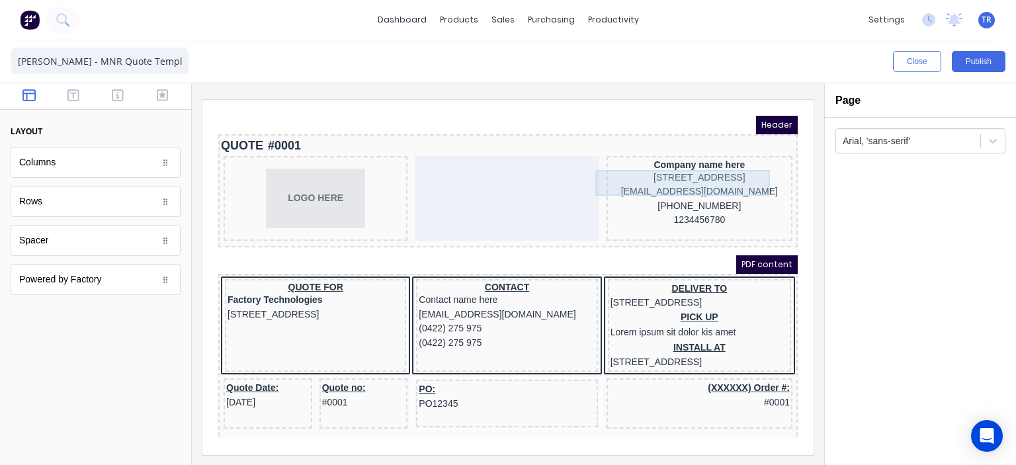
click at [663, 169] on div "[STREET_ADDRESS]" at bounding box center [683, 162] width 180 height 15
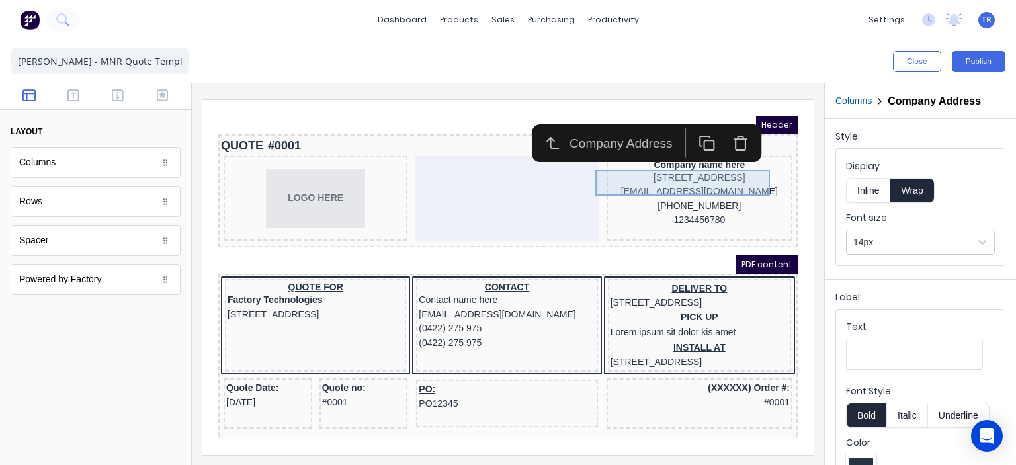
click at [669, 169] on div "[STREET_ADDRESS]" at bounding box center [683, 162] width 180 height 15
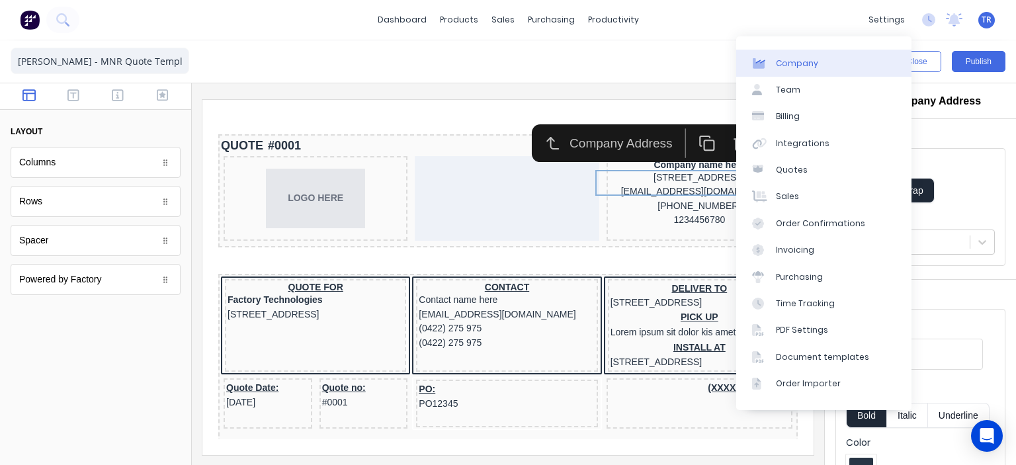
click at [844, 56] on link "Company" at bounding box center [823, 63] width 175 height 26
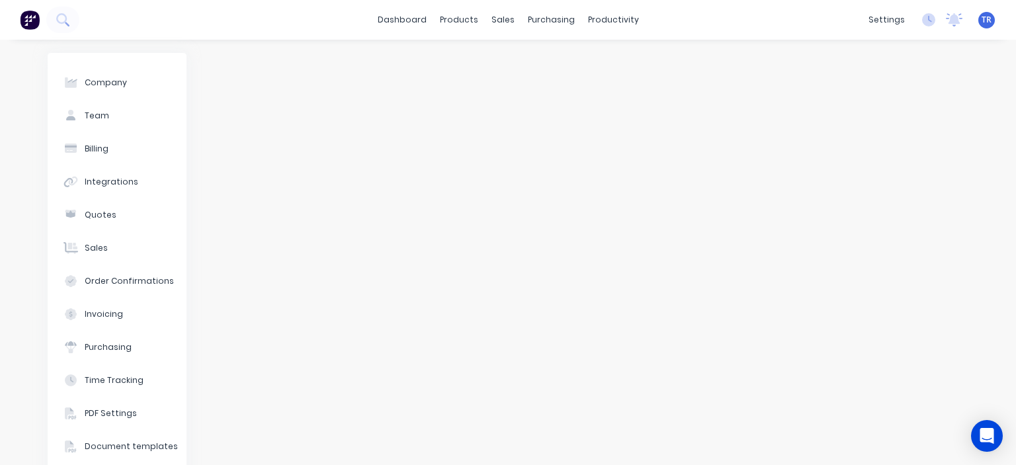
select select "AU"
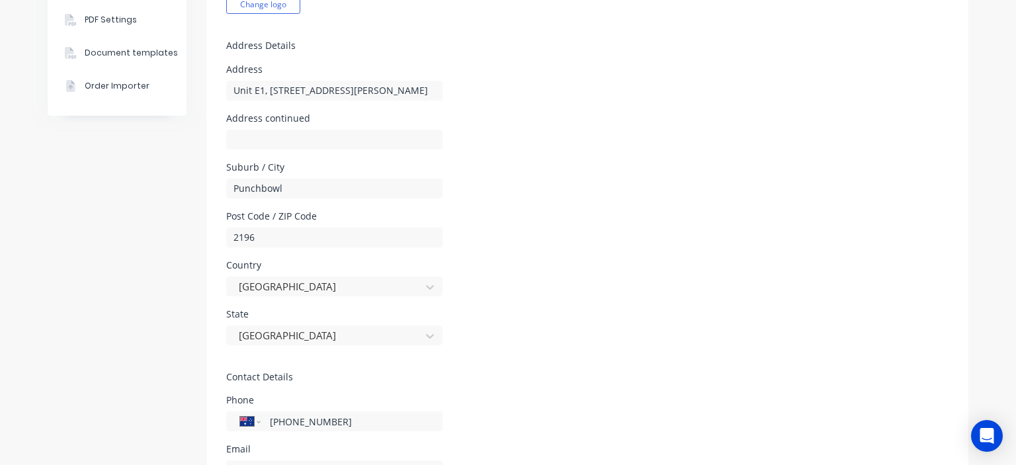
scroll to position [397, 0]
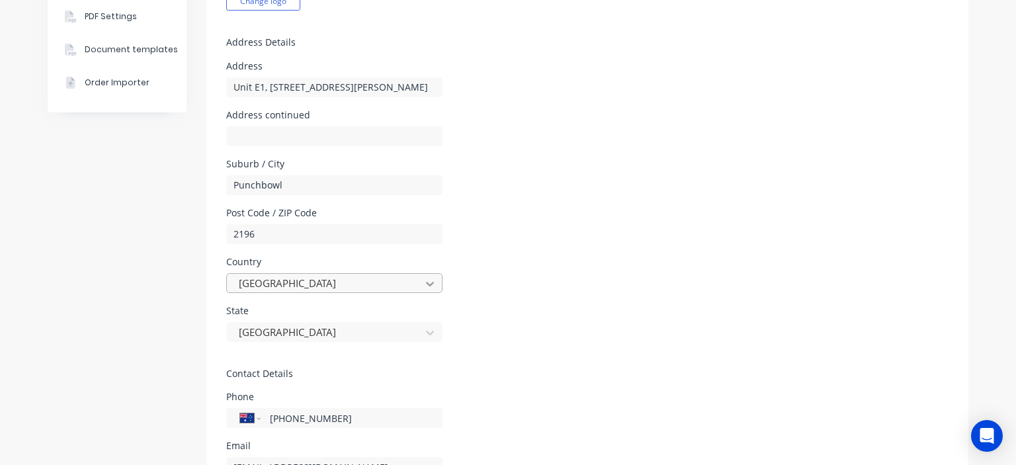
click at [418, 284] on div at bounding box center [430, 283] width 24 height 21
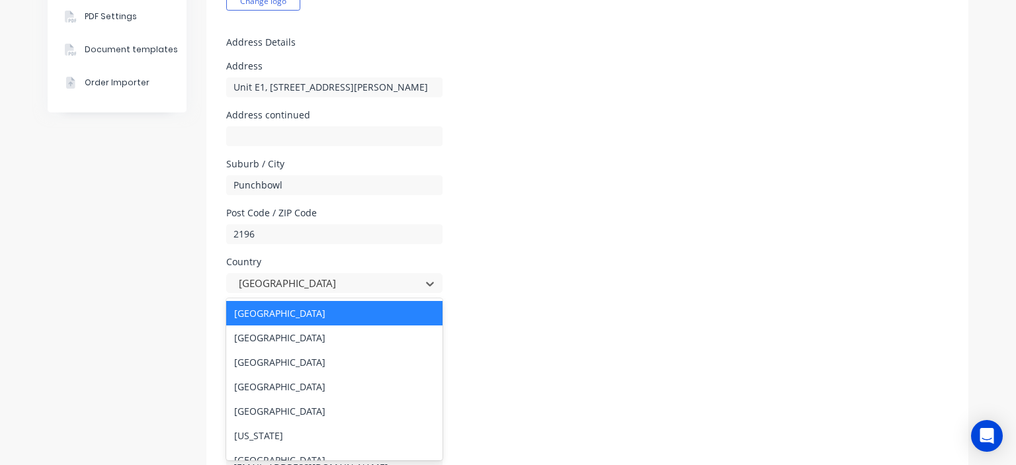
click at [485, 269] on div "Country 250 results available. Use Up and Down to choose options, press Enter t…" at bounding box center [587, 275] width 722 height 36
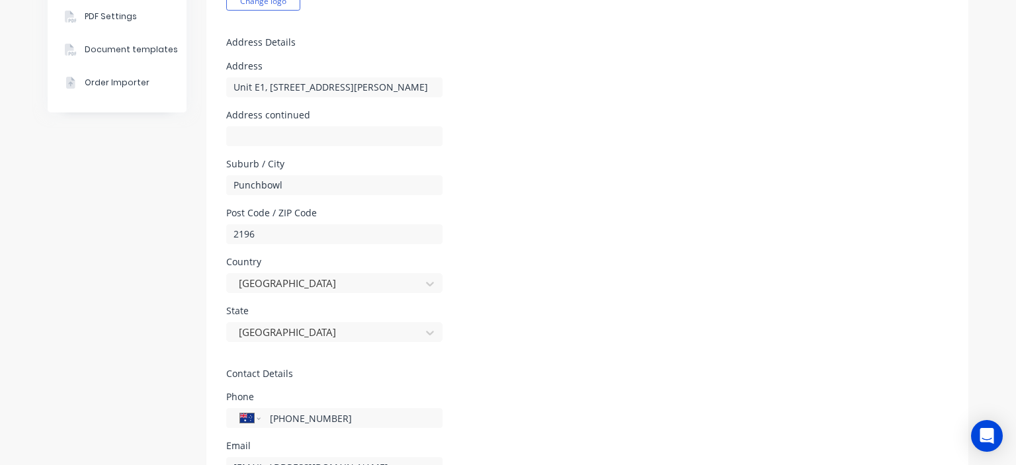
click at [246, 259] on div "Country" at bounding box center [334, 261] width 216 height 9
click at [259, 317] on div "State New South Wales" at bounding box center [334, 324] width 216 height 36
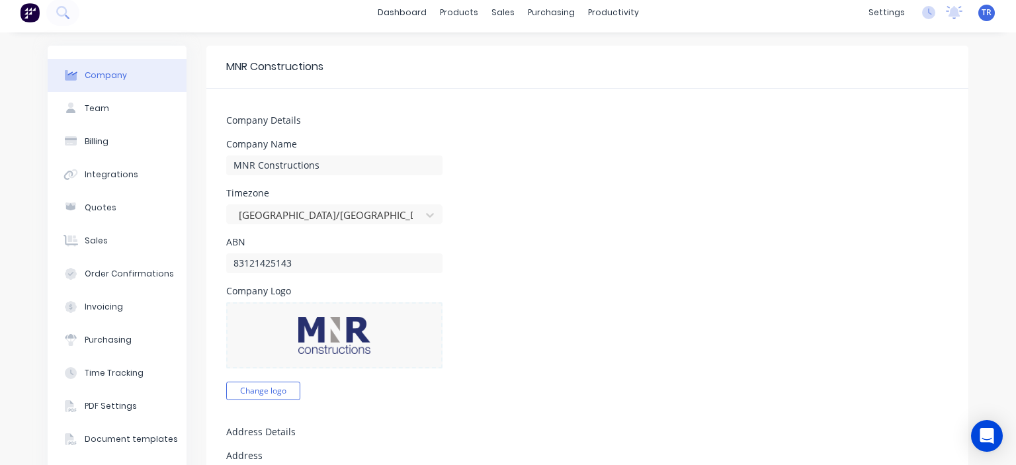
scroll to position [0, 0]
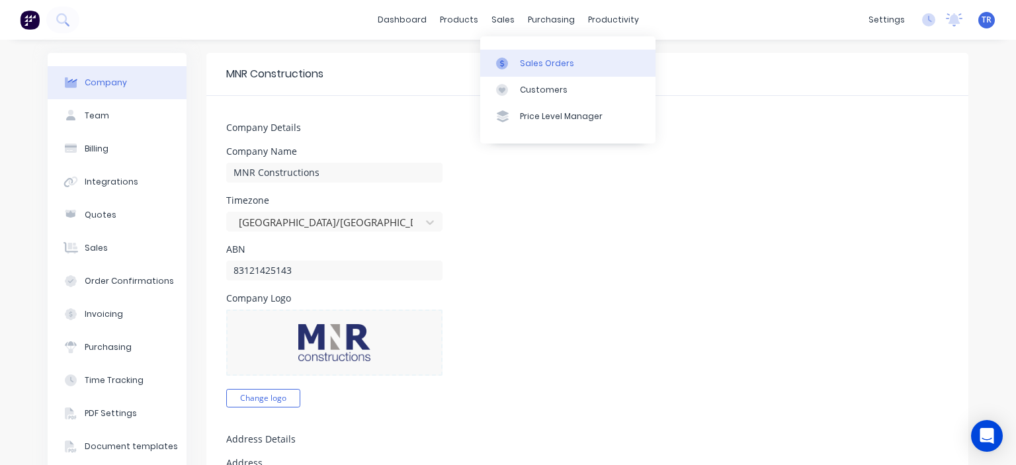
click at [547, 58] on div "Sales Orders" at bounding box center [547, 64] width 54 height 12
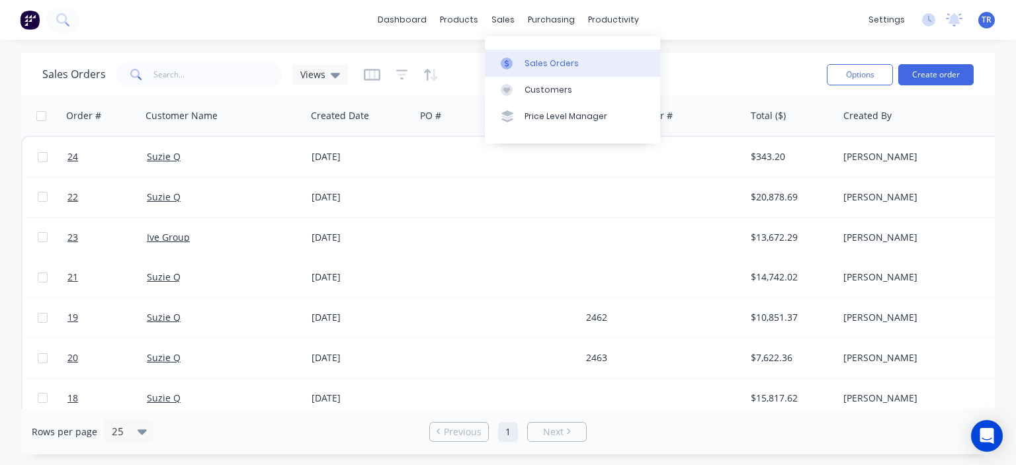
click at [552, 62] on div "Sales Orders" at bounding box center [551, 64] width 54 height 12
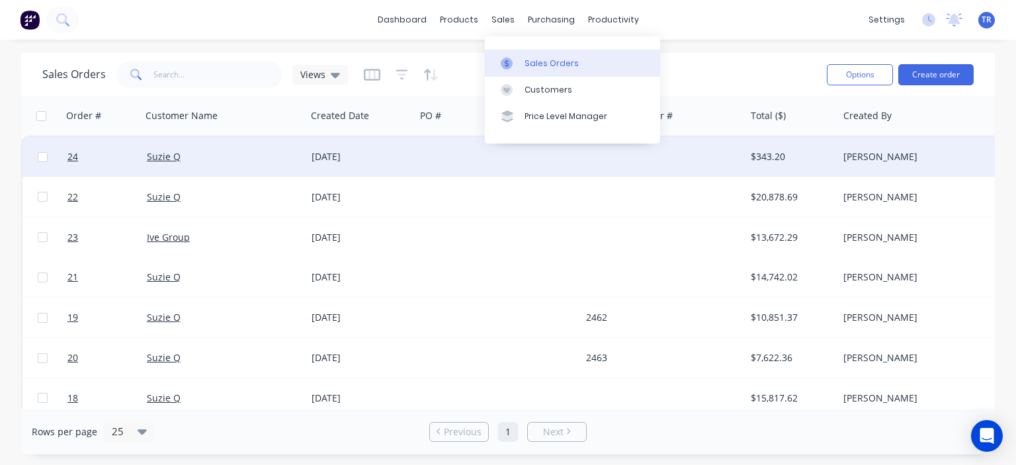
click at [423, 148] on div at bounding box center [497, 157] width 165 height 40
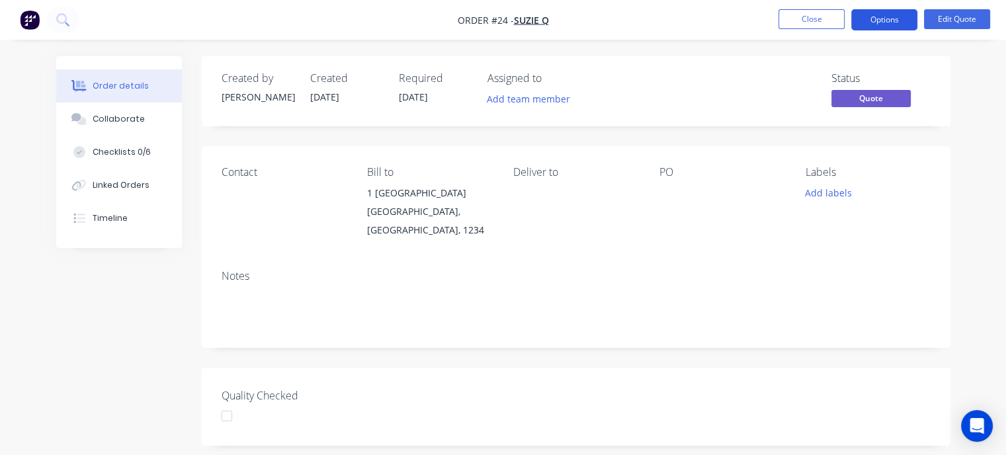
click at [860, 21] on button "Options" at bounding box center [884, 19] width 66 height 21
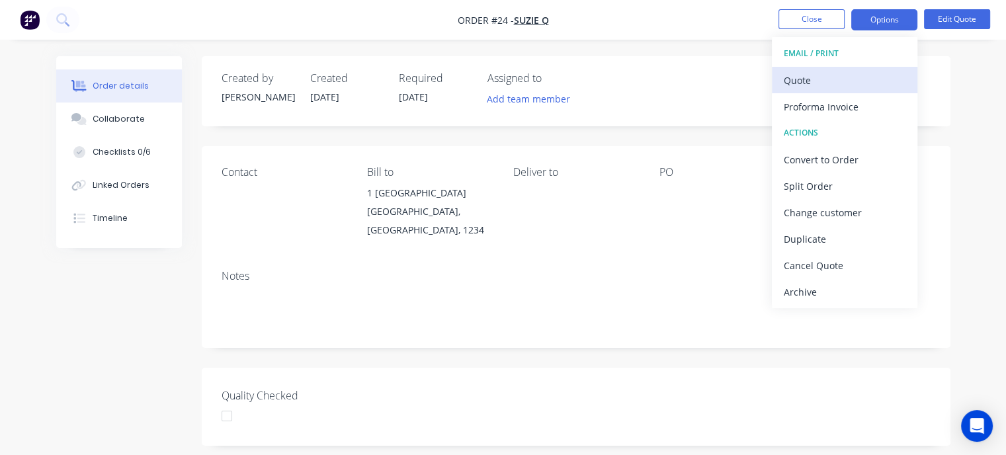
click at [805, 79] on div "Quote" at bounding box center [844, 80] width 122 height 19
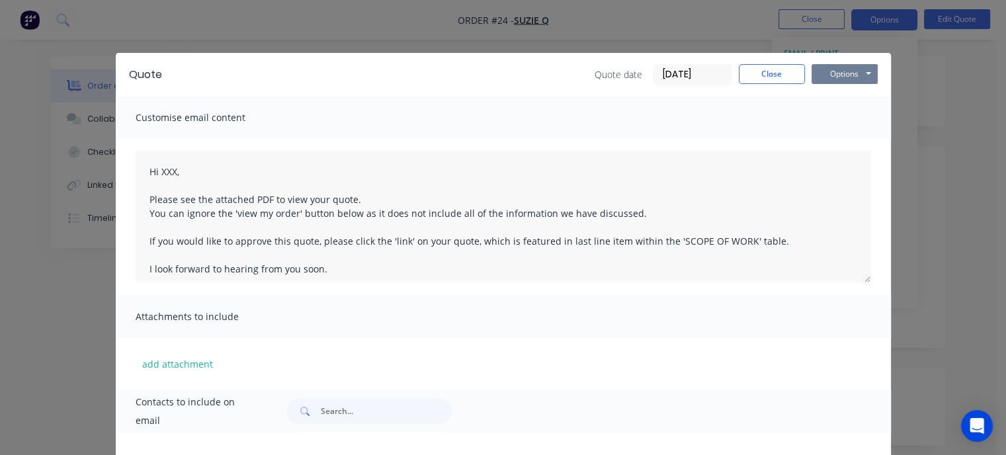
click at [817, 76] on button "Options" at bounding box center [844, 74] width 66 height 20
click at [836, 97] on button "Preview" at bounding box center [853, 98] width 85 height 22
click at [776, 68] on button "Close" at bounding box center [772, 74] width 66 height 20
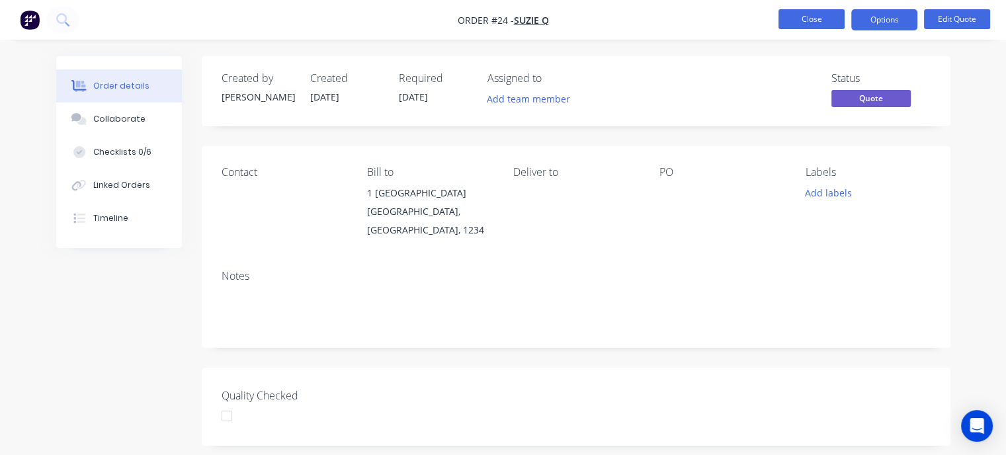
click at [823, 20] on button "Close" at bounding box center [811, 19] width 66 height 20
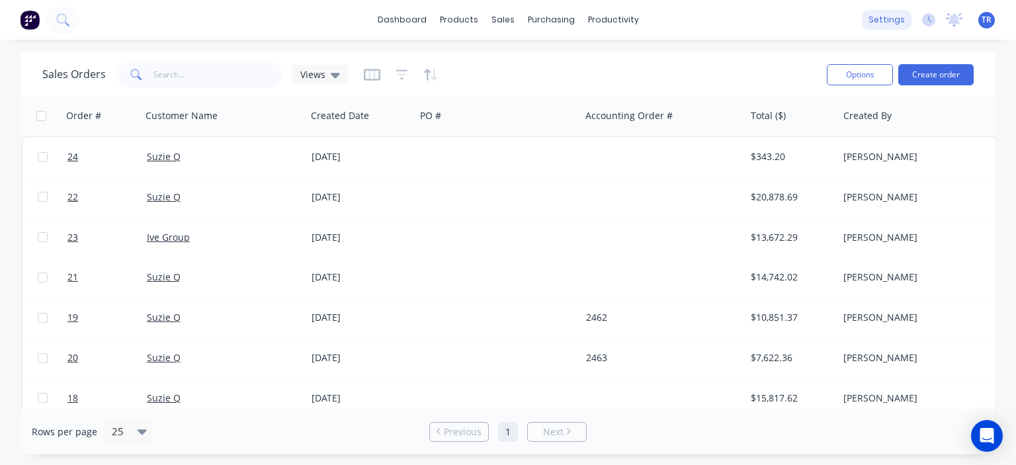
click at [877, 22] on div "settings" at bounding box center [886, 20] width 50 height 20
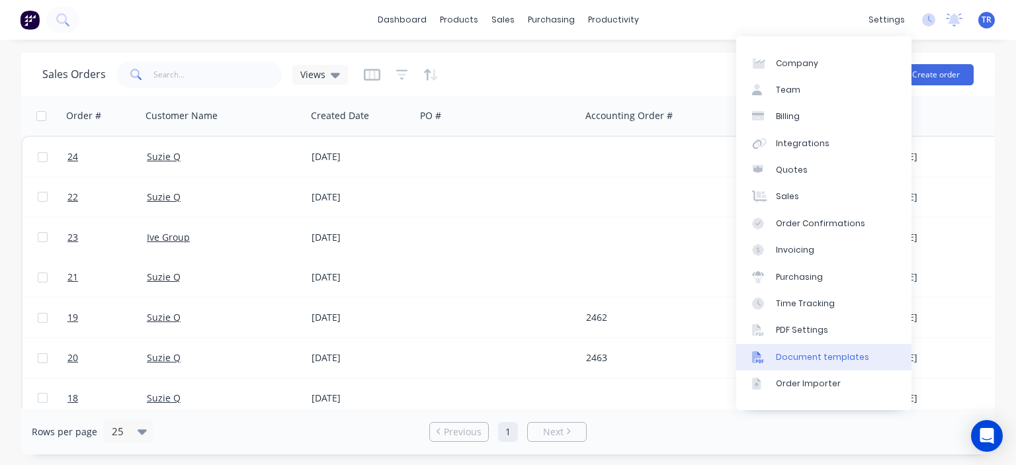
click at [836, 350] on link "Document templates" at bounding box center [823, 357] width 175 height 26
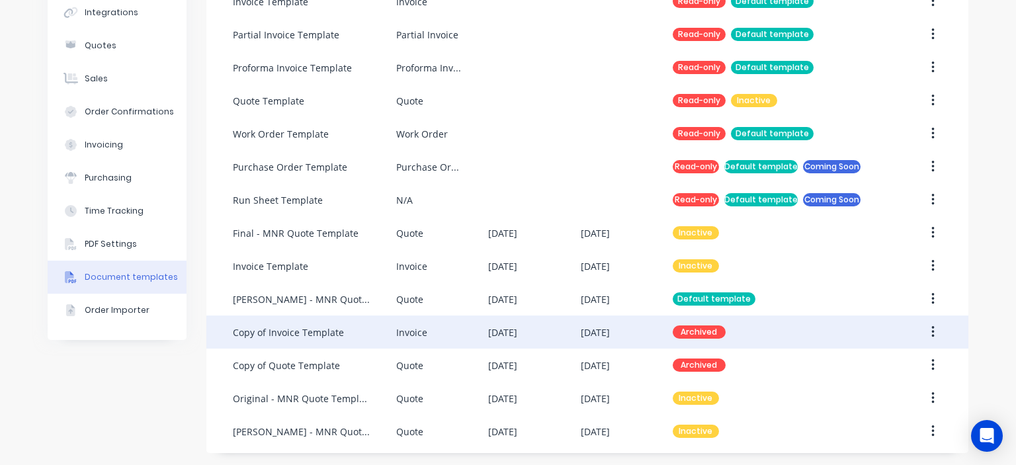
scroll to position [170, 0]
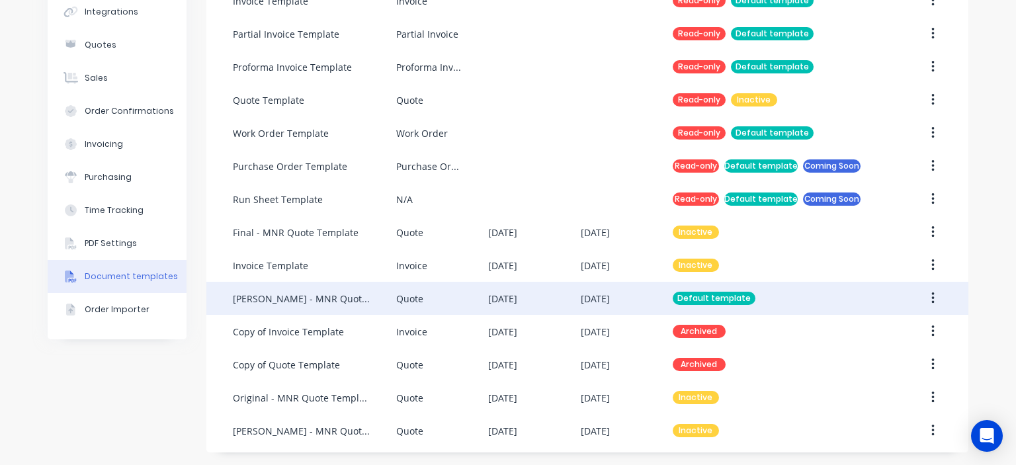
click at [481, 307] on div "Quote" at bounding box center [442, 298] width 92 height 33
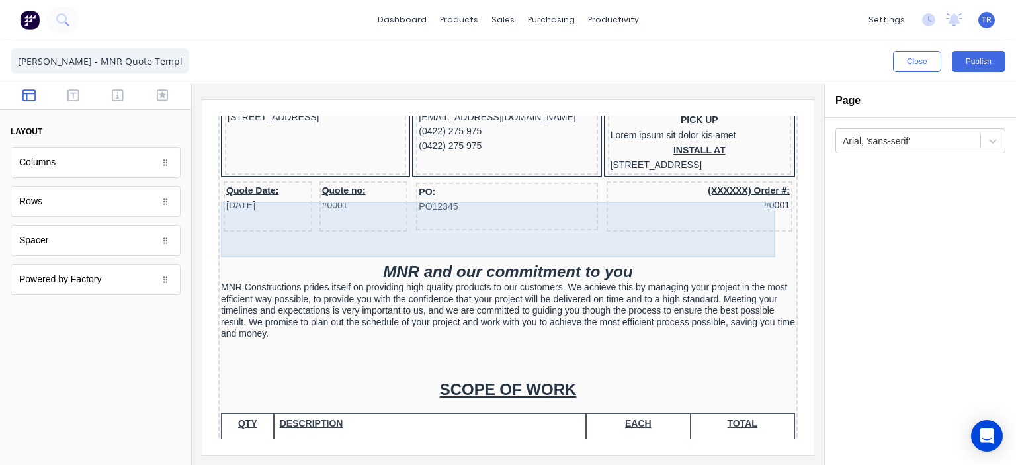
scroll to position [198, 0]
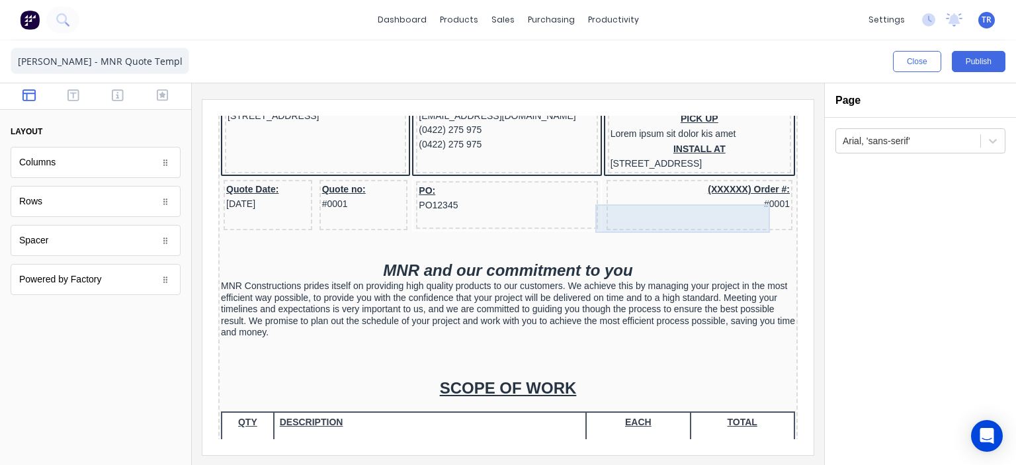
click at [707, 195] on div "(XXXXXX) Order #: #0001" at bounding box center [683, 181] width 180 height 28
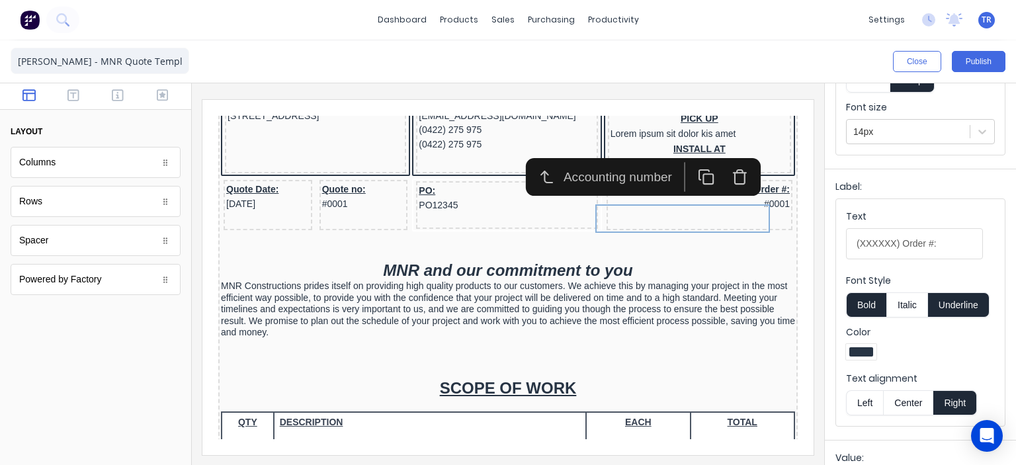
scroll to position [132, 0]
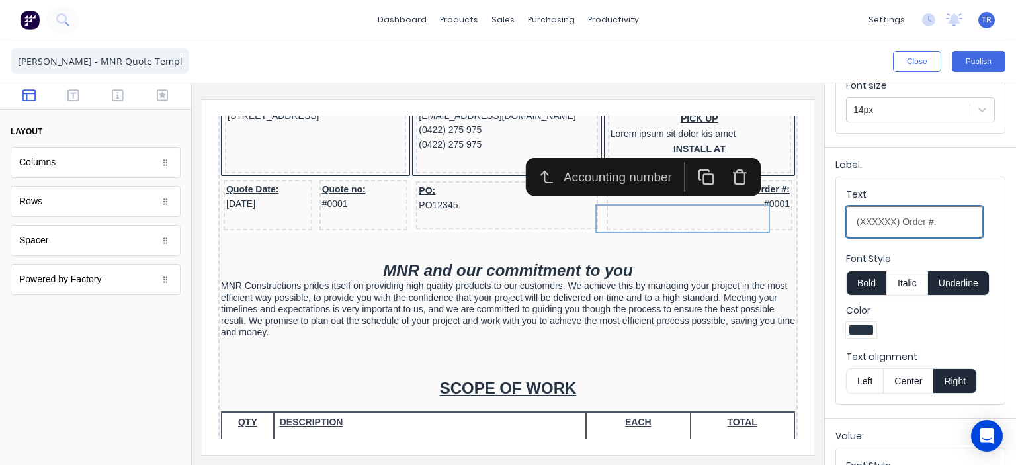
click at [891, 237] on input "(XXXXXX) Order #:" at bounding box center [914, 221] width 137 height 31
drag, startPoint x: 897, startPoint y: 234, endPoint x: 820, endPoint y: 232, distance: 76.7
click at [820, 232] on div "Close Publish Components layout Columns Columns Rows Rows Spacer Spacer Powered…" at bounding box center [508, 252] width 1016 height 424
type input "Order #:"
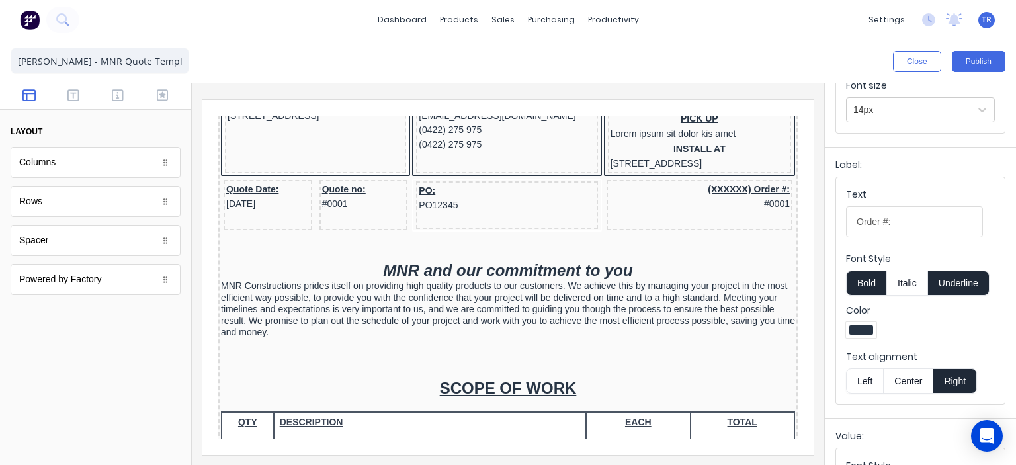
scroll to position [0, 0]
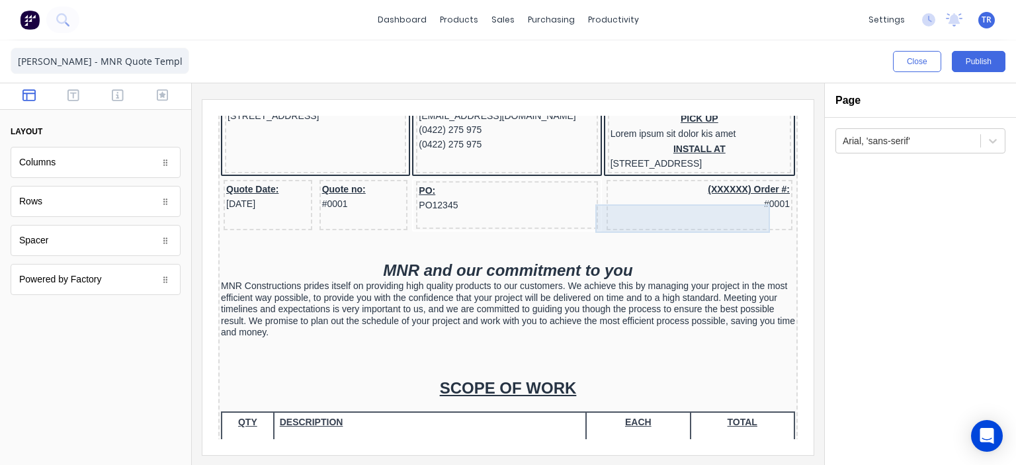
click at [733, 195] on div "(XXXXXX) Order #: #0001" at bounding box center [683, 181] width 180 height 28
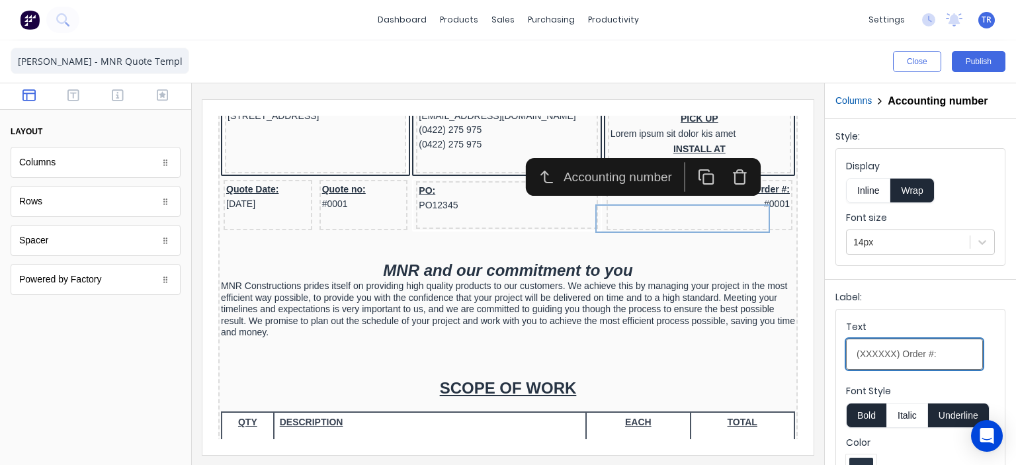
drag, startPoint x: 897, startPoint y: 365, endPoint x: 826, endPoint y: 366, distance: 70.7
click at [826, 366] on div "Label: Text (XXXXXX) Order #: Font Style Bold Italic Underline Color Text align…" at bounding box center [919, 412] width 191 height 266
type input "Order #:"
click at [905, 309] on div "Label:" at bounding box center [920, 299] width 170 height 19
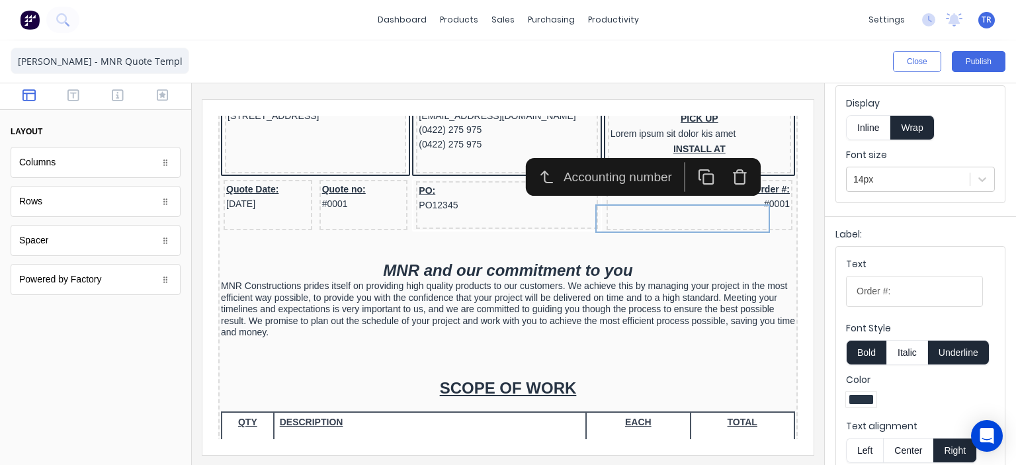
scroll to position [66, 0]
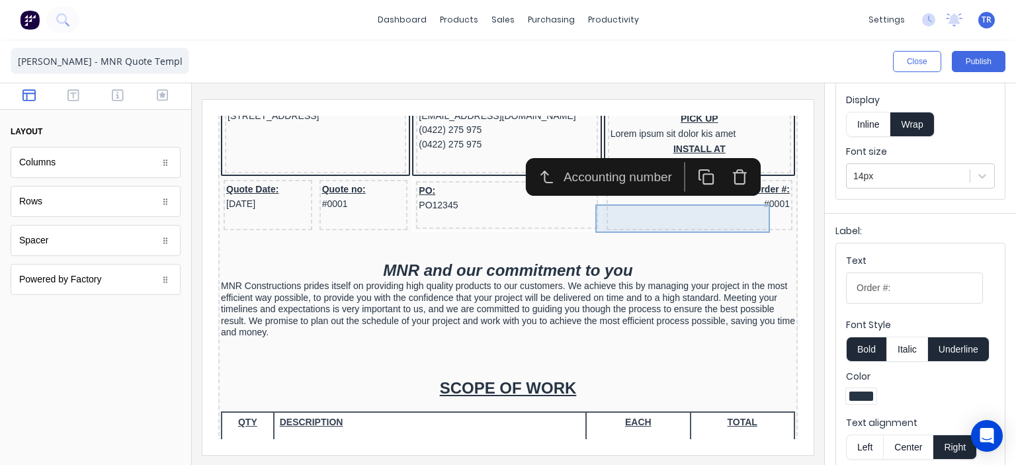
click at [728, 195] on div "Order #: #0001" at bounding box center [683, 181] width 180 height 28
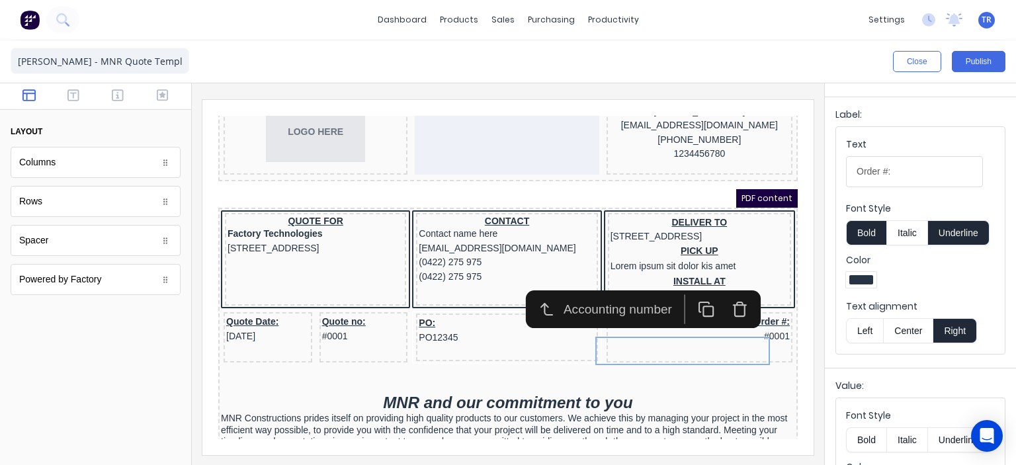
scroll to position [164, 0]
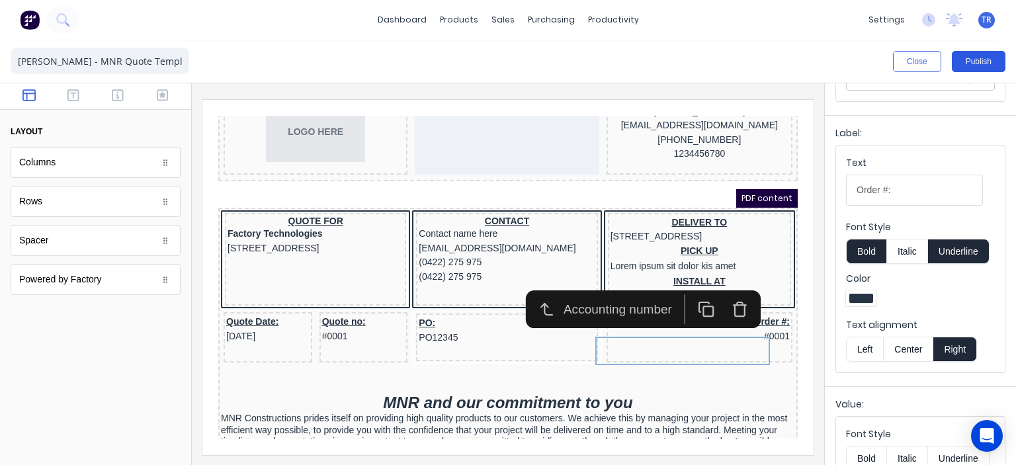
click at [975, 63] on button "Publish" at bounding box center [978, 61] width 54 height 21
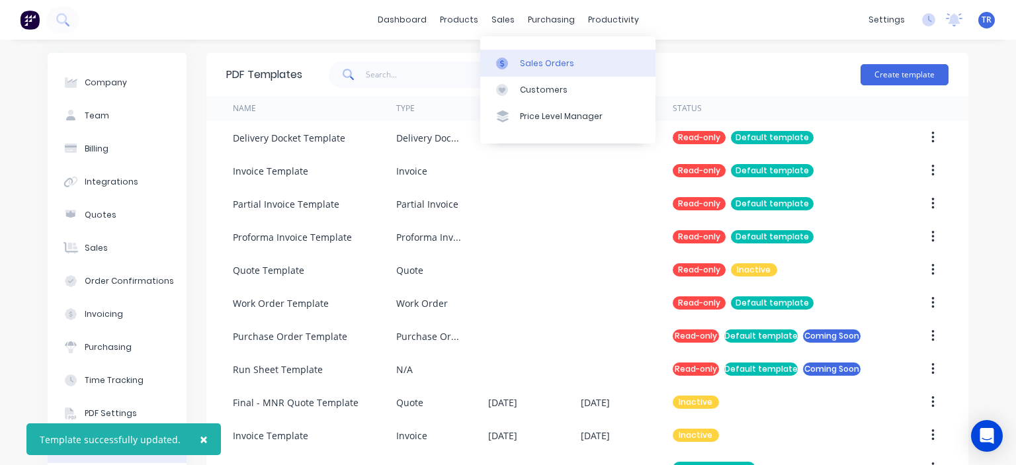
click at [523, 61] on div "Sales Orders" at bounding box center [547, 64] width 54 height 12
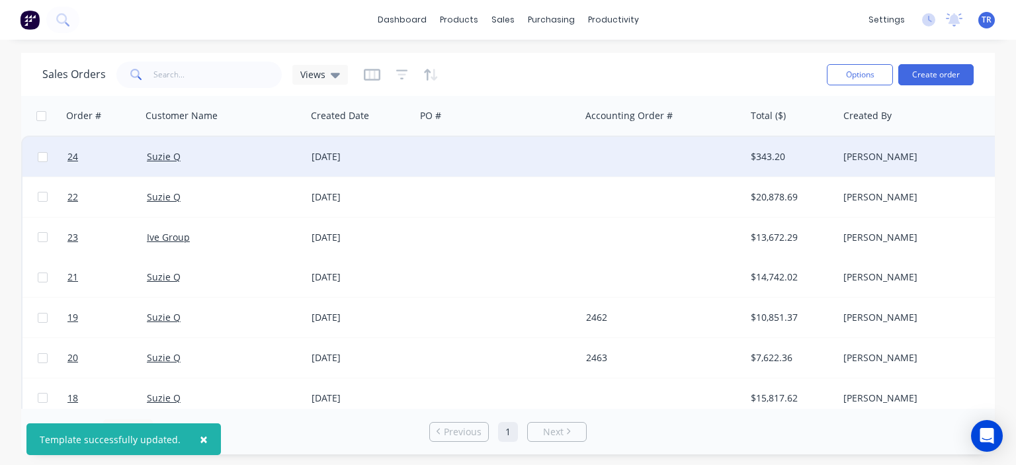
click at [487, 169] on div at bounding box center [497, 157] width 165 height 40
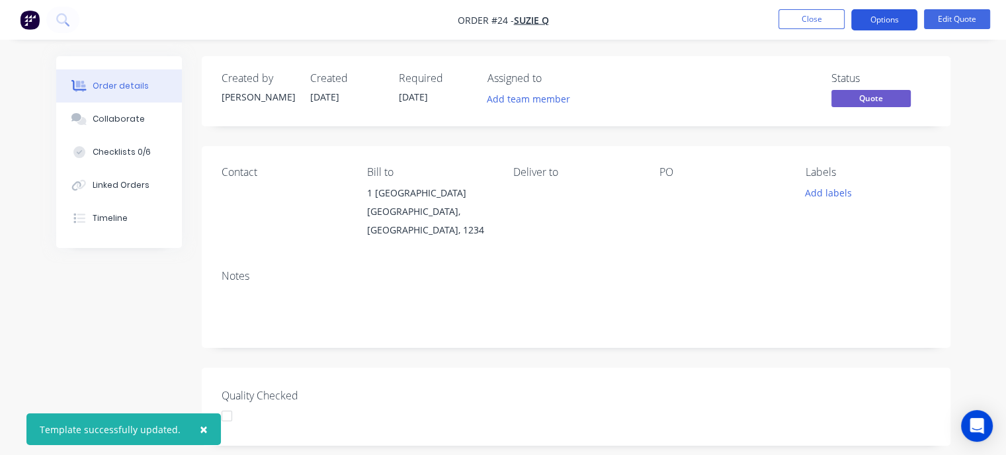
click at [869, 26] on button "Options" at bounding box center [884, 19] width 66 height 21
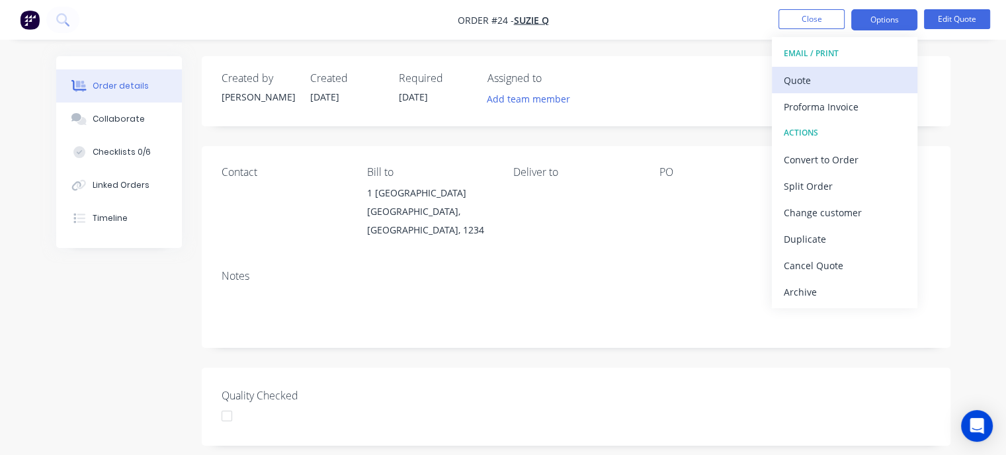
click at [799, 76] on div "Quote" at bounding box center [844, 80] width 122 height 19
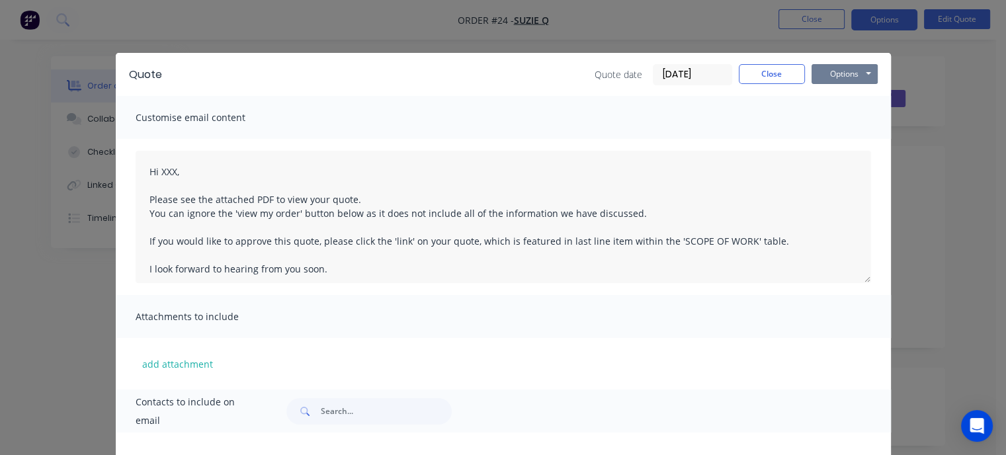
click at [815, 78] on button "Options" at bounding box center [844, 74] width 66 height 20
click at [822, 99] on button "Preview" at bounding box center [853, 98] width 85 height 22
click at [817, 73] on button "Options" at bounding box center [844, 74] width 66 height 20
click at [844, 101] on button "Preview" at bounding box center [853, 98] width 85 height 22
click at [761, 73] on button "Close" at bounding box center [772, 74] width 66 height 20
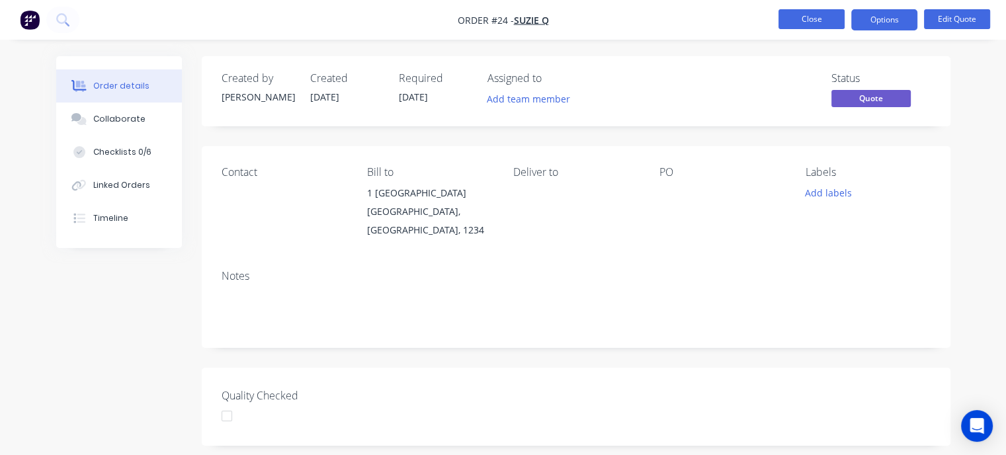
click at [815, 22] on button "Close" at bounding box center [811, 19] width 66 height 20
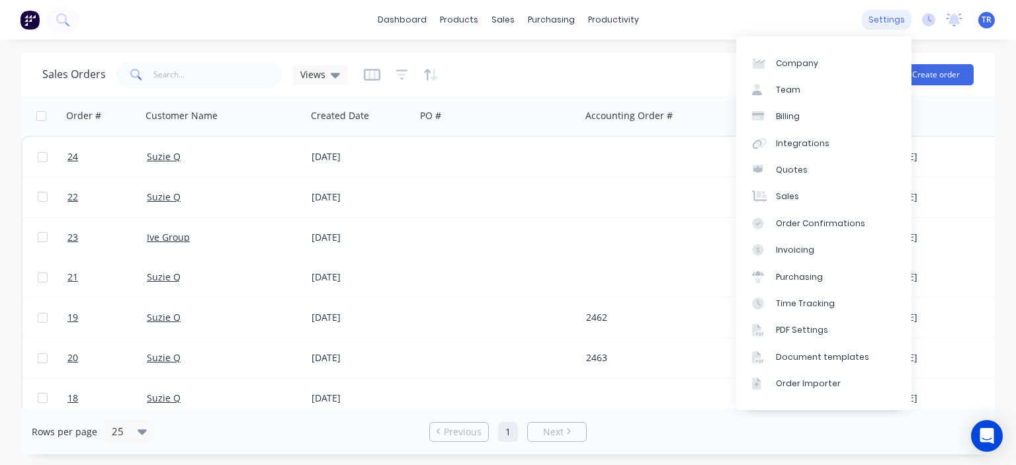
click at [885, 24] on div "settings" at bounding box center [886, 20] width 50 height 20
click at [846, 348] on link "Document templates" at bounding box center [823, 357] width 175 height 26
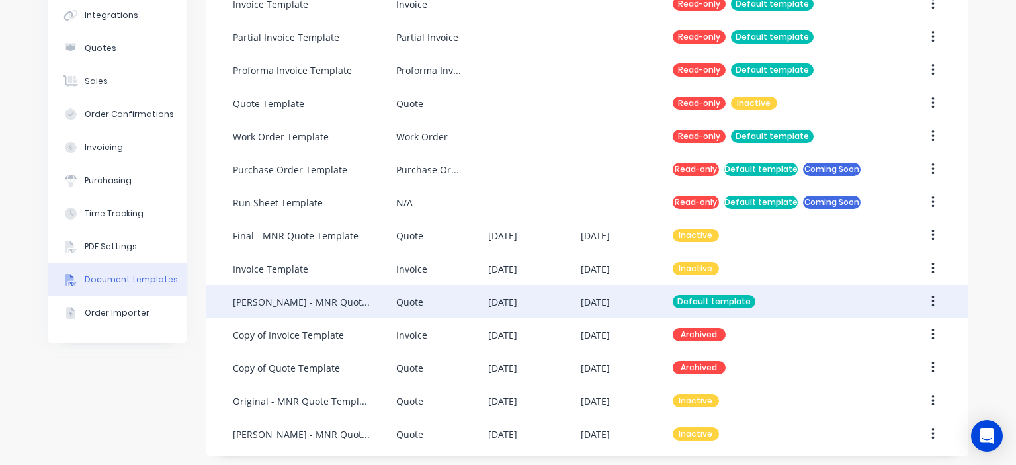
scroll to position [170, 0]
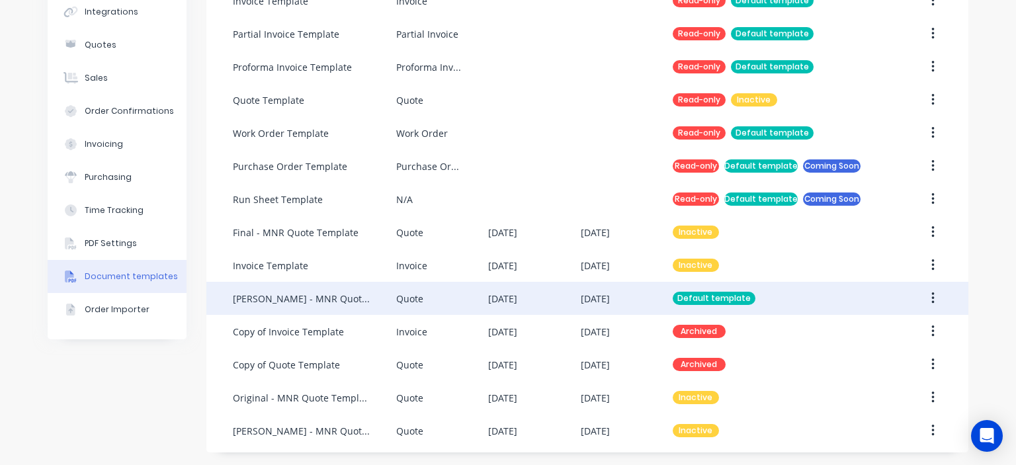
click at [471, 299] on div "Quote" at bounding box center [442, 298] width 92 height 33
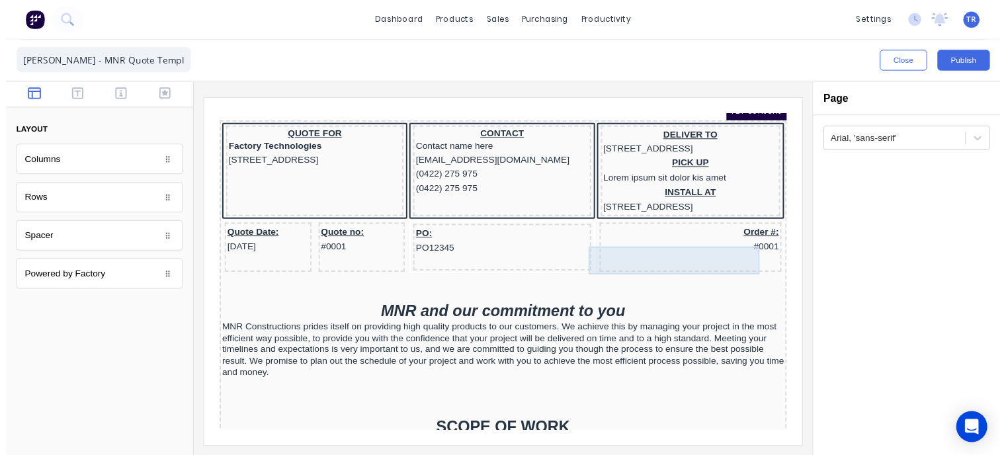
scroll to position [198, 0]
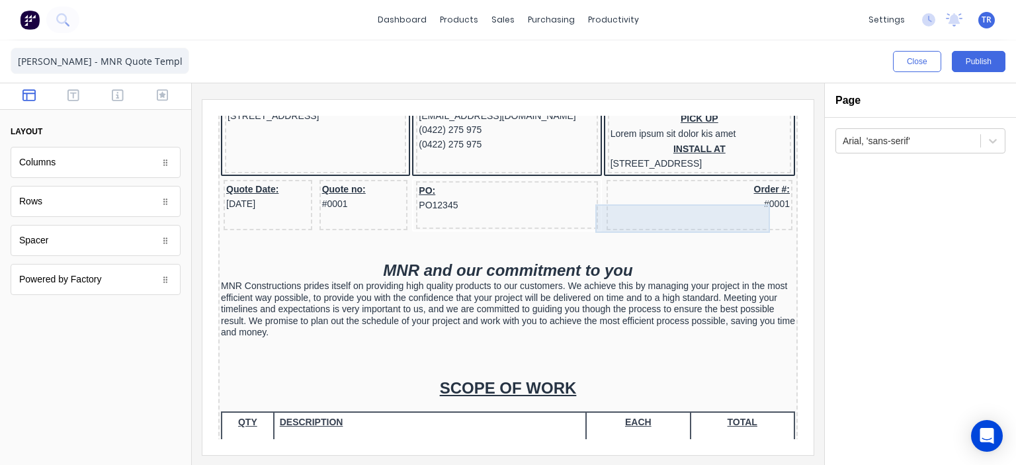
click at [708, 195] on div "Order #: #0001" at bounding box center [683, 181] width 180 height 28
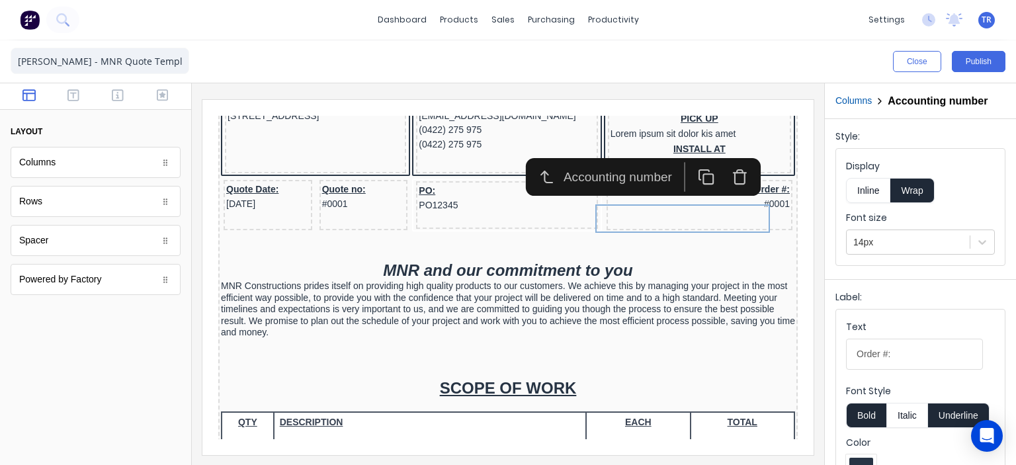
click at [724, 159] on icon "button" at bounding box center [723, 161] width 17 height 17
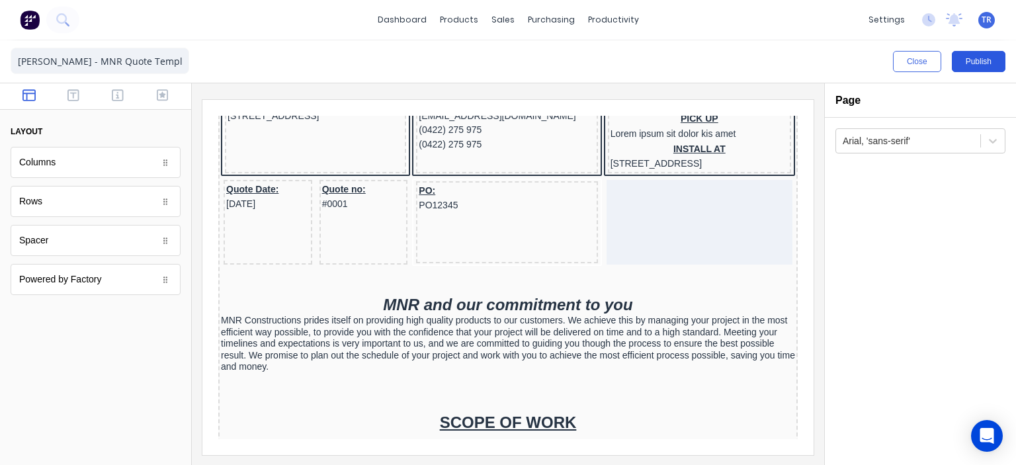
click at [976, 56] on button "Publish" at bounding box center [978, 61] width 54 height 21
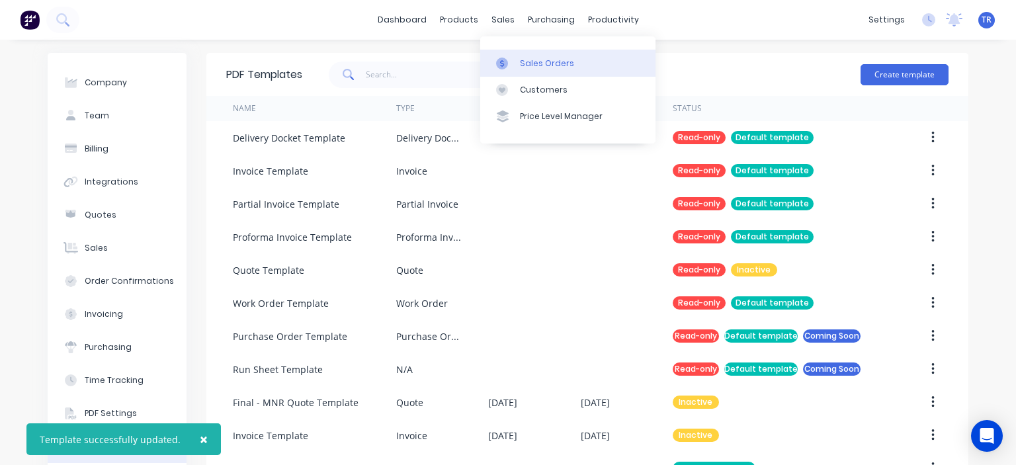
click at [524, 60] on div "Sales Orders" at bounding box center [547, 64] width 54 height 12
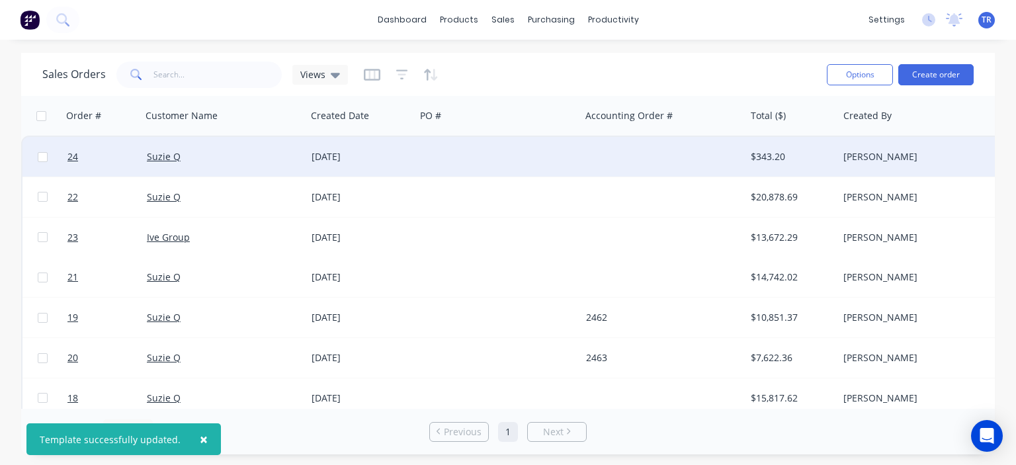
click at [364, 150] on div "[DATE]" at bounding box center [360, 156] width 99 height 13
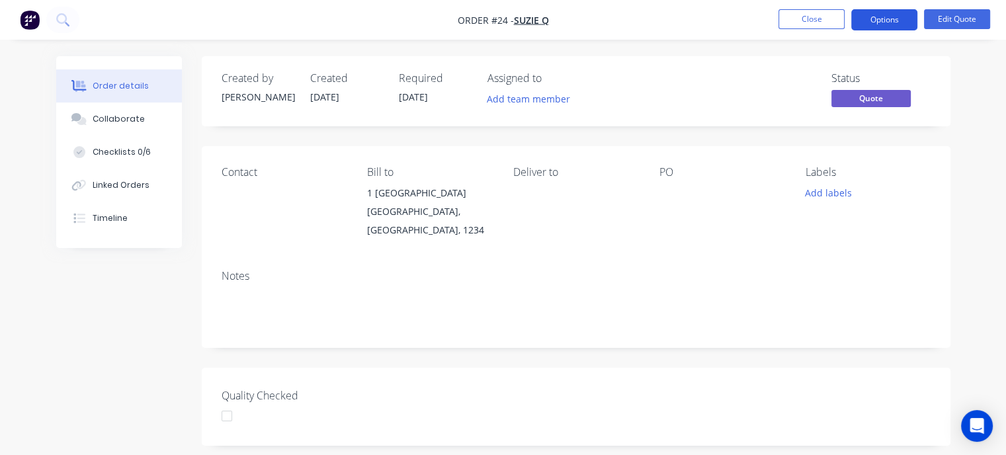
click at [873, 22] on button "Options" at bounding box center [884, 19] width 66 height 21
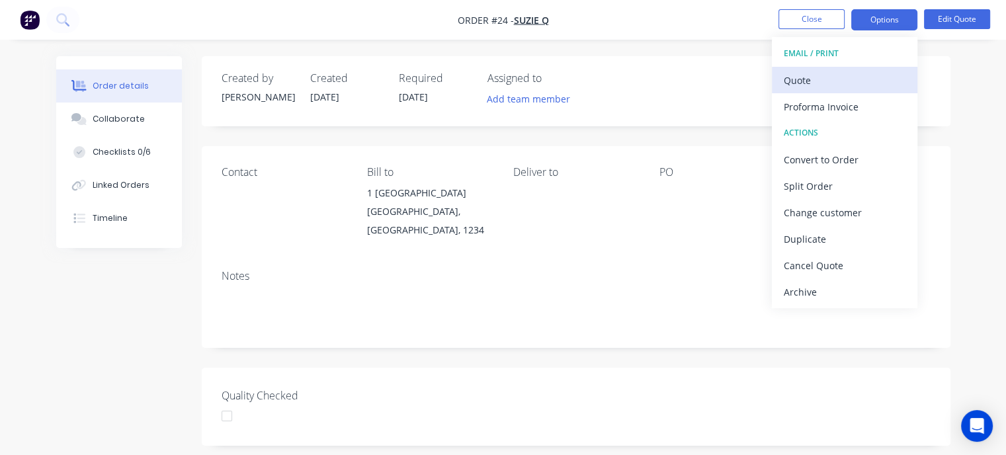
click at [817, 77] on div "Quote" at bounding box center [844, 80] width 122 height 19
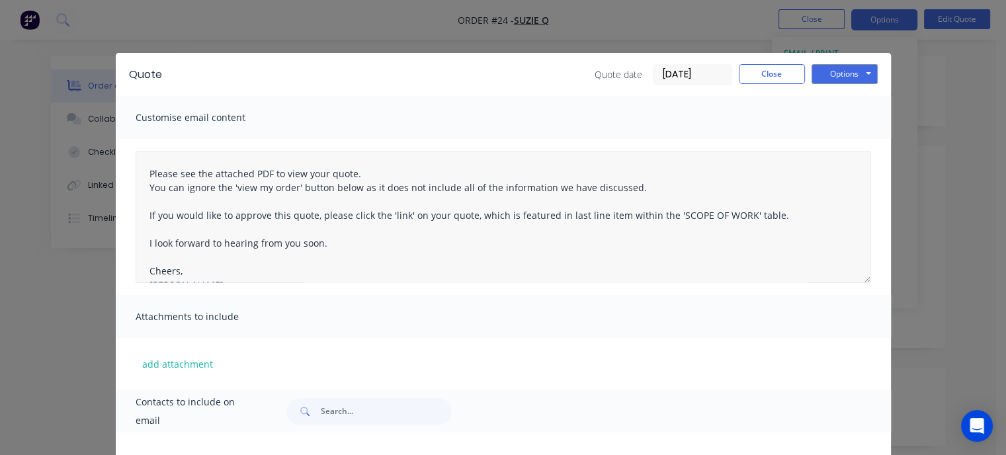
scroll to position [61, 0]
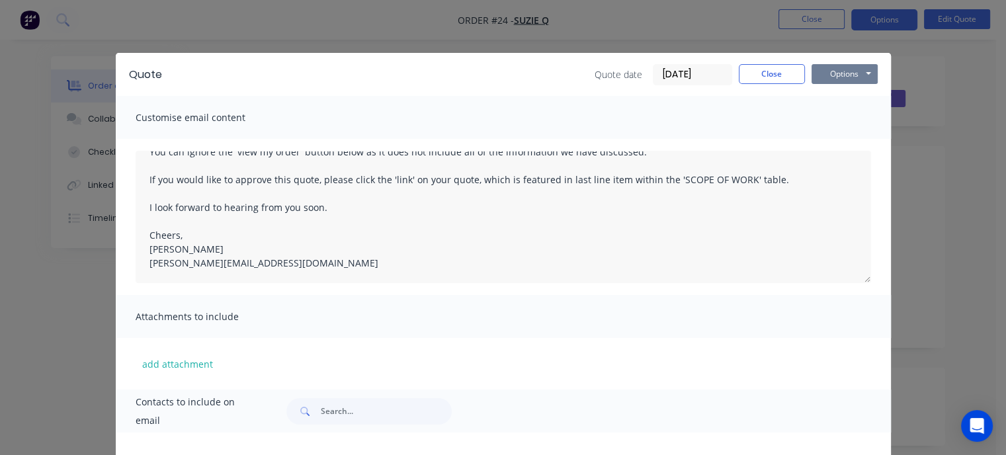
click at [828, 79] on button "Options" at bounding box center [844, 74] width 66 height 20
click at [860, 104] on button "Preview" at bounding box center [853, 98] width 85 height 22
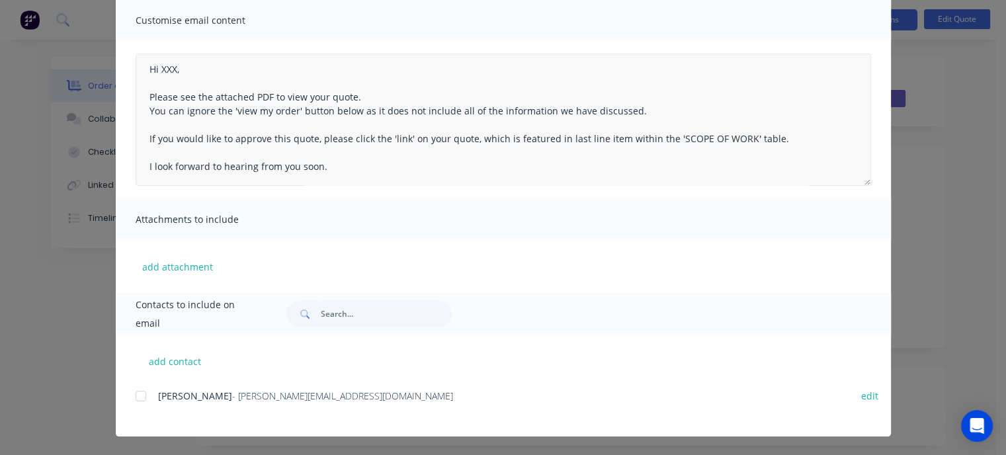
scroll to position [0, 0]
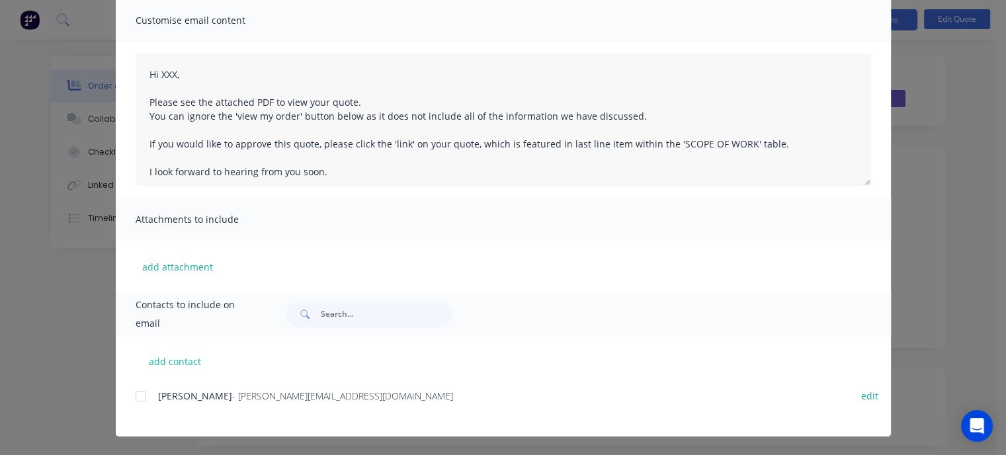
click at [935, 60] on div "Quote Quote date [DATE] Close Options Preview Print Email Customise email conte…" at bounding box center [503, 227] width 1006 height 455
